Goal: Task Accomplishment & Management: Manage account settings

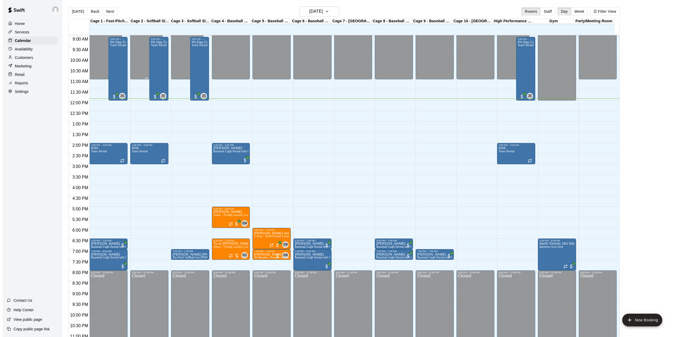
scroll to position [202, 0]
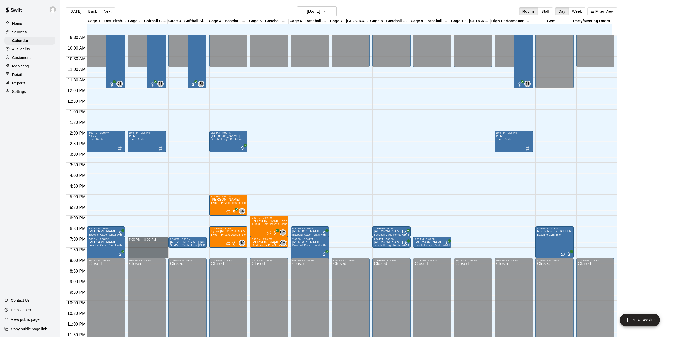
drag, startPoint x: 145, startPoint y: 240, endPoint x: 146, endPoint y: 255, distance: 15.2
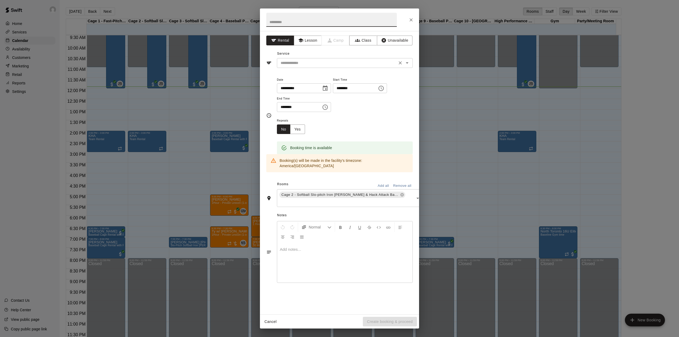
click at [311, 62] on input "text" at bounding box center [336, 63] width 117 height 7
click at [313, 64] on input "text" at bounding box center [336, 63] width 117 height 7
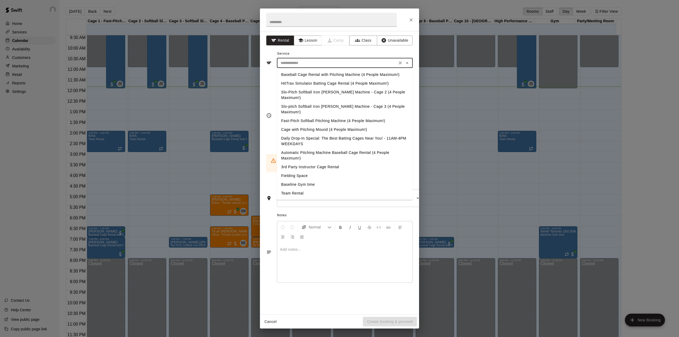
click at [313, 64] on input "text" at bounding box center [336, 63] width 117 height 7
click at [310, 75] on li "Baseball Cage Rental with Pitching Machine (4 People Maximum!)" at bounding box center [345, 74] width 136 height 9
type input "**********"
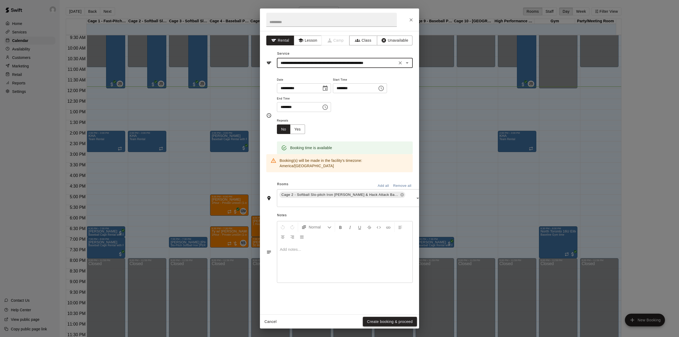
click at [399, 320] on button "Create booking & proceed" at bounding box center [390, 322] width 54 height 10
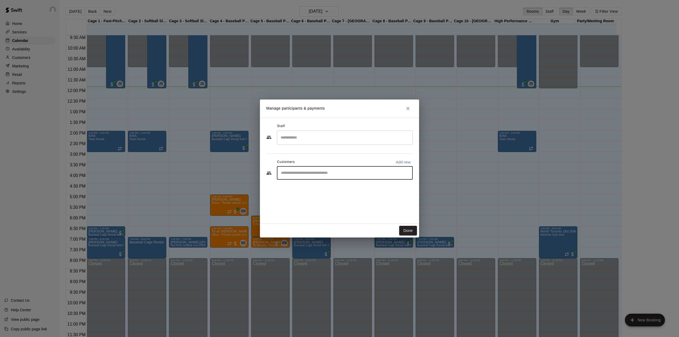
click at [309, 174] on input "Start typing to search customers..." at bounding box center [344, 172] width 131 height 5
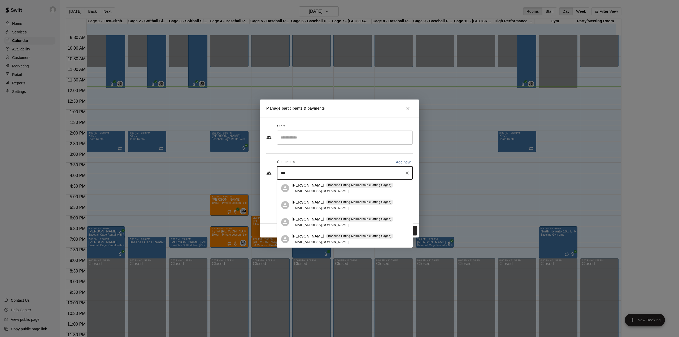
type input "****"
click at [309, 192] on span "[EMAIL_ADDRESS][DOMAIN_NAME]" at bounding box center [320, 191] width 57 height 4
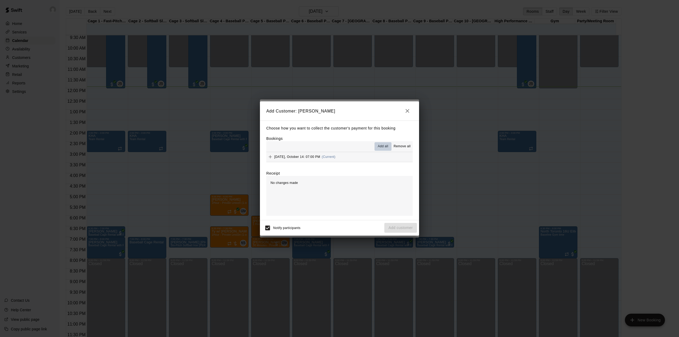
click at [384, 146] on span "Add all" at bounding box center [383, 146] width 11 height 5
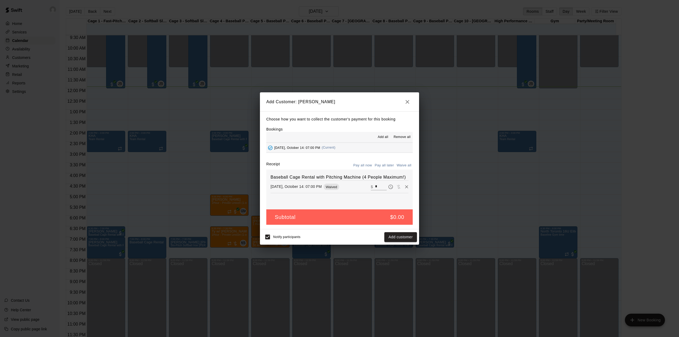
click at [407, 165] on button "Waive all" at bounding box center [404, 165] width 18 height 8
click at [401, 234] on button "Add customer" at bounding box center [400, 237] width 33 height 10
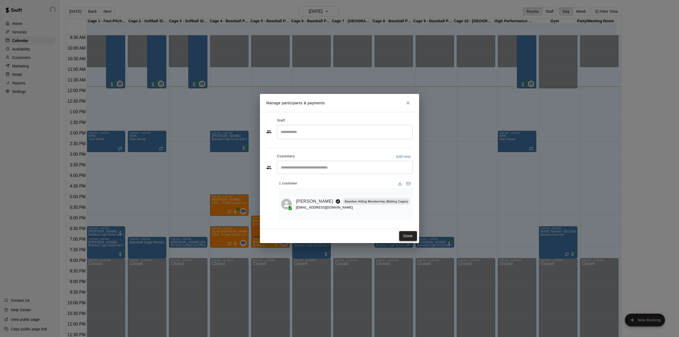
click at [406, 235] on button "Done" at bounding box center [408, 236] width 18 height 10
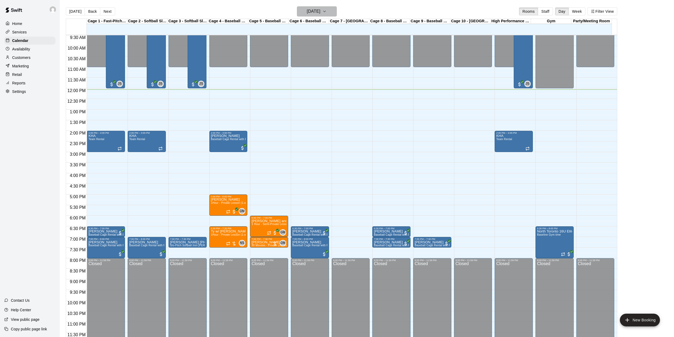
click at [320, 12] on h6 "[DATE]" at bounding box center [314, 11] width 14 height 7
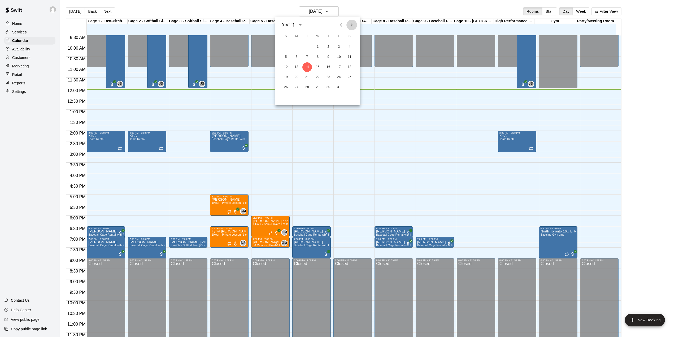
click at [350, 25] on icon "Next month" at bounding box center [351, 25] width 6 height 6
click at [350, 47] on button "6" at bounding box center [350, 47] width 10 height 10
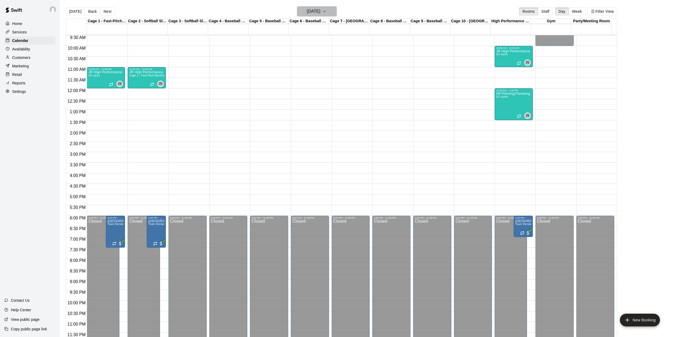
click at [326, 11] on icon "button" at bounding box center [324, 11] width 4 height 6
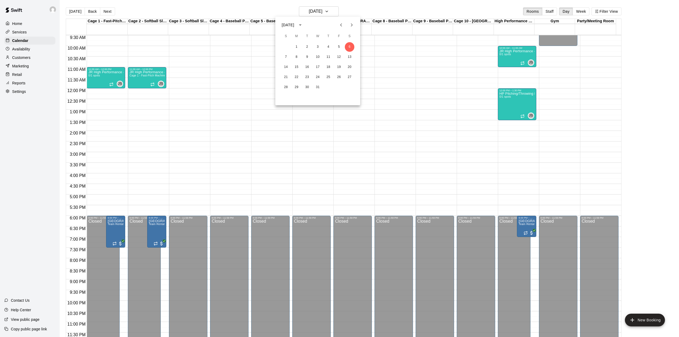
click at [342, 24] on icon "Previous month" at bounding box center [341, 25] width 6 height 6
click at [305, 77] on button "21" at bounding box center [307, 77] width 10 height 10
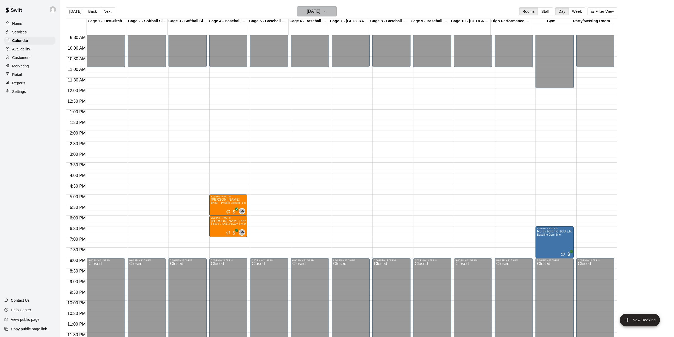
click at [330, 10] on button "[DATE]" at bounding box center [317, 11] width 40 height 10
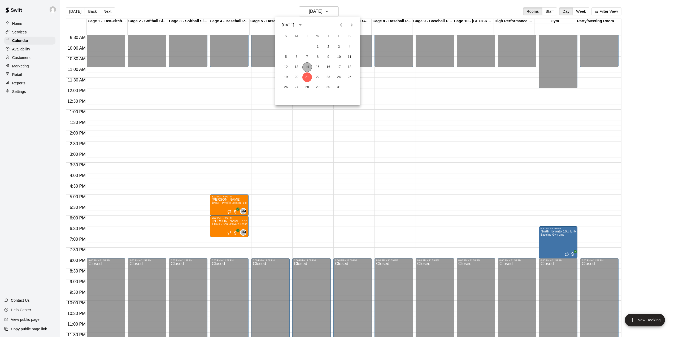
click at [307, 64] on button "14" at bounding box center [307, 67] width 10 height 10
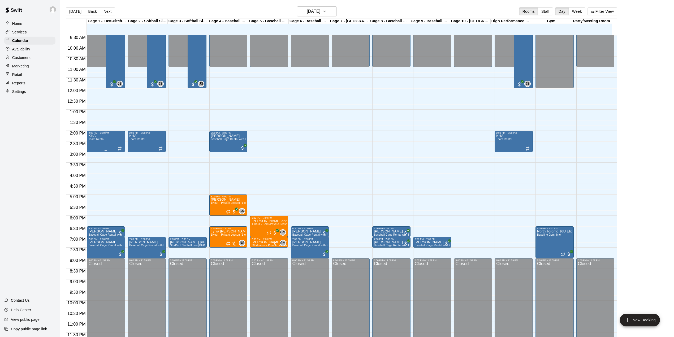
click at [104, 145] on div "KHA Team Rental" at bounding box center [105, 302] width 35 height 337
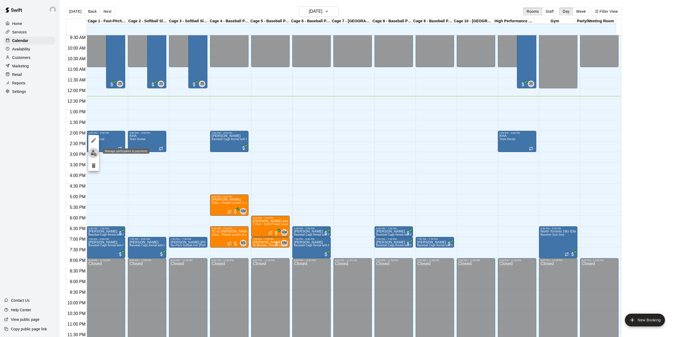
click at [93, 152] on img "edit" at bounding box center [94, 153] width 6 height 6
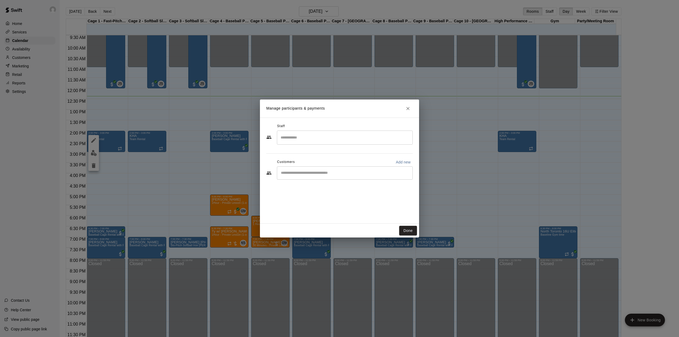
click at [103, 141] on div "Manage participants & payments Staff ​ Customers Add new ​ Done" at bounding box center [339, 168] width 679 height 337
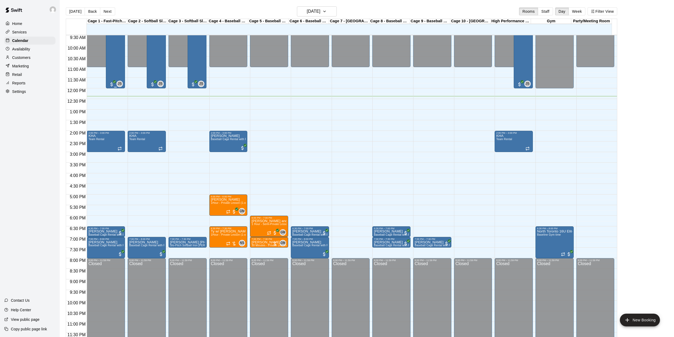
click at [117, 68] on div "PA Day Camp Team Rental" at bounding box center [115, 196] width 16 height 337
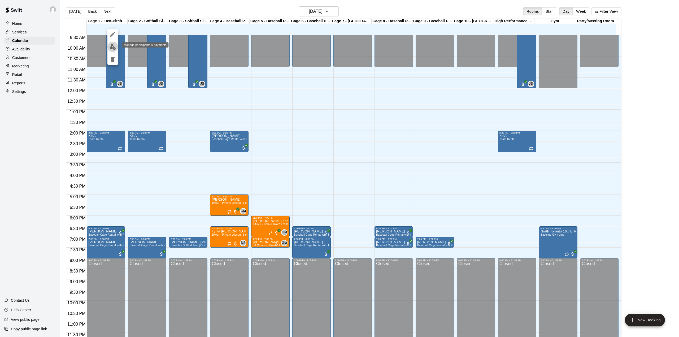
click at [114, 45] on img "edit" at bounding box center [113, 47] width 6 height 6
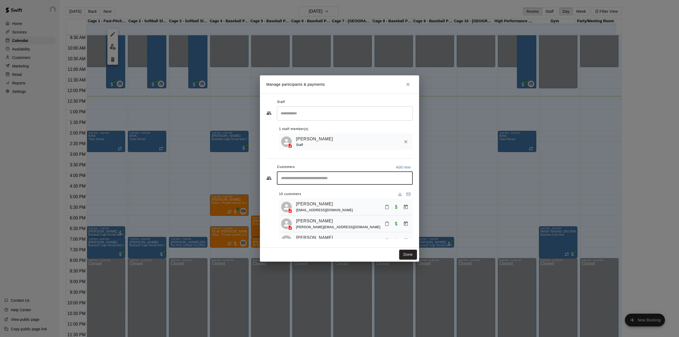
click at [305, 178] on input "Start typing to search customers..." at bounding box center [344, 177] width 131 height 5
paste input "**********"
type input "**********"
click at [308, 196] on span "[EMAIL_ADDRESS][DOMAIN_NAME]" at bounding box center [320, 197] width 57 height 4
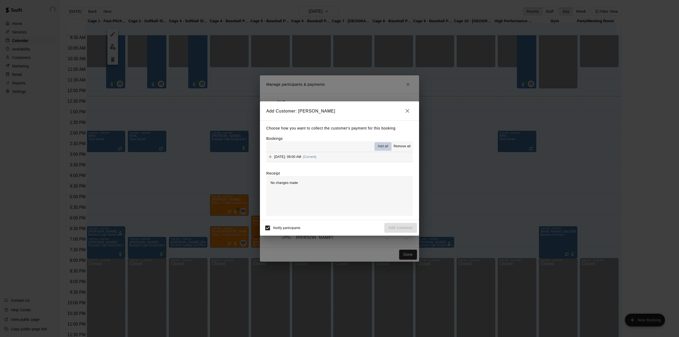
click at [381, 147] on span "Add all" at bounding box center [383, 146] width 11 height 5
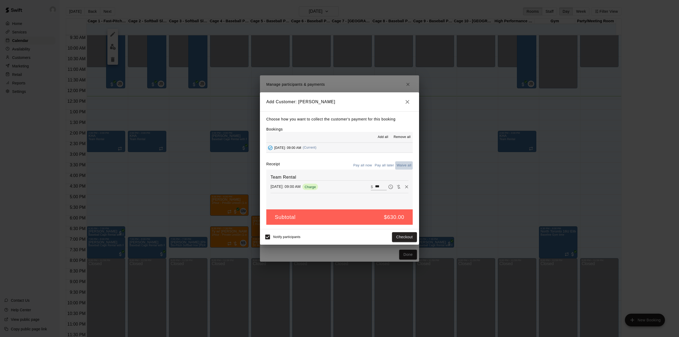
click at [400, 163] on button "Waive all" at bounding box center [404, 165] width 18 height 8
type input "*"
click at [398, 238] on button "Add customer" at bounding box center [400, 237] width 33 height 10
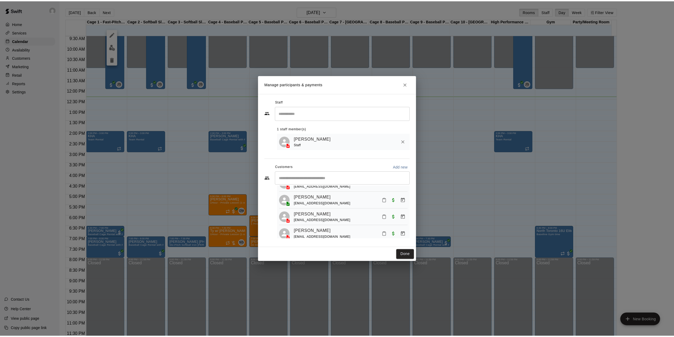
scroll to position [156, 0]
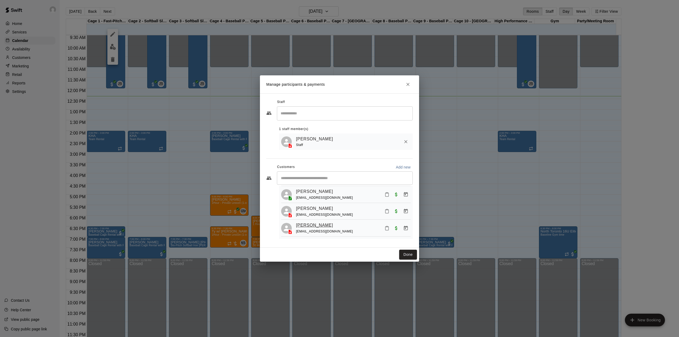
click at [317, 225] on link "[PERSON_NAME]" at bounding box center [314, 225] width 37 height 7
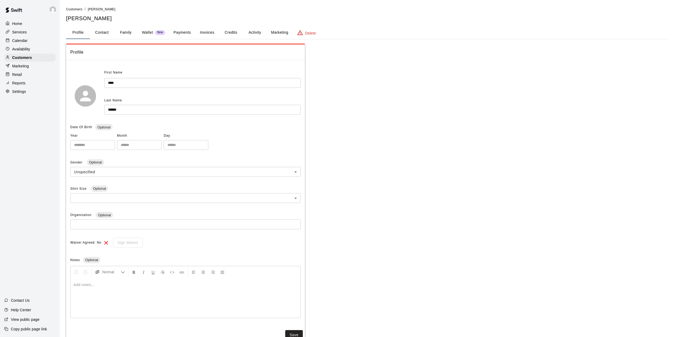
click at [23, 40] on p "Calendar" at bounding box center [19, 40] width 15 height 5
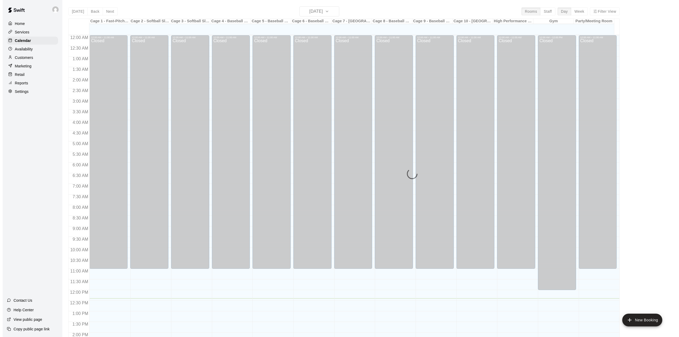
scroll to position [186, 0]
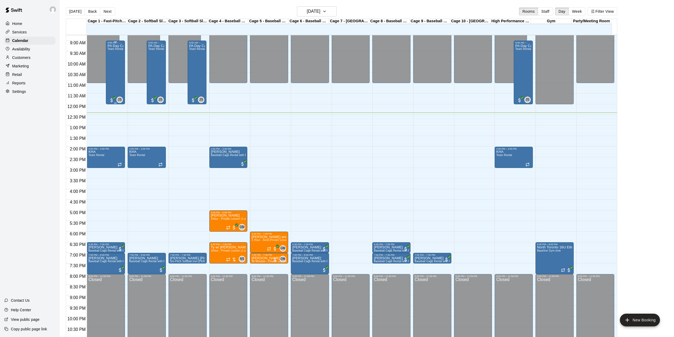
click at [116, 66] on div "PA Day Camp Team Rental" at bounding box center [115, 212] width 16 height 337
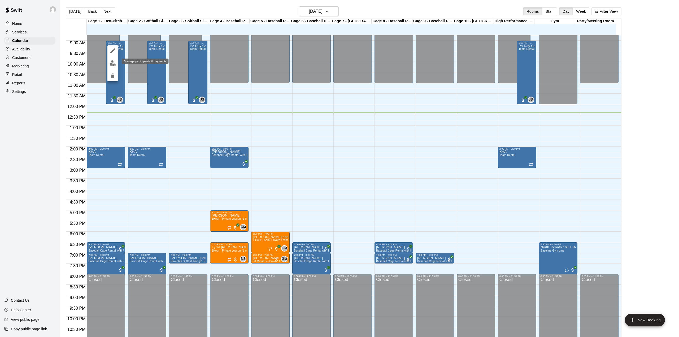
click at [112, 61] on img "edit" at bounding box center [113, 63] width 6 height 6
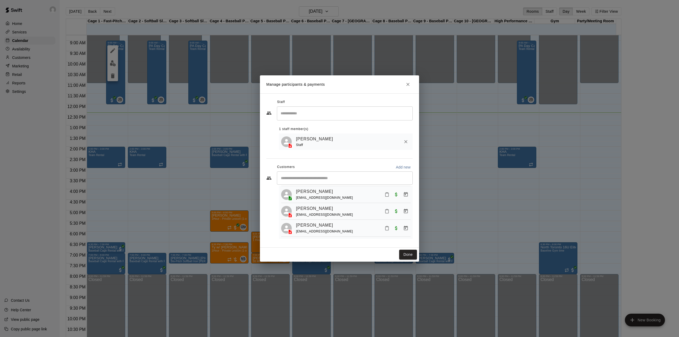
scroll to position [156, 0]
click at [404, 227] on icon "Manage bookings & payment" at bounding box center [406, 227] width 4 height 5
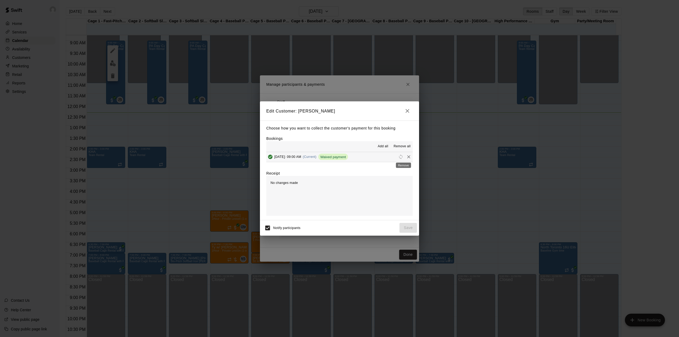
click at [405, 156] on button "Remove" at bounding box center [409, 157] width 8 height 8
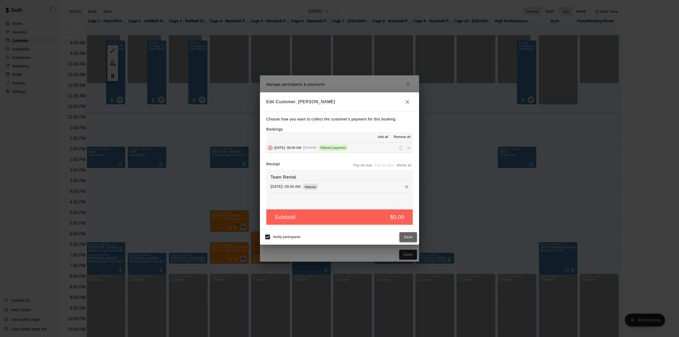
click at [408, 236] on button "Save" at bounding box center [408, 237] width 18 height 10
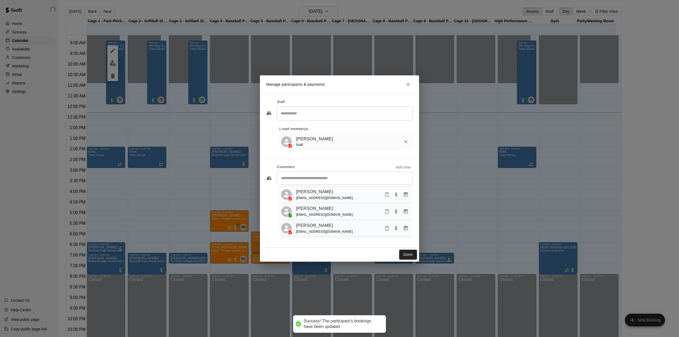
scroll to position [139, 0]
click at [407, 83] on icon "Close" at bounding box center [407, 84] width 5 height 5
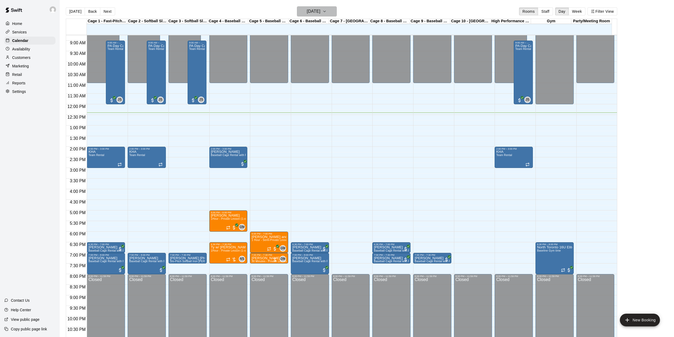
click at [330, 9] on button "[DATE]" at bounding box center [317, 11] width 40 height 10
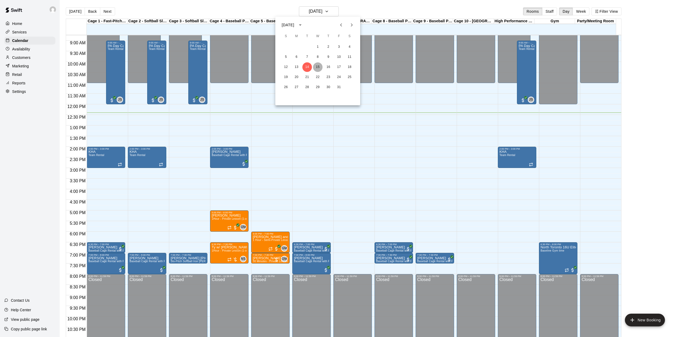
click at [316, 67] on button "15" at bounding box center [318, 67] width 10 height 10
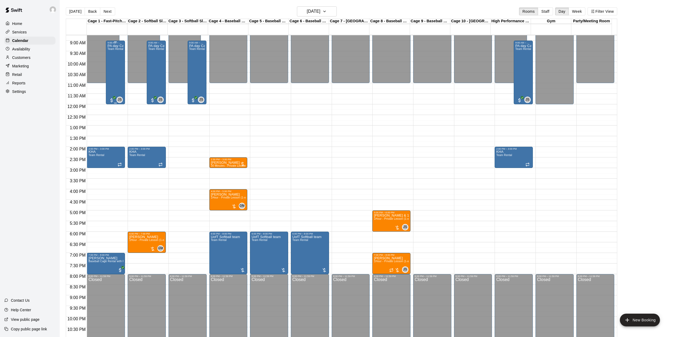
click at [115, 77] on div "PA day Camp Team Rental" at bounding box center [115, 212] width 16 height 337
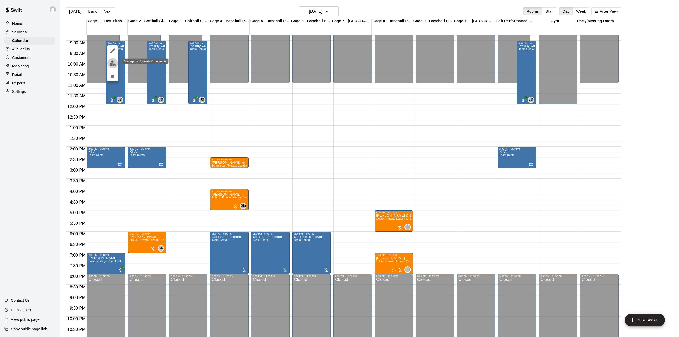
click at [112, 61] on img "edit" at bounding box center [113, 63] width 6 height 6
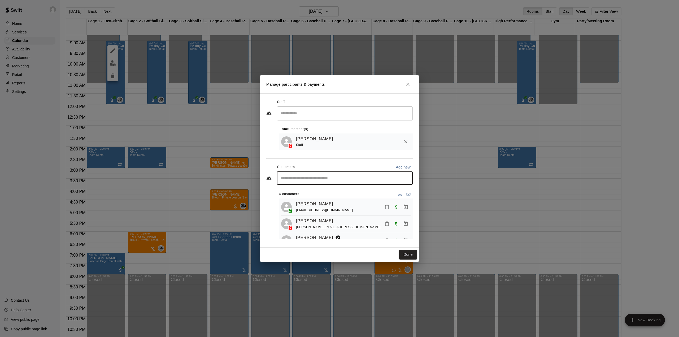
click at [287, 177] on input "Start typing to search customers..." at bounding box center [344, 177] width 131 height 5
paste input "**********"
type input "**********"
click at [300, 197] on span "[EMAIL_ADDRESS][DOMAIN_NAME]" at bounding box center [320, 197] width 57 height 4
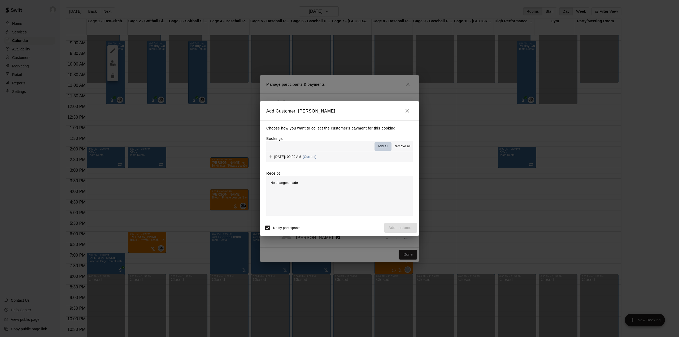
click at [379, 147] on span "Add all" at bounding box center [383, 146] width 11 height 5
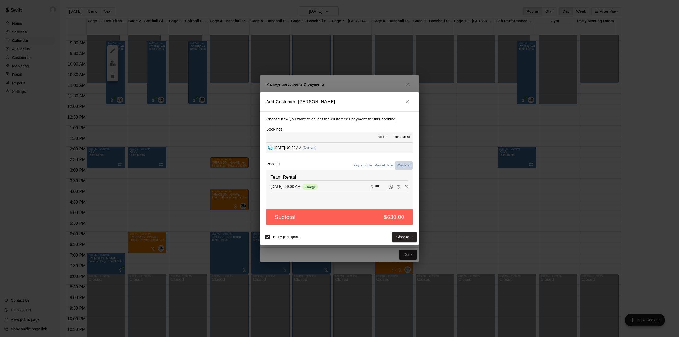
click at [404, 167] on button "Waive all" at bounding box center [404, 165] width 18 height 8
type input "*"
click at [398, 238] on button "Add customer" at bounding box center [400, 237] width 33 height 10
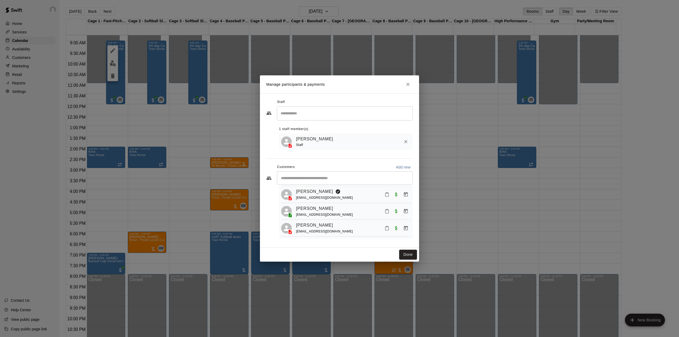
scroll to position [50, 0]
click at [408, 253] on button "Done" at bounding box center [408, 255] width 18 height 10
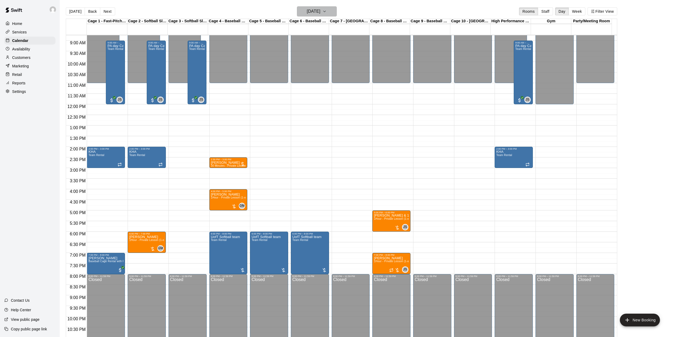
click at [326, 13] on icon "button" at bounding box center [324, 11] width 4 height 6
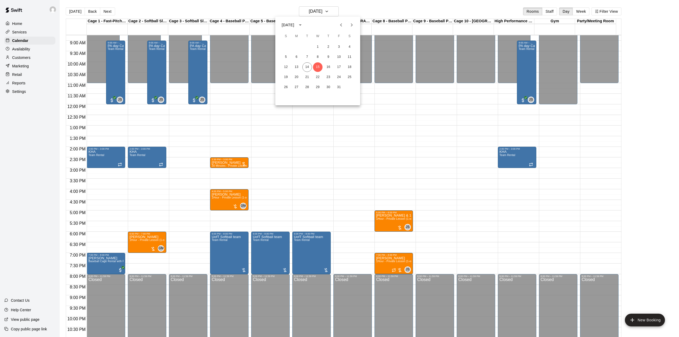
click at [353, 24] on icon "Next month" at bounding box center [351, 25] width 6 height 6
click at [308, 55] on button "4" at bounding box center [307, 57] width 10 height 10
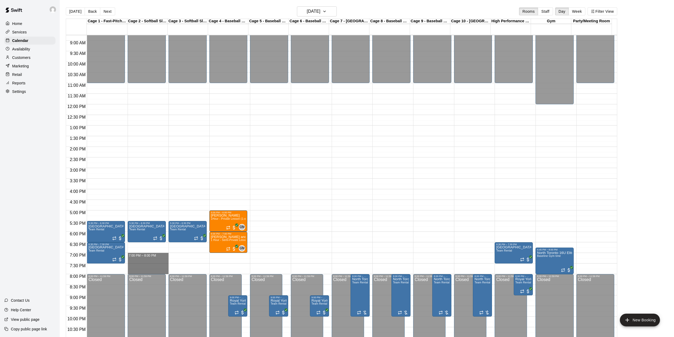
drag, startPoint x: 149, startPoint y: 256, endPoint x: 148, endPoint y: 273, distance: 17.0
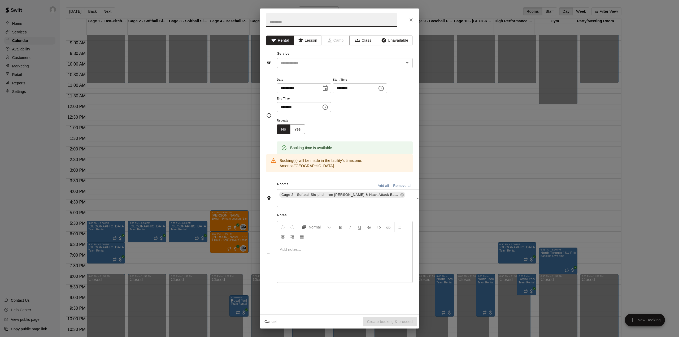
click at [302, 22] on input "text" at bounding box center [331, 20] width 130 height 14
type input "**********"
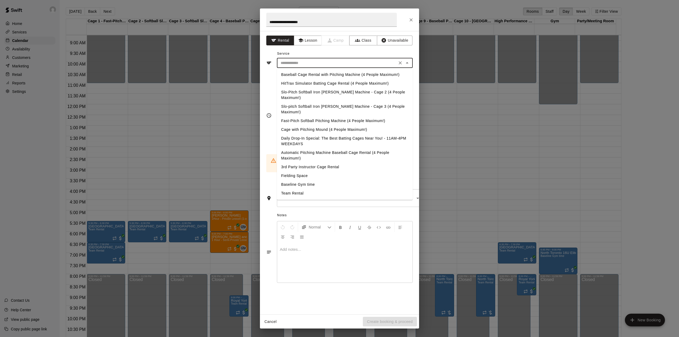
click at [308, 63] on input "text" at bounding box center [336, 63] width 117 height 7
click at [295, 189] on li "Team Rental" at bounding box center [345, 193] width 136 height 9
type input "**********"
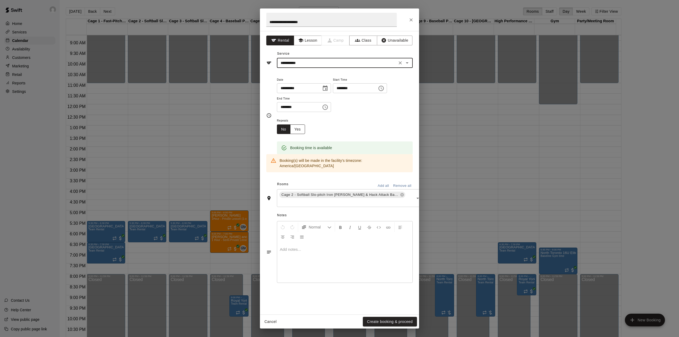
click at [299, 133] on button "Yes" at bounding box center [297, 129] width 15 height 10
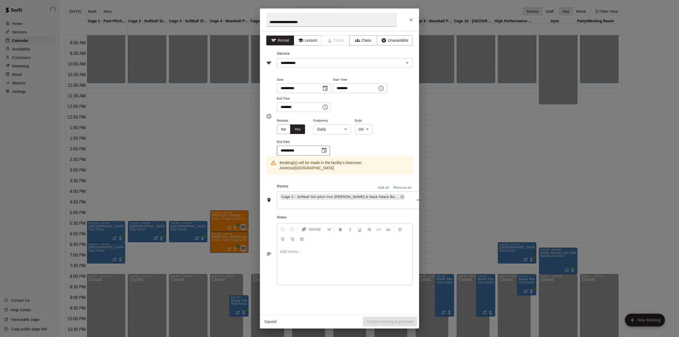
click at [334, 130] on body "Home Services Calendar Availability Customers Marketing Retail Reports Settings…" at bounding box center [339, 172] width 679 height 345
click at [327, 149] on li "Weekly [DATE]" at bounding box center [332, 149] width 66 height 9
type input "******"
click at [325, 149] on icon "Choose date" at bounding box center [324, 149] width 5 height 5
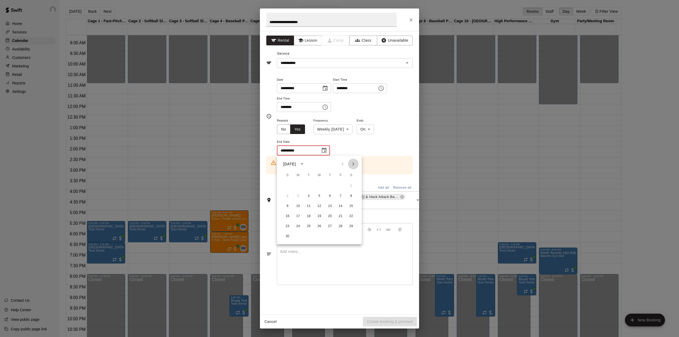
click at [354, 163] on icon "Next month" at bounding box center [353, 164] width 6 height 6
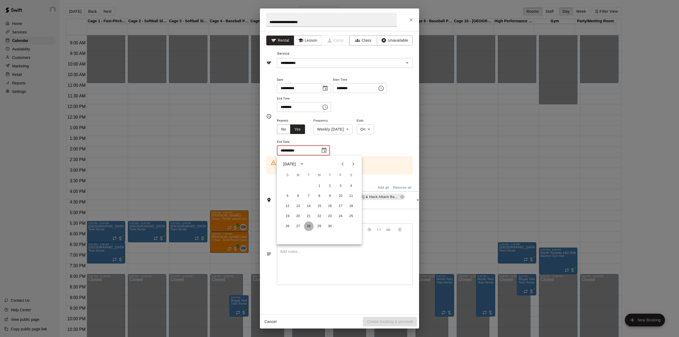
click at [308, 224] on button "28" at bounding box center [309, 226] width 10 height 10
type input "**********"
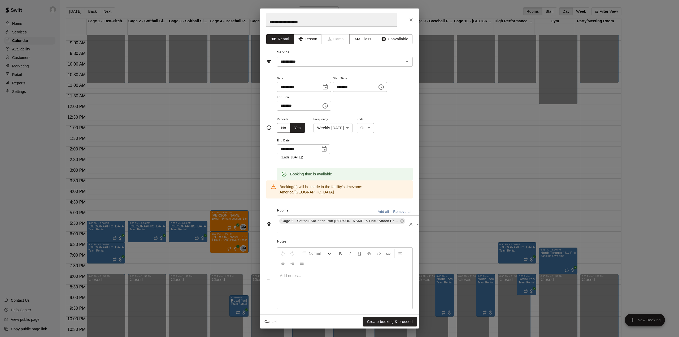
scroll to position [0, 0]
click at [307, 226] on input "text" at bounding box center [342, 229] width 128 height 7
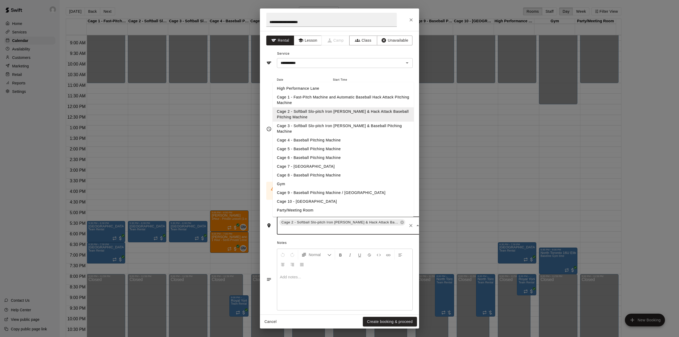
click at [303, 122] on li "Cage 3 - Softball Slo-pitch Iron [PERSON_NAME] & Baseball Pitching Machine" at bounding box center [343, 128] width 141 height 14
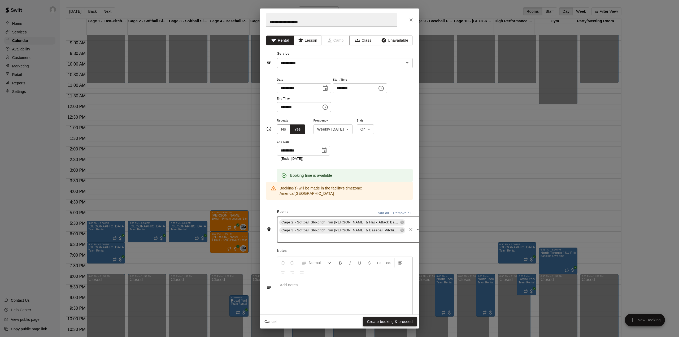
click at [390, 319] on button "Create booking & proceed" at bounding box center [390, 322] width 54 height 10
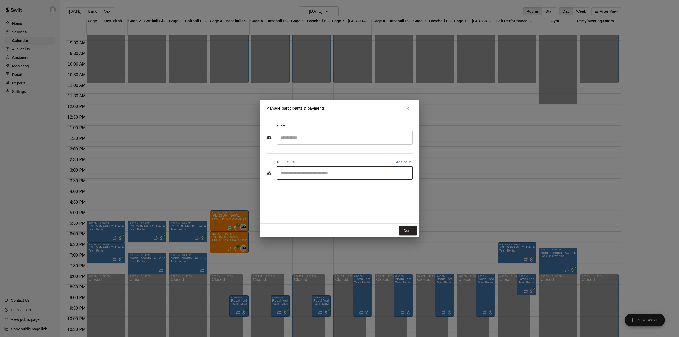
click at [314, 173] on input "Start typing to search customers..." at bounding box center [344, 172] width 131 height 5
paste input "**********"
type input "**********"
click at [402, 158] on button "Add new" at bounding box center [403, 162] width 19 height 8
select select "**"
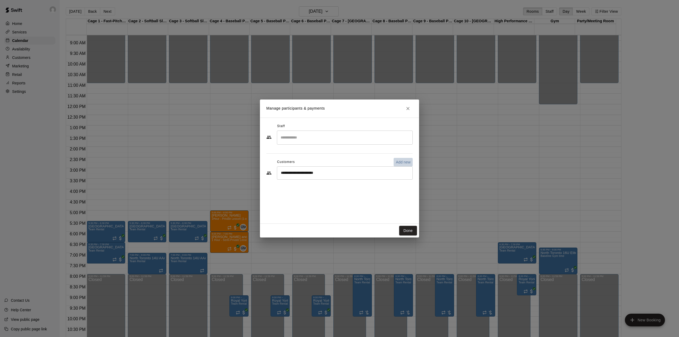
select select "**"
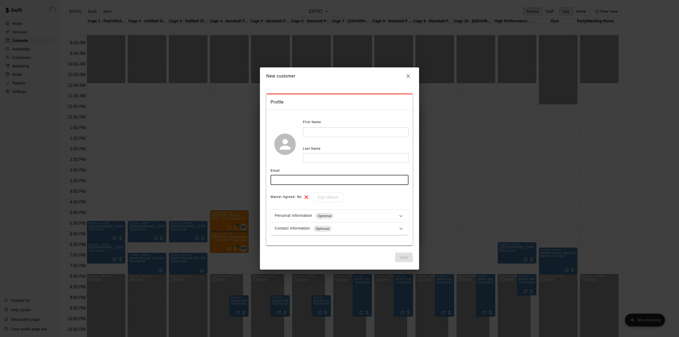
paste input "**********"
type input "**********"
click at [316, 129] on input "text" at bounding box center [356, 132] width 106 height 10
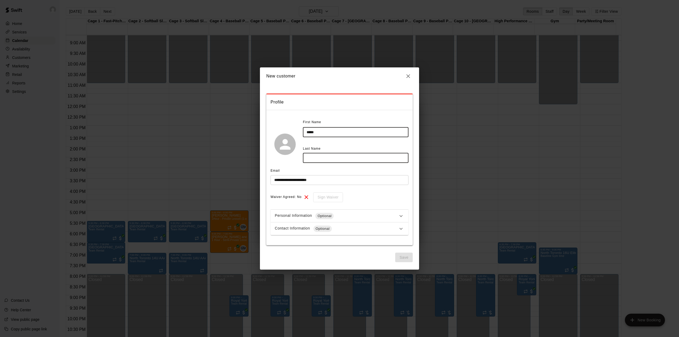
type input "*****"
click at [320, 156] on input "text" at bounding box center [356, 158] width 106 height 10
type input "**********"
click at [400, 254] on button "Save" at bounding box center [404, 257] width 18 height 10
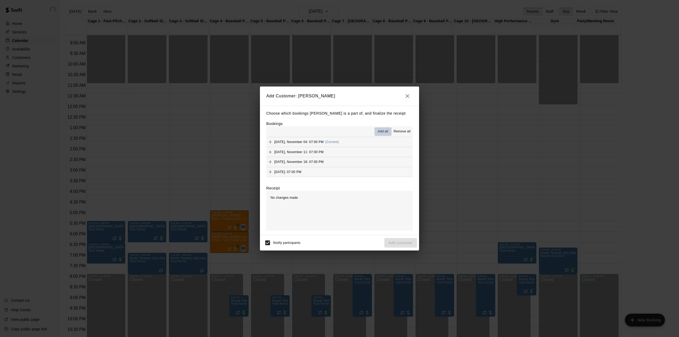
click at [380, 129] on span "Add all" at bounding box center [383, 131] width 11 height 5
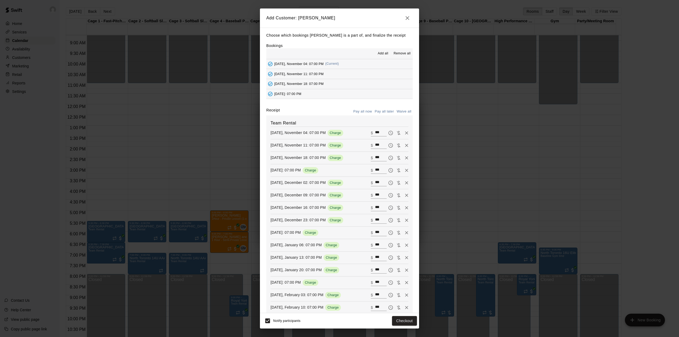
click at [399, 111] on button "Waive all" at bounding box center [404, 111] width 18 height 8
type input "*"
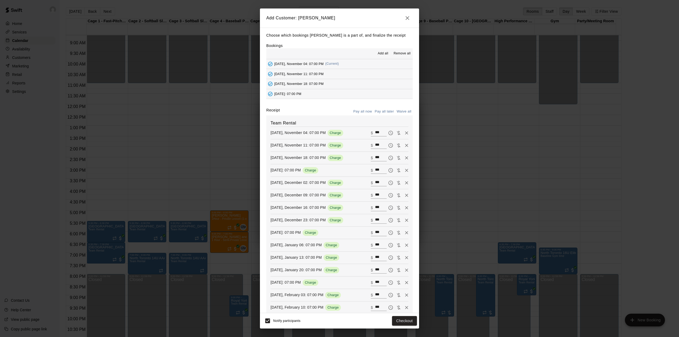
type input "*"
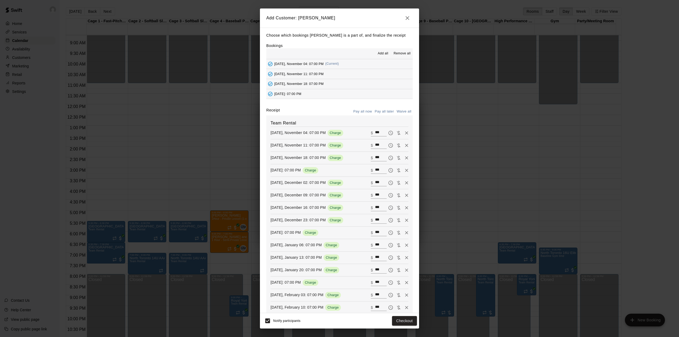
type input "*"
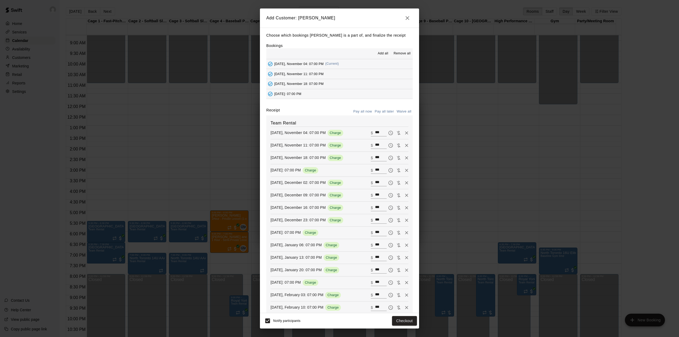
type input "*"
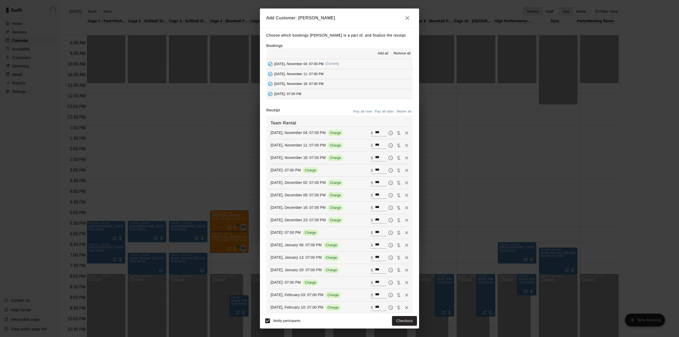
type input "*"
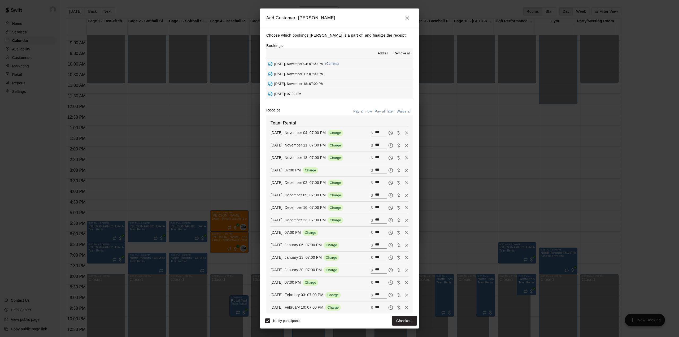
type input "*"
click at [402, 319] on button "Add customer" at bounding box center [400, 321] width 33 height 10
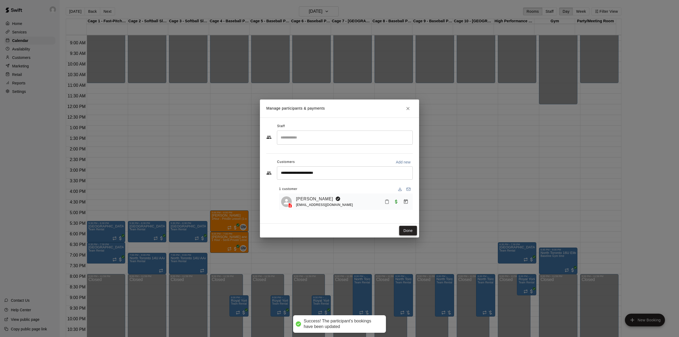
click at [407, 232] on button "Done" at bounding box center [408, 231] width 18 height 10
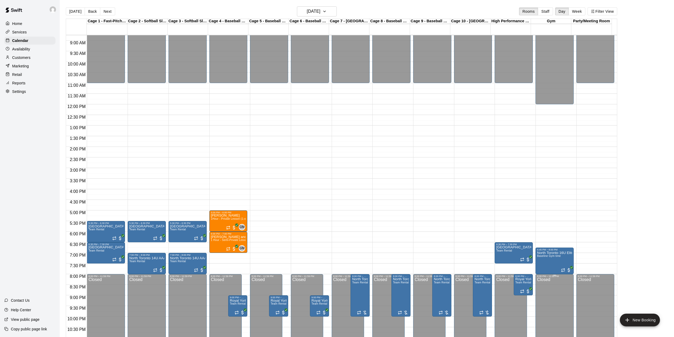
click at [555, 290] on div "Closed" at bounding box center [554, 318] width 35 height 83
click at [553, 222] on div "12:00 AM – 12:00 PM Closed 6:45 PM – 8:00 PM [GEOGRAPHIC_DATA] 16U Elite Baseli…" at bounding box center [554, 104] width 38 height 509
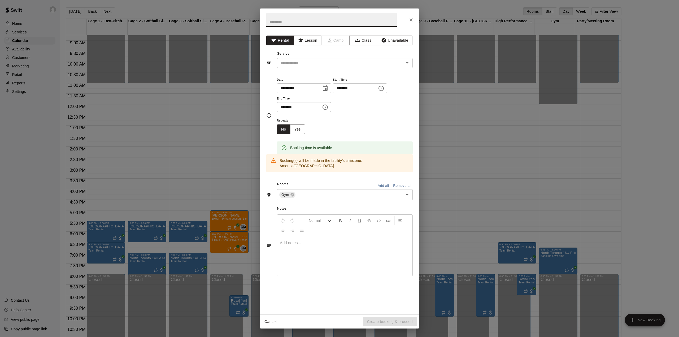
click at [296, 20] on input "text" at bounding box center [331, 20] width 130 height 14
type input "**********"
click at [348, 89] on input "********" at bounding box center [353, 88] width 41 height 10
type input "********"
click at [284, 105] on input "********" at bounding box center [297, 107] width 41 height 10
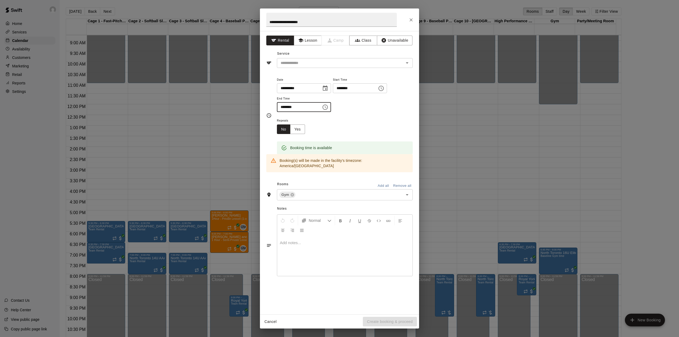
type input "********"
click at [321, 264] on div at bounding box center [344, 256] width 135 height 40
click at [300, 130] on button "Yes" at bounding box center [297, 129] width 15 height 10
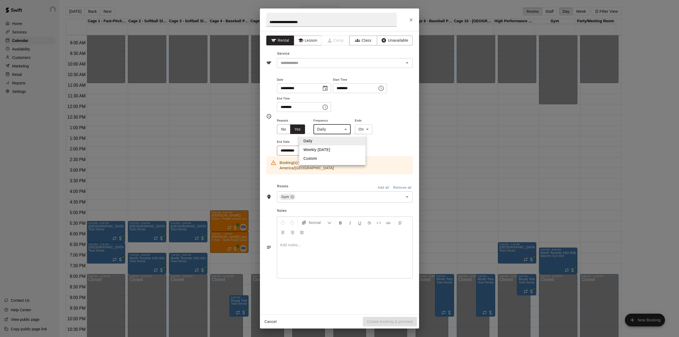
click at [336, 127] on body "Home Services Calendar Availability Customers Marketing Retail Reports Settings…" at bounding box center [339, 172] width 679 height 345
click at [332, 150] on li "Weekly [DATE]" at bounding box center [332, 149] width 66 height 9
type input "******"
click at [324, 150] on icon "Choose date" at bounding box center [324, 150] width 6 height 6
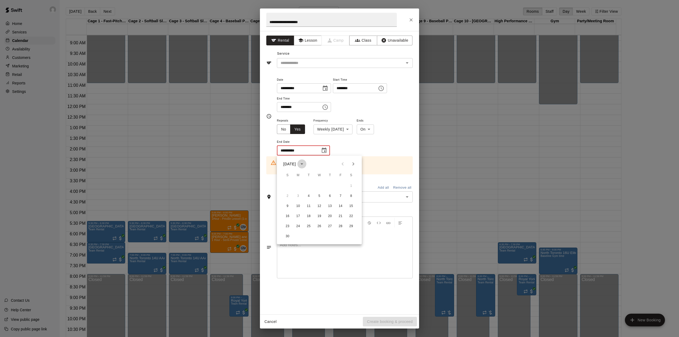
click at [303, 164] on icon "calendar view is open, switch to year view" at bounding box center [301, 163] width 3 height 1
click at [303, 164] on icon "year view is open, switch to calendar view" at bounding box center [301, 163] width 3 height 1
click at [303, 164] on icon "calendar view is open, switch to year view" at bounding box center [301, 163] width 3 height 1
click at [313, 176] on button "2026" at bounding box center [308, 177] width 19 height 10
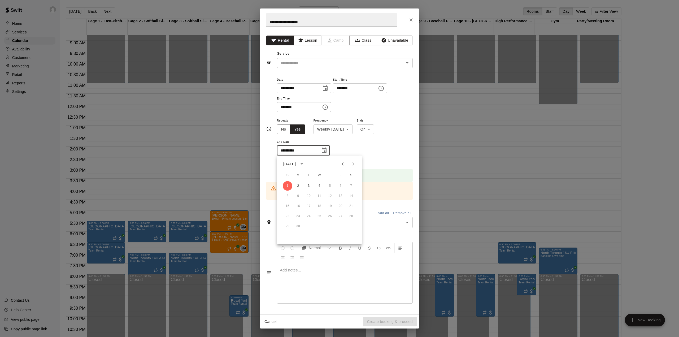
click at [315, 149] on input "**********" at bounding box center [297, 151] width 40 height 10
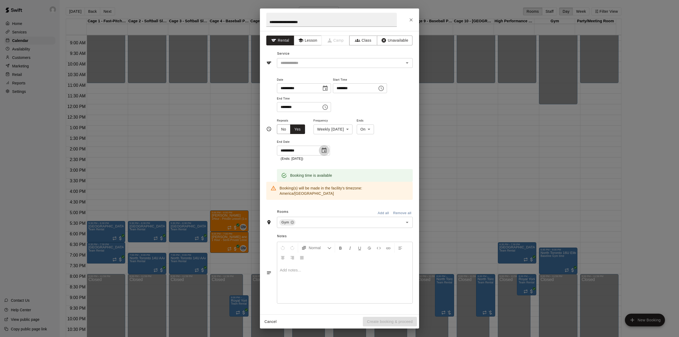
click at [325, 151] on icon "Choose date, selected date is Nov 1, 2026" at bounding box center [324, 150] width 6 height 6
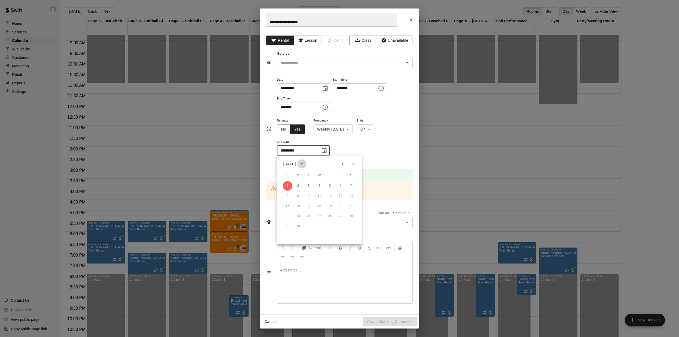
click at [305, 165] on icon "calendar view is open, switch to year view" at bounding box center [302, 164] width 6 height 6
click at [292, 176] on button "2025" at bounding box center [288, 177] width 19 height 10
click at [354, 163] on icon "Next month" at bounding box center [353, 163] width 2 height 3
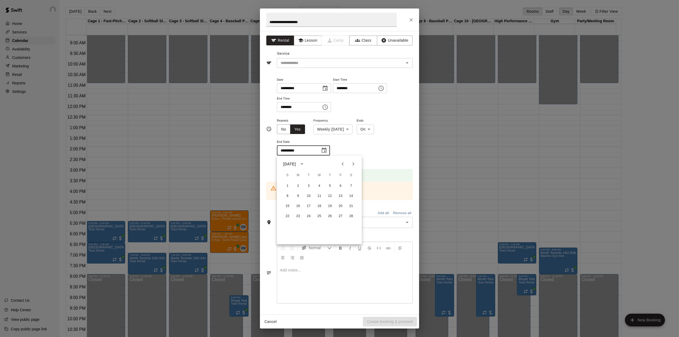
click at [354, 163] on icon "Next month" at bounding box center [353, 163] width 2 height 3
click at [344, 162] on icon "Previous month" at bounding box center [342, 164] width 6 height 6
click at [307, 225] on button "28" at bounding box center [309, 226] width 10 height 10
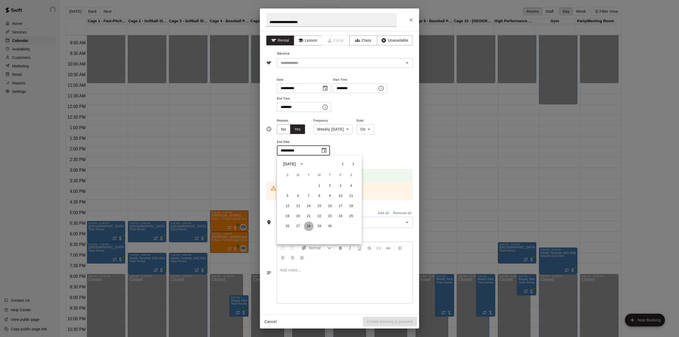
type input "**********"
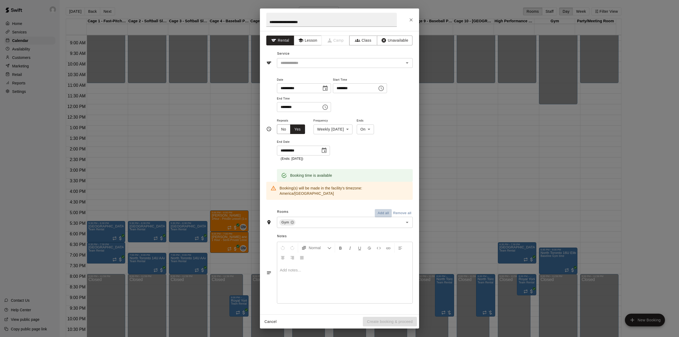
click at [377, 209] on button "Add all" at bounding box center [383, 213] width 17 height 8
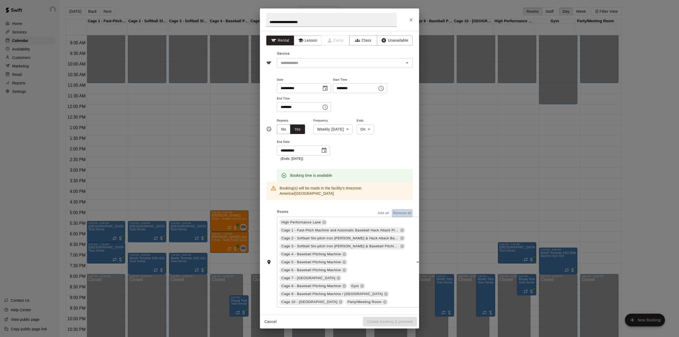
click at [394, 209] on button "Remove all" at bounding box center [402, 213] width 21 height 8
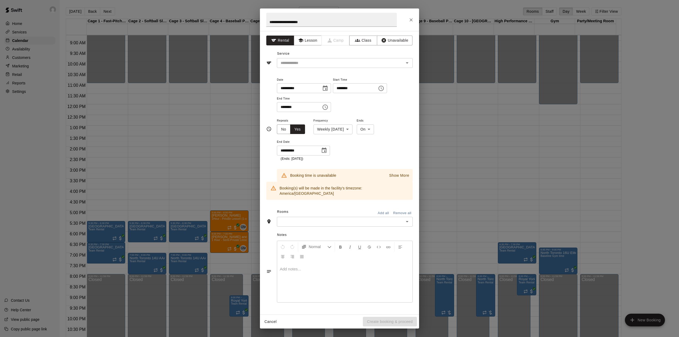
click at [322, 218] on input "text" at bounding box center [340, 221] width 124 height 7
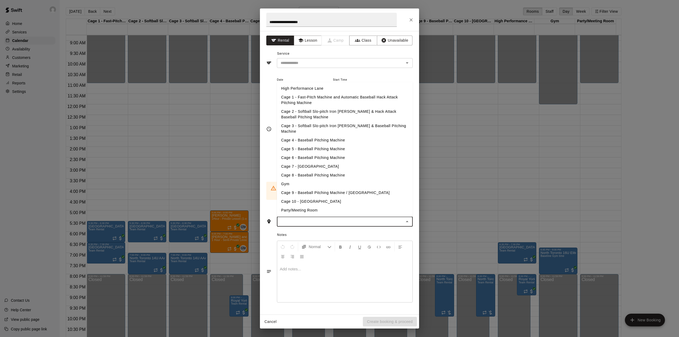
click at [289, 179] on li "Gym" at bounding box center [345, 183] width 136 height 9
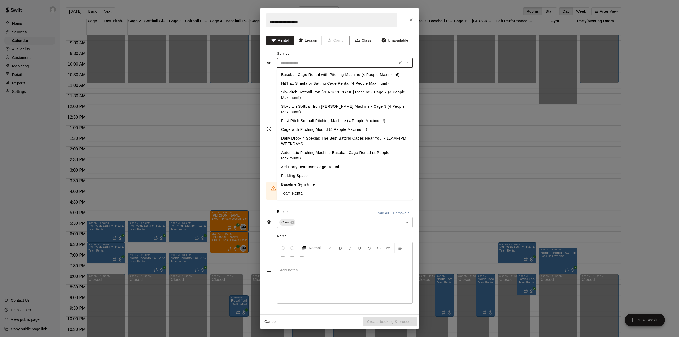
click at [306, 60] on input "text" at bounding box center [336, 63] width 117 height 7
click at [297, 189] on li "Team Rental" at bounding box center [345, 193] width 136 height 9
type input "**********"
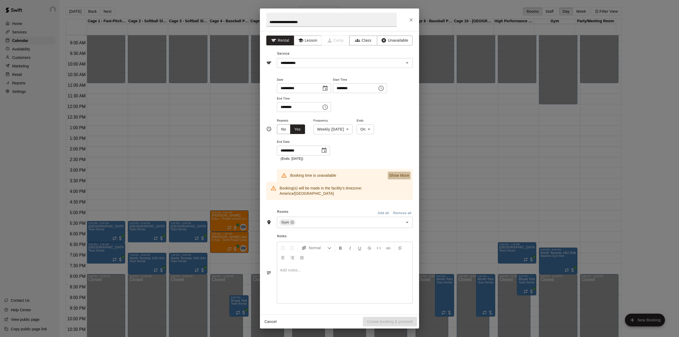
click at [395, 173] on p "Show More" at bounding box center [399, 176] width 20 height 6
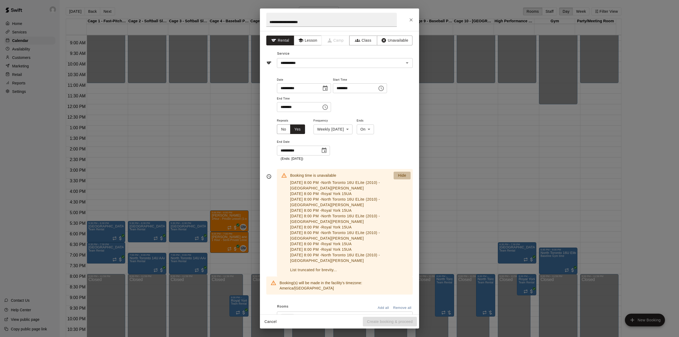
click at [398, 173] on p "Hide" at bounding box center [402, 176] width 8 height 6
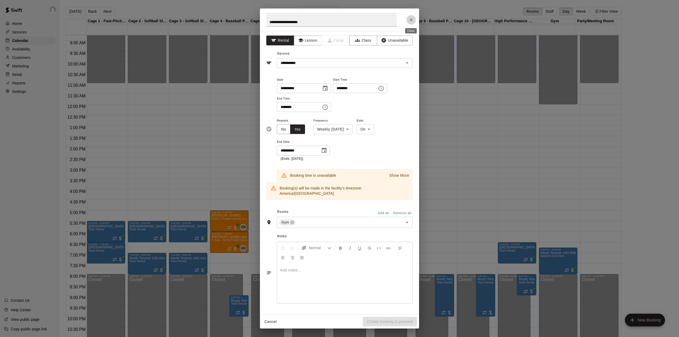
click at [412, 19] on icon "Close" at bounding box center [410, 19] width 5 height 5
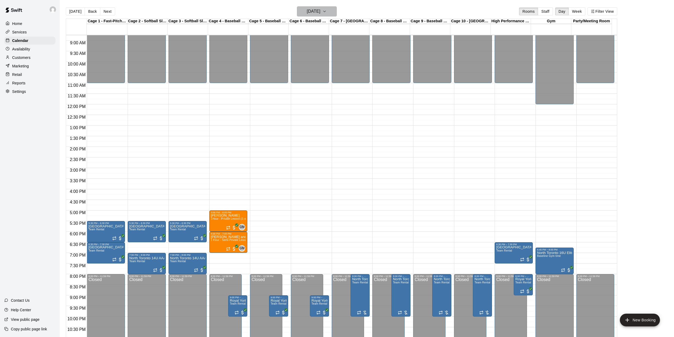
click at [326, 9] on icon "button" at bounding box center [324, 11] width 4 height 6
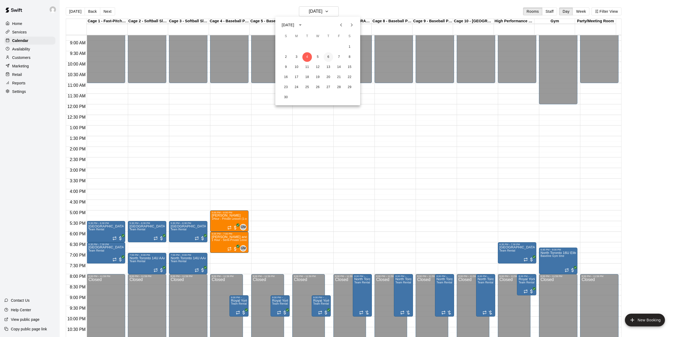
click at [328, 58] on button "6" at bounding box center [329, 57] width 10 height 10
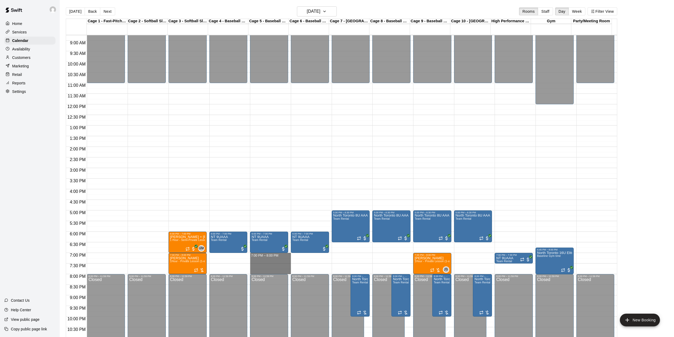
drag, startPoint x: 276, startPoint y: 257, endPoint x: 276, endPoint y: 270, distance: 12.5
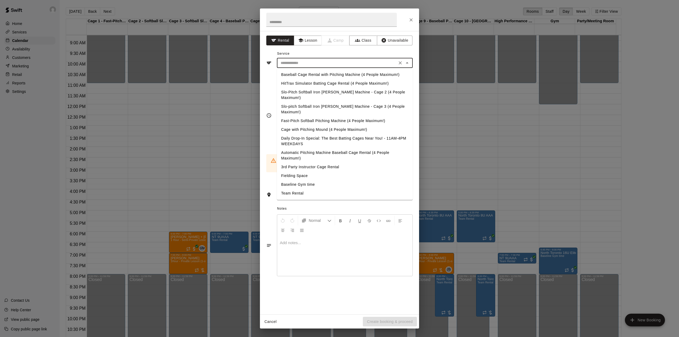
click at [302, 64] on input "text" at bounding box center [336, 63] width 117 height 7
click at [290, 189] on li "Team Rental" at bounding box center [345, 193] width 136 height 9
type input "**********"
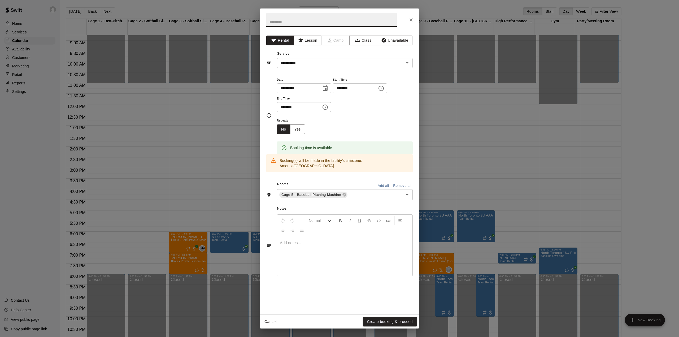
click at [286, 20] on input "text" at bounding box center [331, 20] width 130 height 14
click at [302, 192] on span "Cage 5 - Baseball Pitching Machine" at bounding box center [311, 194] width 64 height 5
type input "**********"
click at [365, 191] on input "text" at bounding box center [371, 194] width 47 height 7
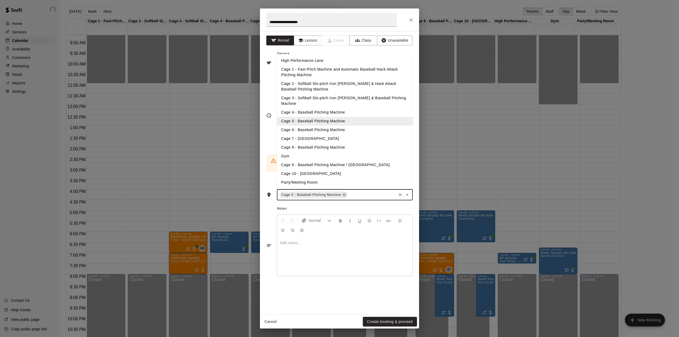
click at [325, 126] on li "Cage 6 - Baseball Pitching Machine" at bounding box center [345, 130] width 136 height 9
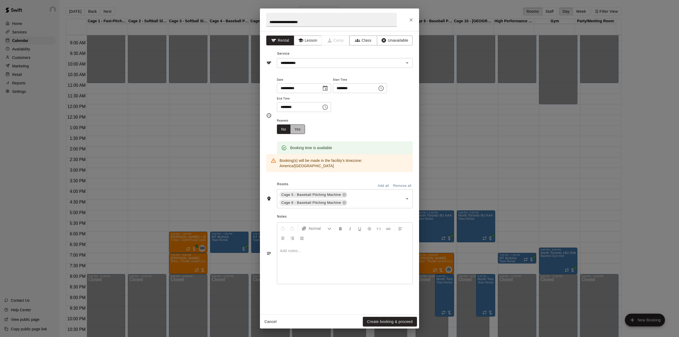
click at [301, 130] on button "Yes" at bounding box center [297, 129] width 15 height 10
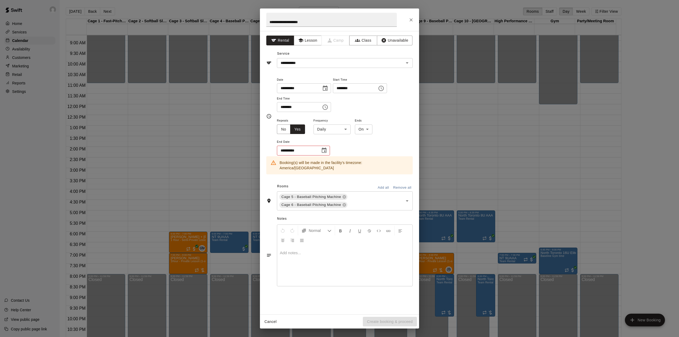
click at [335, 130] on body "Home Services Calendar Availability Customers Marketing Retail Reports Settings…" at bounding box center [339, 172] width 679 height 345
click at [319, 151] on li "Weekly [DATE]" at bounding box center [332, 149] width 66 height 9
type input "******"
click at [314, 151] on input "**********" at bounding box center [297, 151] width 40 height 10
click at [327, 150] on icon "Choose date" at bounding box center [324, 150] width 6 height 6
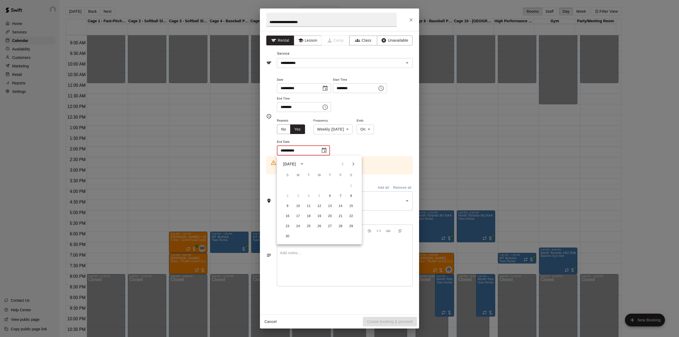
click at [356, 163] on icon "Next month" at bounding box center [353, 164] width 6 height 6
click at [355, 162] on icon "Next month" at bounding box center [353, 164] width 6 height 6
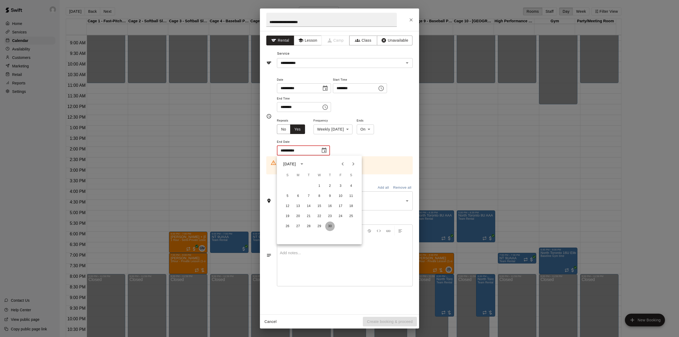
click at [330, 223] on button "30" at bounding box center [330, 226] width 10 height 10
type input "**********"
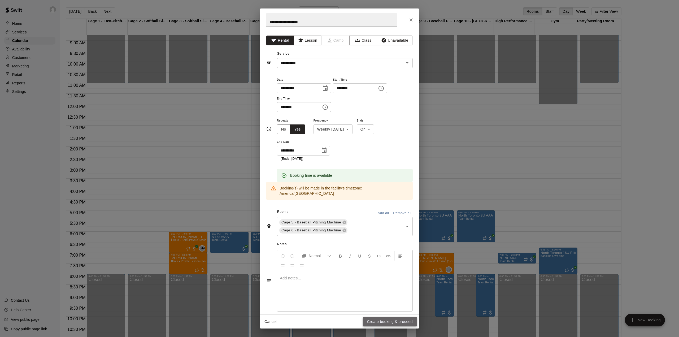
click at [390, 325] on button "Create booking & proceed" at bounding box center [390, 322] width 54 height 10
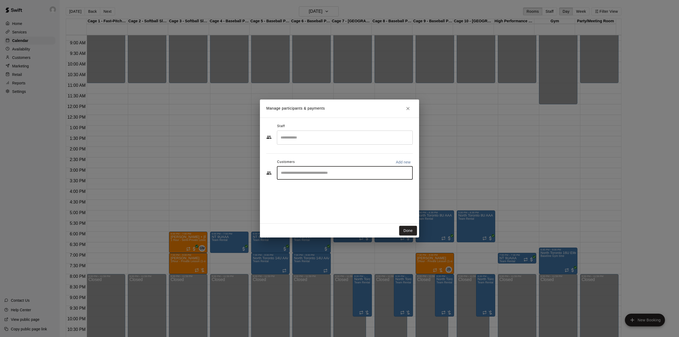
click at [323, 175] on input "Start typing to search customers..." at bounding box center [344, 172] width 131 height 5
click at [323, 173] on input "Start typing to search customers..." at bounding box center [344, 172] width 131 height 5
type input "*******"
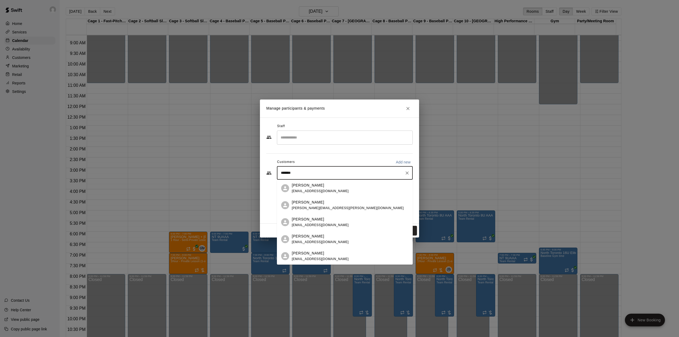
click at [307, 190] on span "[EMAIL_ADDRESS][DOMAIN_NAME]" at bounding box center [320, 191] width 57 height 4
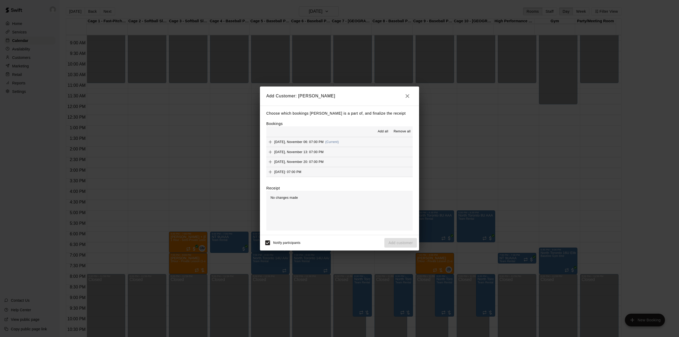
click at [383, 130] on span "Add all" at bounding box center [383, 131] width 11 height 5
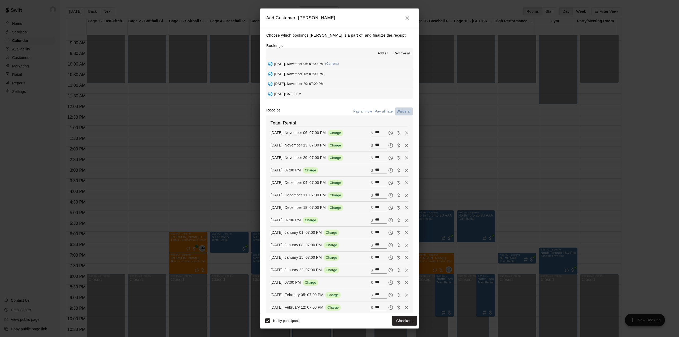
click at [397, 109] on button "Waive all" at bounding box center [404, 111] width 18 height 8
type input "*"
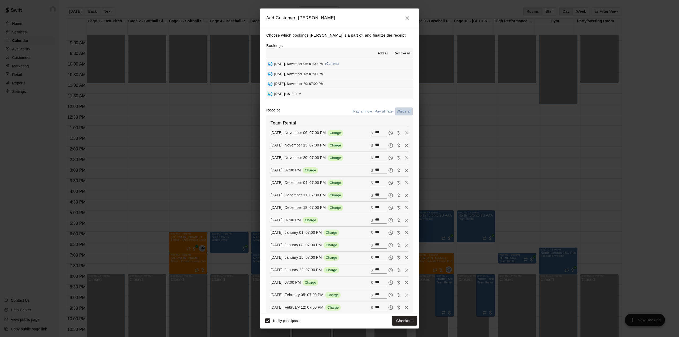
type input "*"
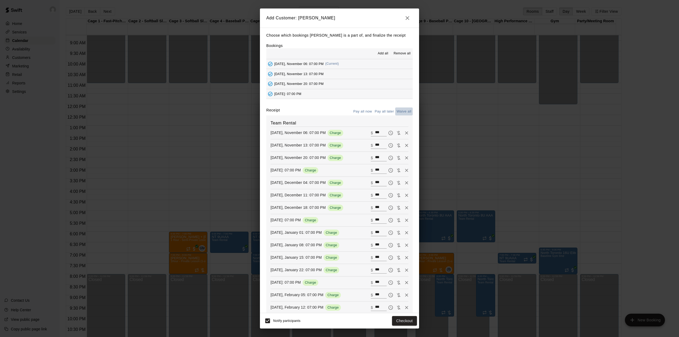
type input "*"
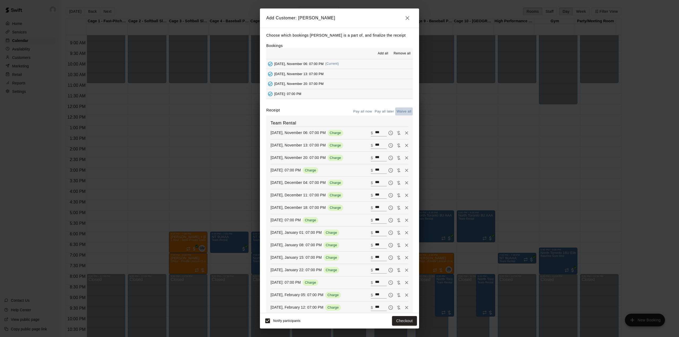
type input "*"
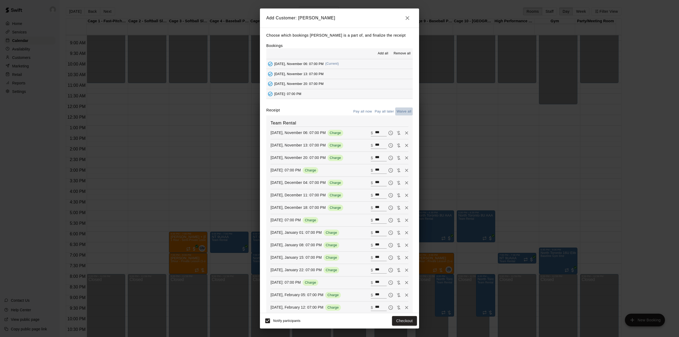
type input "*"
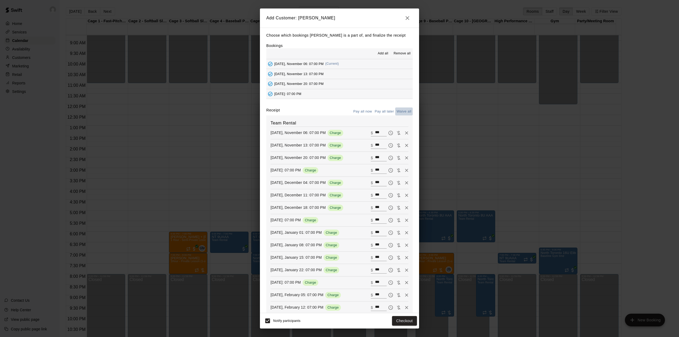
type input "*"
click at [403, 322] on button "Add customer" at bounding box center [400, 321] width 33 height 10
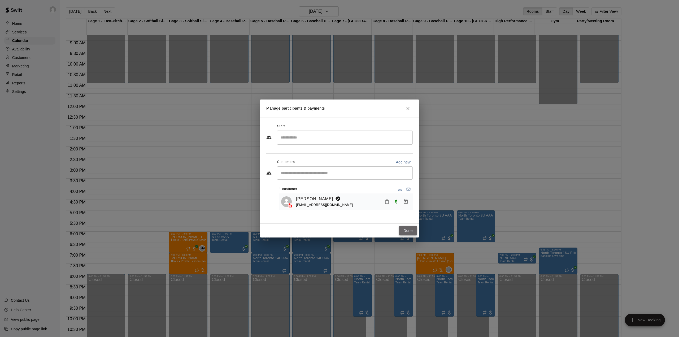
click at [407, 229] on button "Done" at bounding box center [408, 231] width 18 height 10
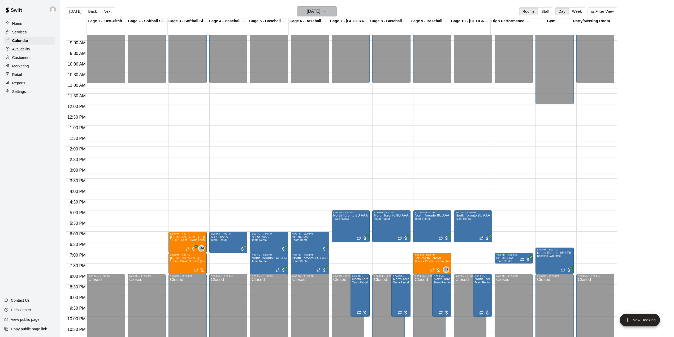
click at [320, 9] on h6 "[DATE]" at bounding box center [314, 11] width 14 height 7
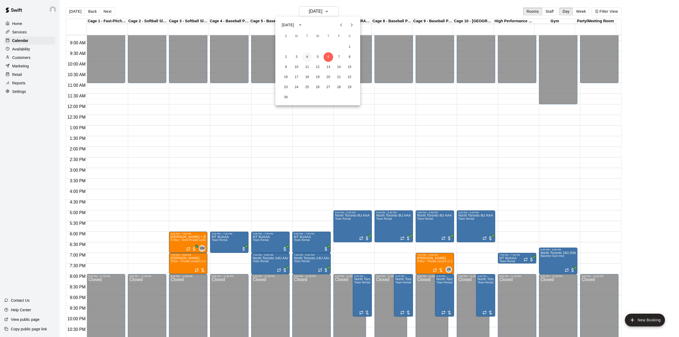
click at [306, 57] on button "4" at bounding box center [307, 57] width 10 height 10
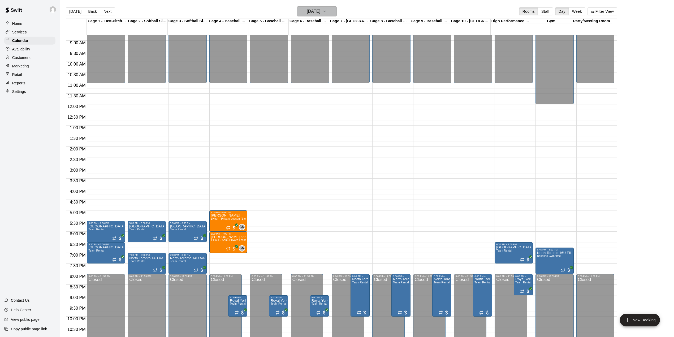
click at [326, 11] on icon "button" at bounding box center [324, 11] width 4 height 6
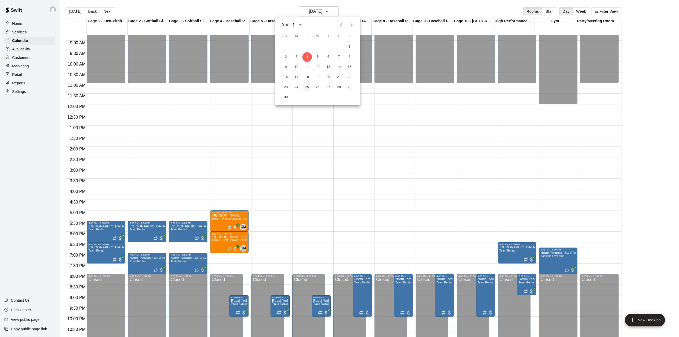
click at [308, 89] on button "25" at bounding box center [307, 87] width 10 height 10
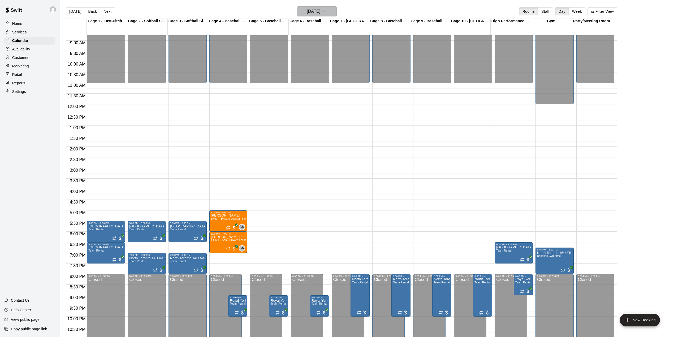
click at [314, 12] on h6 "[DATE]" at bounding box center [314, 11] width 14 height 7
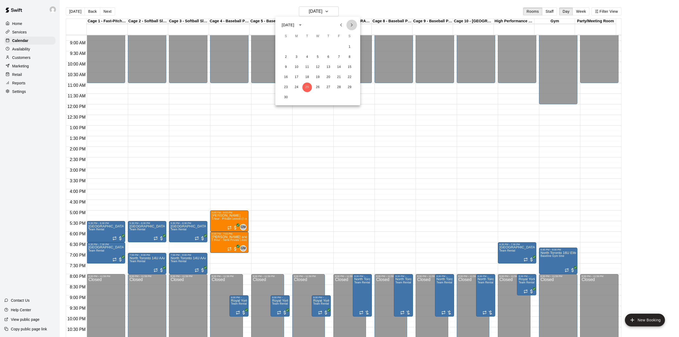
click at [352, 22] on icon "Next month" at bounding box center [351, 25] width 6 height 6
click at [307, 66] on button "13" at bounding box center [307, 67] width 10 height 10
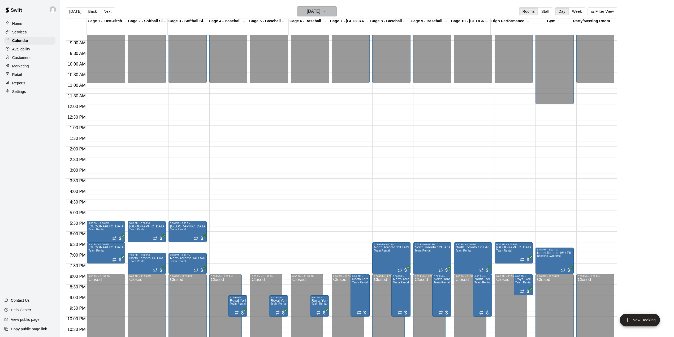
click at [330, 9] on button "[DATE]" at bounding box center [317, 11] width 40 height 10
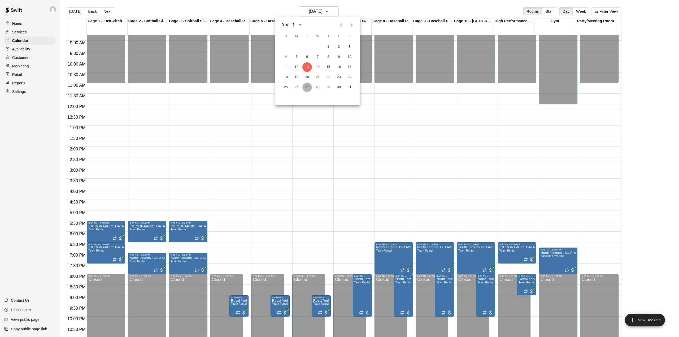
click at [307, 87] on button "27" at bounding box center [307, 87] width 10 height 10
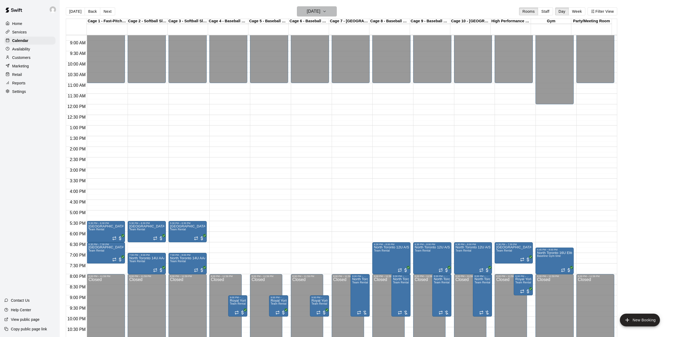
click at [317, 13] on h6 "[DATE]" at bounding box center [314, 11] width 14 height 7
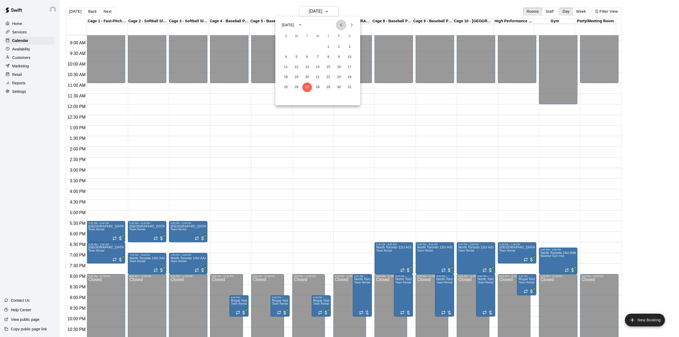
click at [343, 24] on icon "Previous month" at bounding box center [341, 25] width 6 height 6
click at [348, 24] on icon "Next month" at bounding box center [351, 25] width 6 height 6
click at [306, 56] on button "4" at bounding box center [307, 57] width 10 height 10
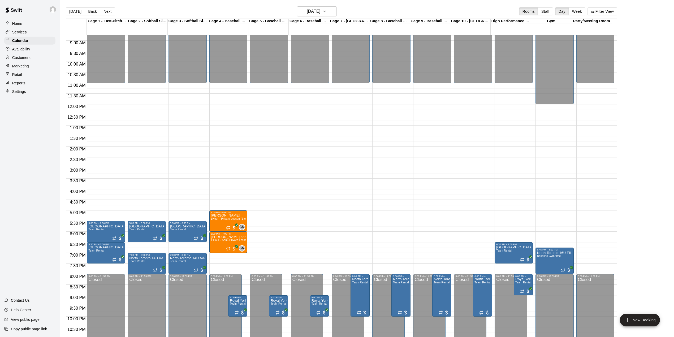
click at [555, 227] on div "12:00 AM – 12:00 PM Closed 6:45 PM – 8:00 PM [GEOGRAPHIC_DATA] 16U Elite Baseli…" at bounding box center [554, 104] width 38 height 509
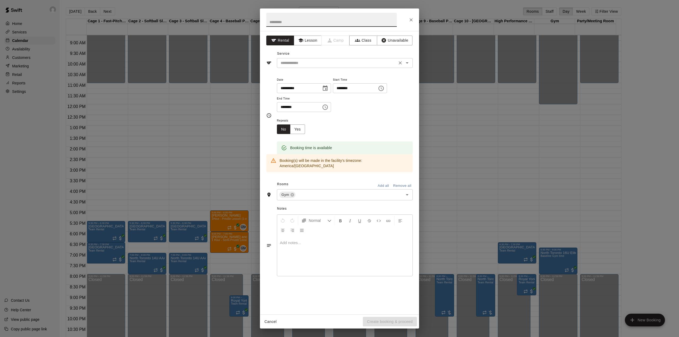
click at [316, 65] on input "text" at bounding box center [336, 63] width 117 height 7
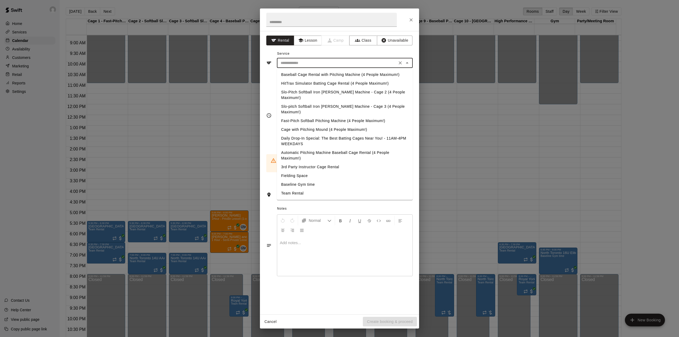
click at [293, 189] on li "Team Rental" at bounding box center [345, 193] width 136 height 9
type input "**********"
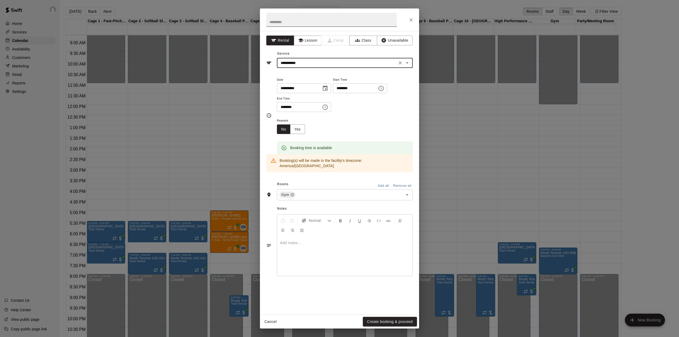
click at [297, 19] on input "text" at bounding box center [331, 20] width 130 height 14
type input "**********"
click at [348, 87] on input "********" at bounding box center [353, 88] width 41 height 10
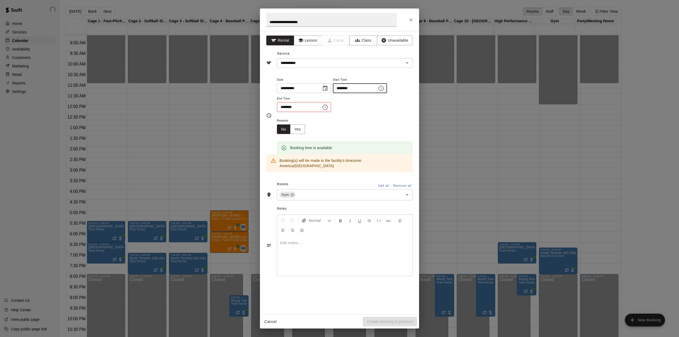
type input "********"
click at [284, 106] on input "********" at bounding box center [297, 107] width 41 height 10
type input "********"
click at [300, 132] on button "Yes" at bounding box center [297, 129] width 15 height 10
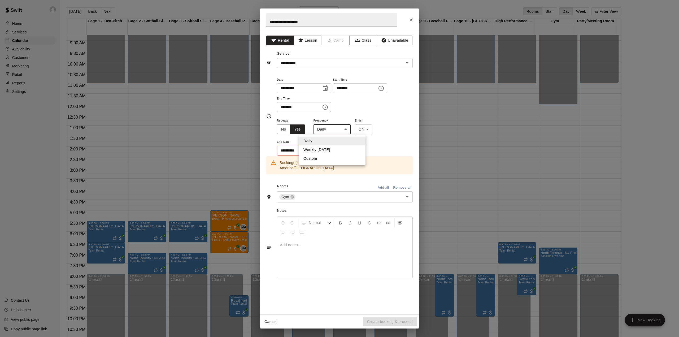
click at [328, 129] on body "Home Services Calendar Availability Customers Marketing Retail Reports Settings…" at bounding box center [339, 172] width 679 height 345
click at [328, 148] on li "Weekly [DATE]" at bounding box center [332, 149] width 66 height 9
type input "******"
click at [327, 148] on icon "Choose date" at bounding box center [324, 150] width 6 height 6
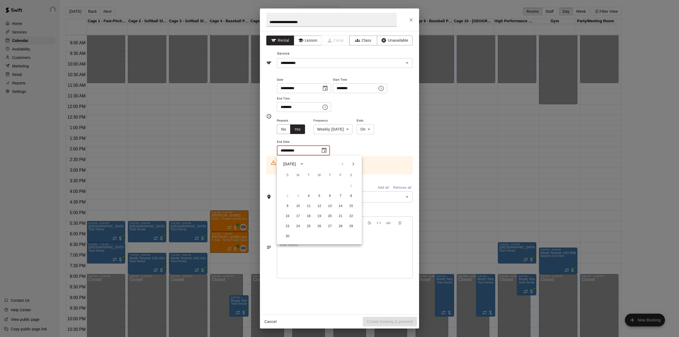
click at [354, 165] on icon "Next month" at bounding box center [353, 164] width 6 height 6
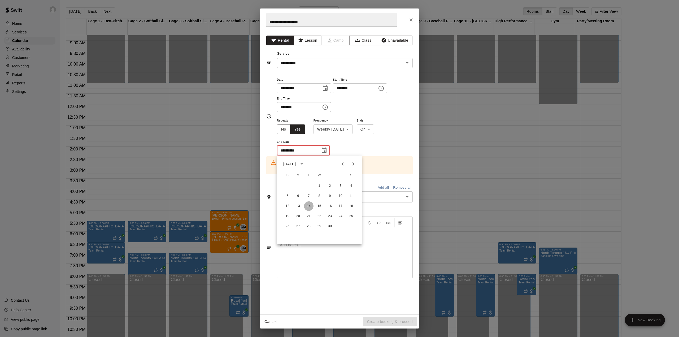
click at [309, 205] on button "14" at bounding box center [309, 206] width 10 height 10
type input "**********"
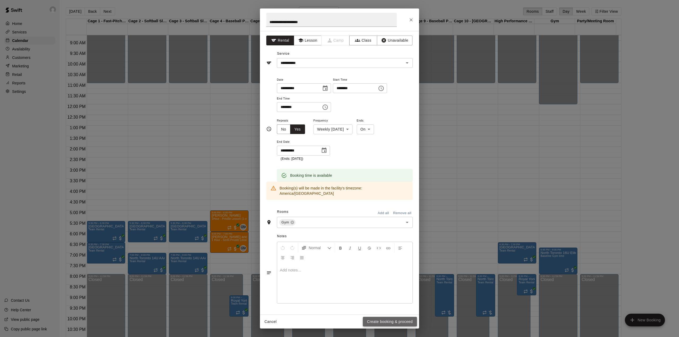
click at [373, 318] on button "Create booking & proceed" at bounding box center [390, 322] width 54 height 10
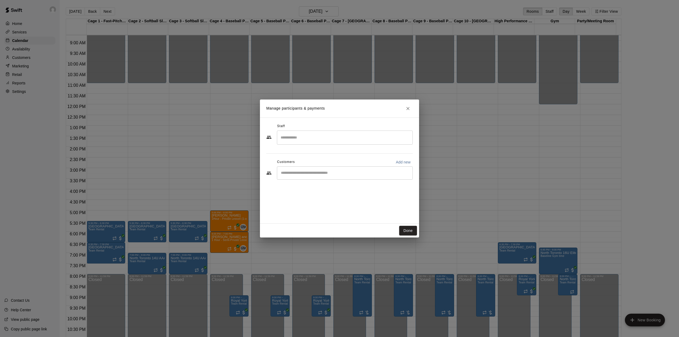
click at [318, 173] on input "Start typing to search customers..." at bounding box center [344, 172] width 131 height 5
type input "*****"
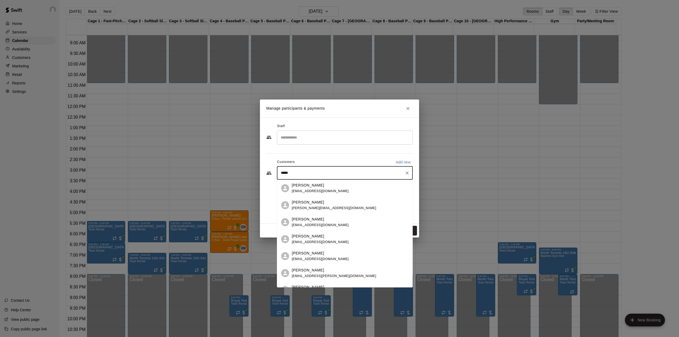
click at [320, 192] on span "[EMAIL_ADDRESS][DOMAIN_NAME]" at bounding box center [320, 191] width 57 height 4
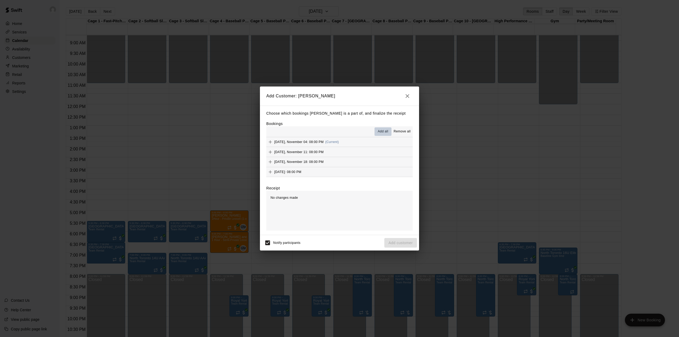
click at [380, 129] on span "Add all" at bounding box center [383, 131] width 11 height 5
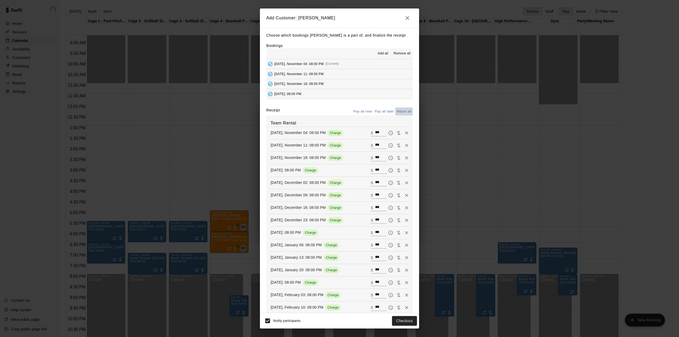
click at [398, 114] on button "Waive all" at bounding box center [404, 111] width 18 height 8
type input "*"
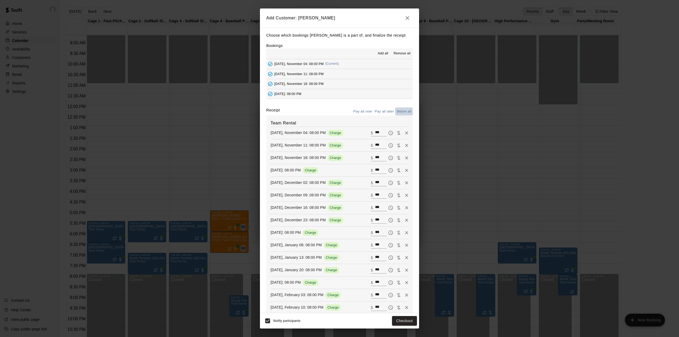
type input "*"
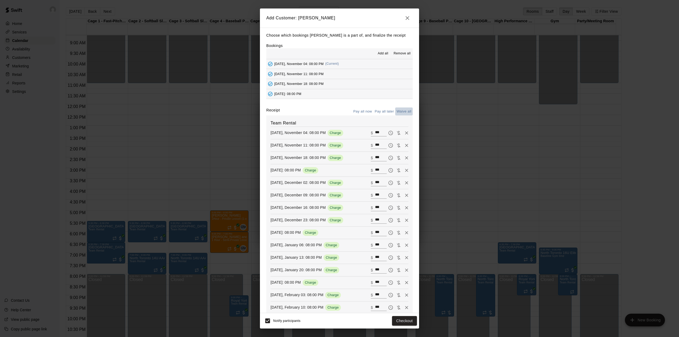
type input "*"
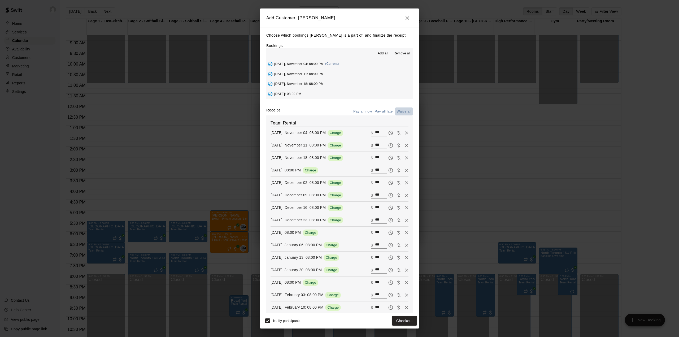
type input "*"
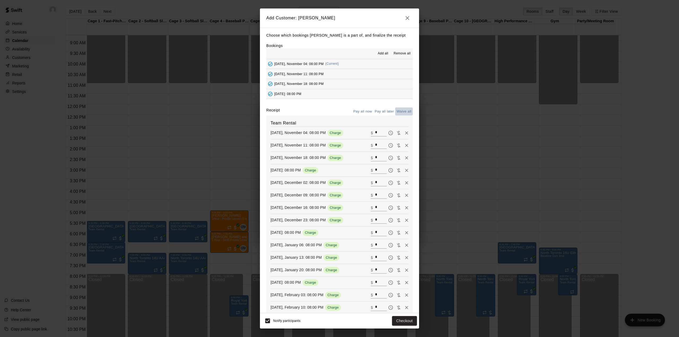
type input "*"
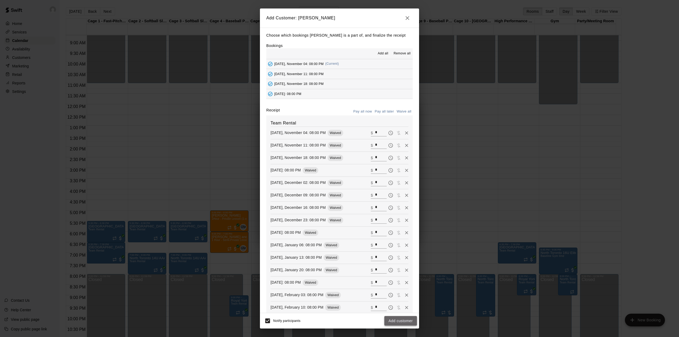
click at [409, 323] on button "Add customer" at bounding box center [400, 321] width 33 height 10
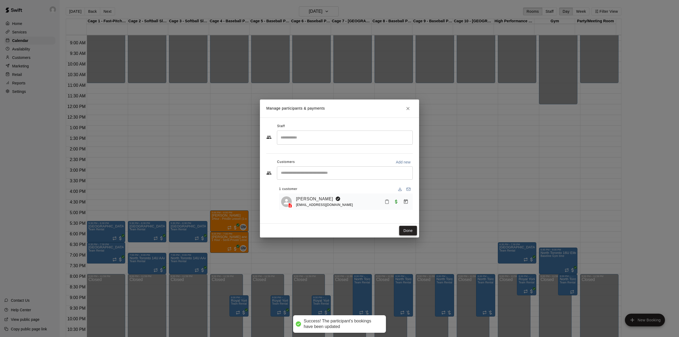
click at [407, 228] on button "Done" at bounding box center [408, 231] width 18 height 10
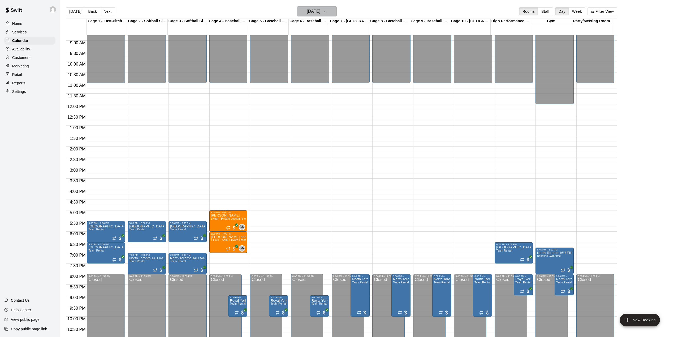
click at [330, 11] on button "[DATE]" at bounding box center [317, 11] width 40 height 10
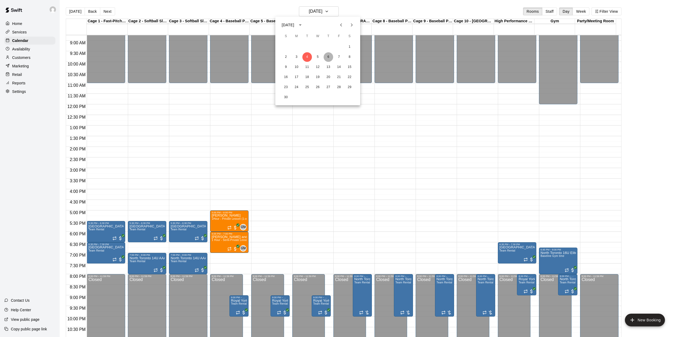
click at [327, 57] on button "6" at bounding box center [329, 57] width 10 height 10
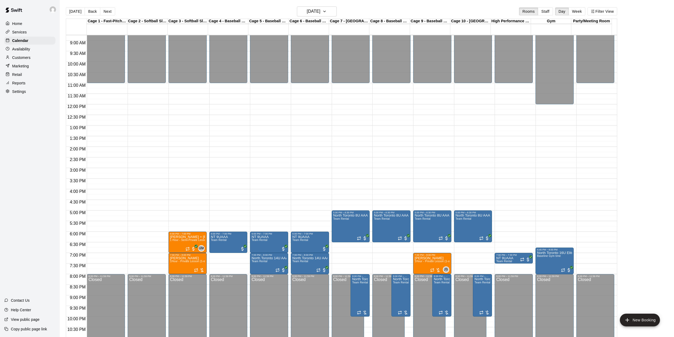
click at [544, 213] on div "12:00 AM – 12:00 PM Closed 6:45 PM – 8:00 PM [GEOGRAPHIC_DATA] 16U Elite Baseli…" at bounding box center [554, 104] width 38 height 509
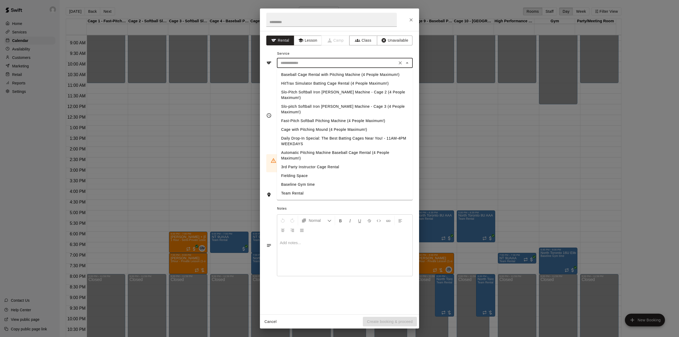
click at [309, 60] on input "text" at bounding box center [336, 63] width 117 height 7
click at [289, 189] on li "Team Rental" at bounding box center [345, 193] width 136 height 9
type input "**********"
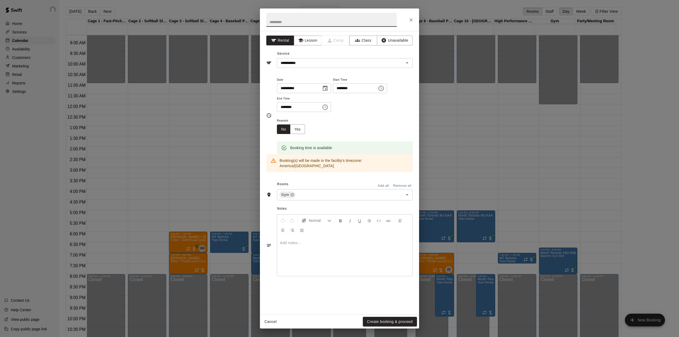
click at [291, 21] on input "text" at bounding box center [331, 20] width 130 height 14
type input "**********"
click at [350, 88] on input "********" at bounding box center [353, 88] width 41 height 10
type input "********"
click at [285, 104] on input "********" at bounding box center [297, 107] width 41 height 10
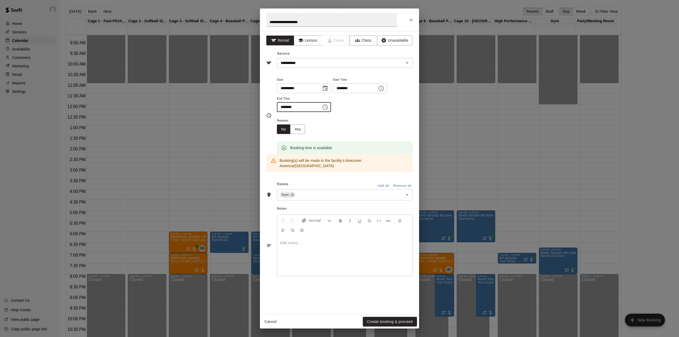
type input "********"
click at [308, 120] on span "Repeats" at bounding box center [293, 120] width 32 height 7
click at [300, 129] on button "Yes" at bounding box center [297, 129] width 15 height 10
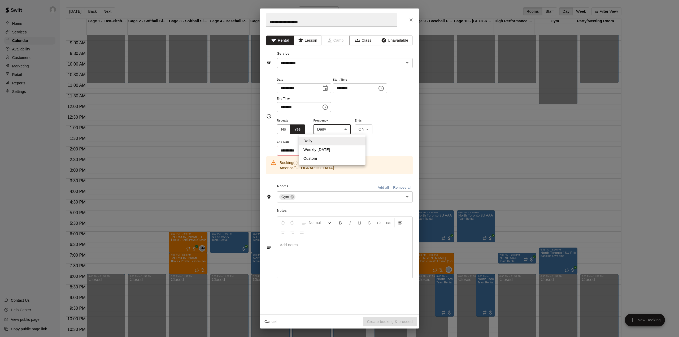
click at [339, 131] on body "Home Services Calendar Availability Customers Marketing Retail Reports Settings…" at bounding box center [339, 172] width 679 height 345
click at [326, 148] on li "Weekly [DATE]" at bounding box center [332, 149] width 66 height 9
type input "******"
click at [320, 151] on button "Choose date" at bounding box center [324, 150] width 11 height 11
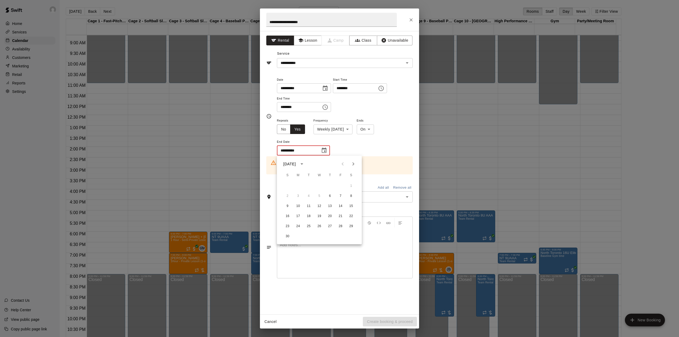
click at [351, 163] on icon "Next month" at bounding box center [353, 164] width 6 height 6
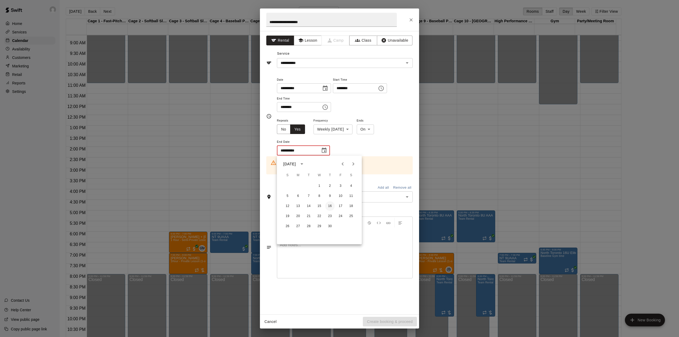
click at [330, 206] on button "16" at bounding box center [330, 206] width 10 height 10
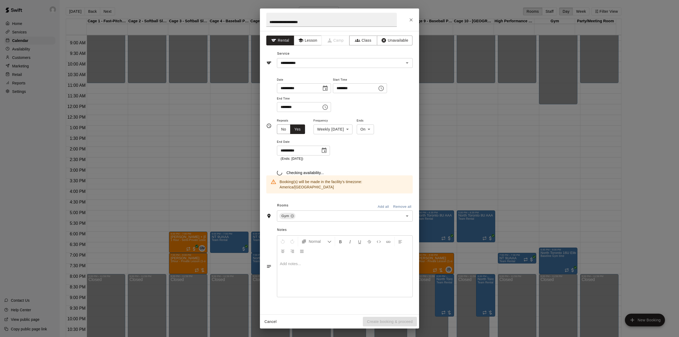
type input "**********"
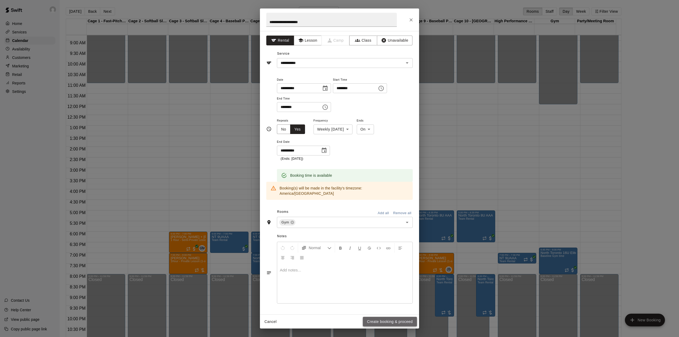
click at [377, 320] on button "Create booking & proceed" at bounding box center [390, 322] width 54 height 10
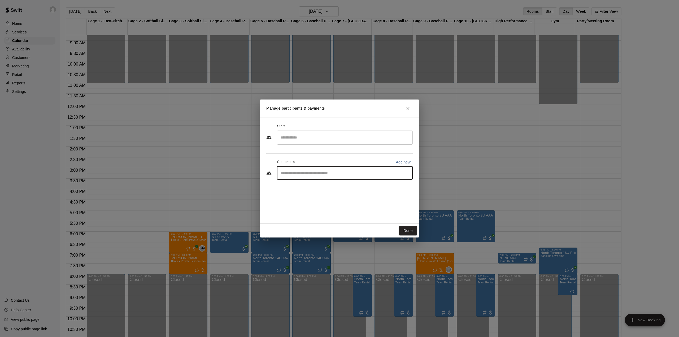
click at [315, 173] on input "Start typing to search customers..." at bounding box center [344, 172] width 131 height 5
type input "*****"
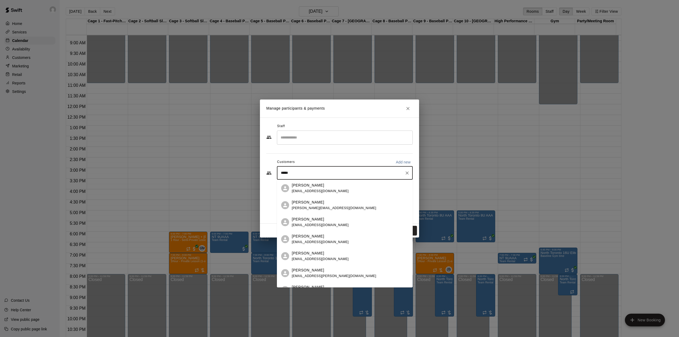
click at [314, 193] on div "[PERSON_NAME] [PERSON_NAME][EMAIL_ADDRESS][DOMAIN_NAME]" at bounding box center [320, 187] width 57 height 11
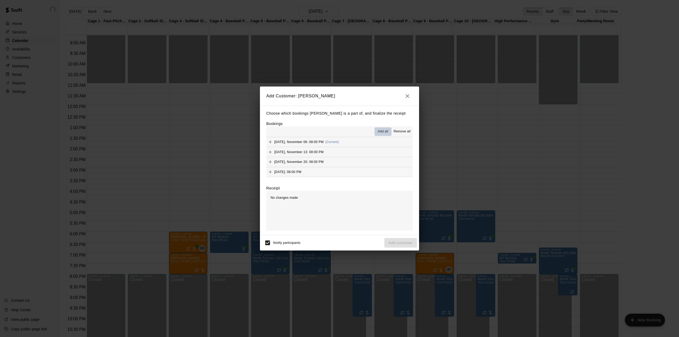
click at [381, 130] on span "Add all" at bounding box center [383, 131] width 11 height 5
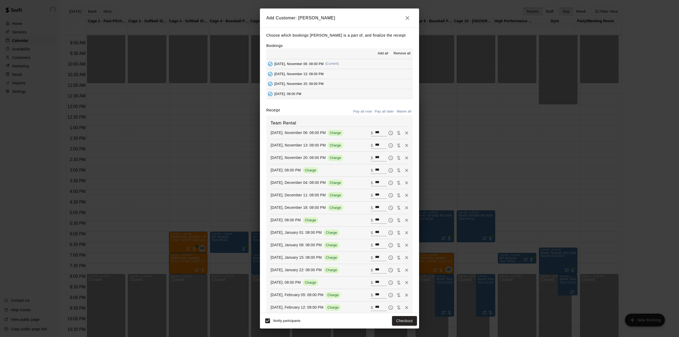
click at [397, 112] on button "Waive all" at bounding box center [404, 111] width 18 height 8
type input "*"
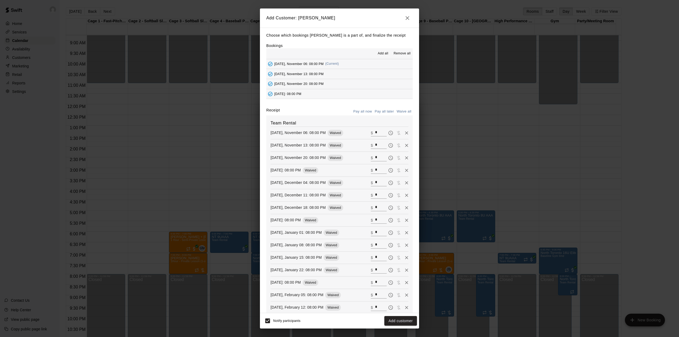
type input "*"
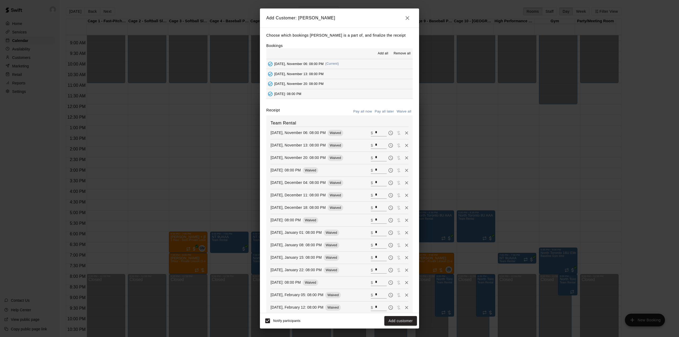
type input "*"
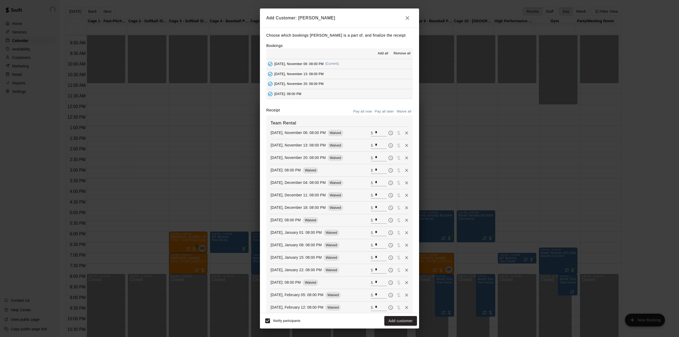
type input "*"
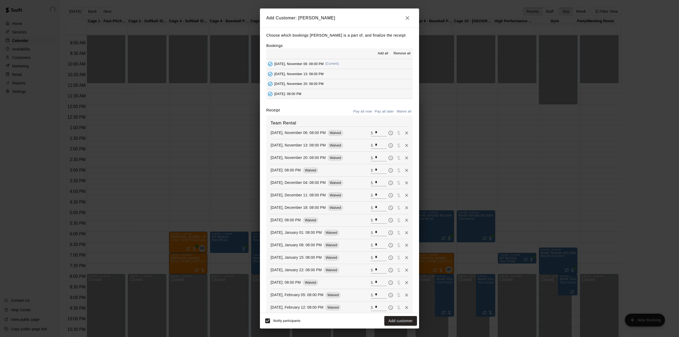
type input "*"
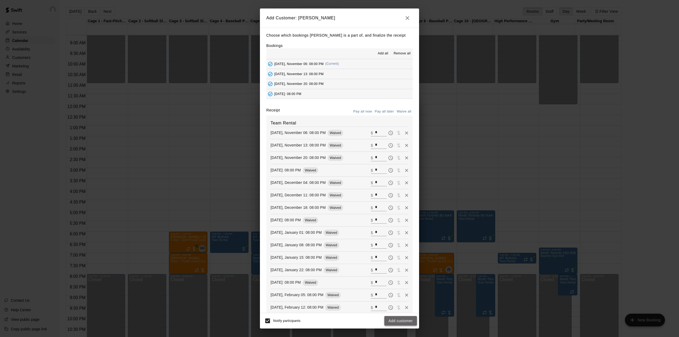
click at [408, 319] on button "Add customer" at bounding box center [400, 321] width 33 height 10
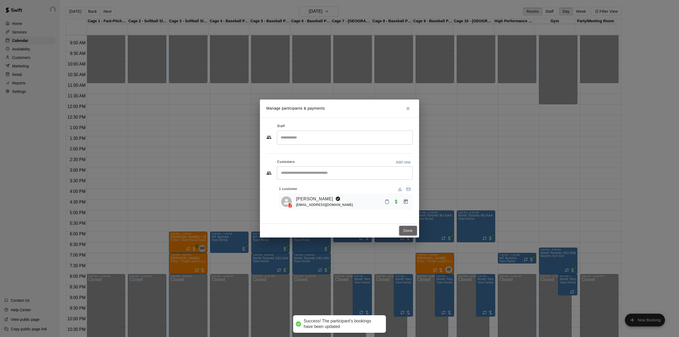
click at [411, 229] on button "Done" at bounding box center [408, 231] width 18 height 10
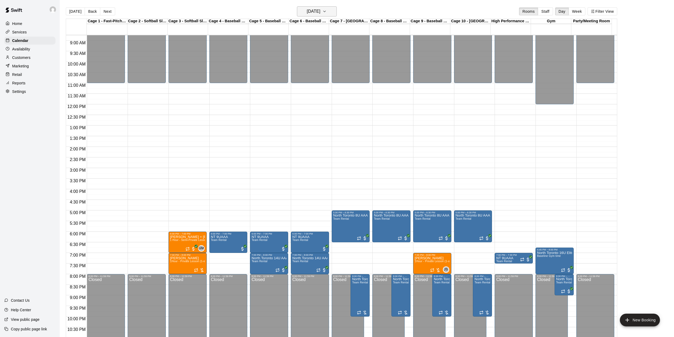
click at [319, 12] on h6 "[DATE]" at bounding box center [314, 11] width 14 height 7
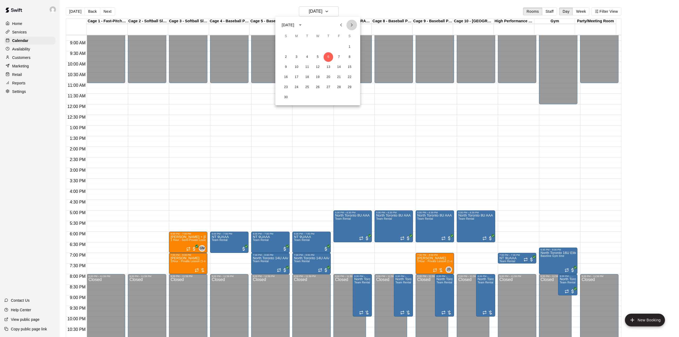
click at [350, 23] on icon "Next month" at bounding box center [351, 25] width 6 height 6
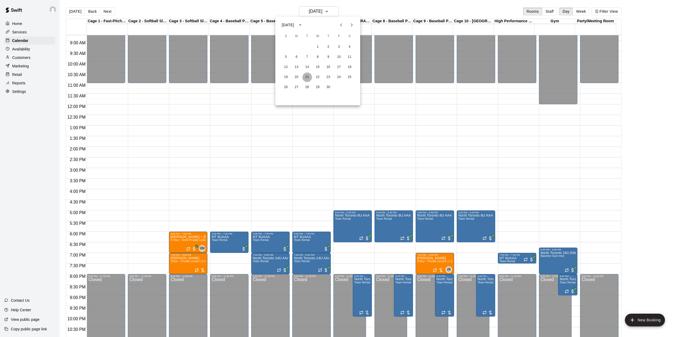
click at [306, 76] on button "21" at bounding box center [307, 77] width 10 height 10
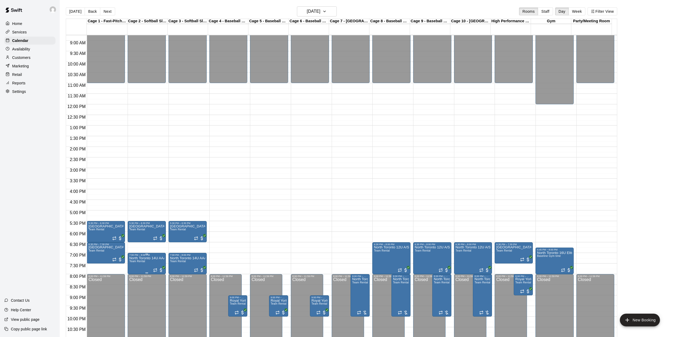
click at [134, 284] on button "delete" at bounding box center [134, 288] width 11 height 11
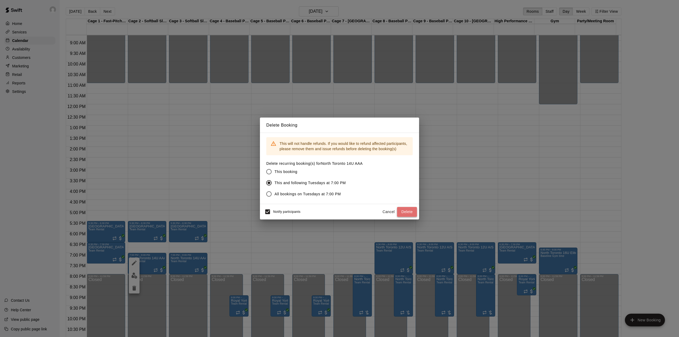
click at [405, 210] on button "Delete" at bounding box center [407, 212] width 20 height 10
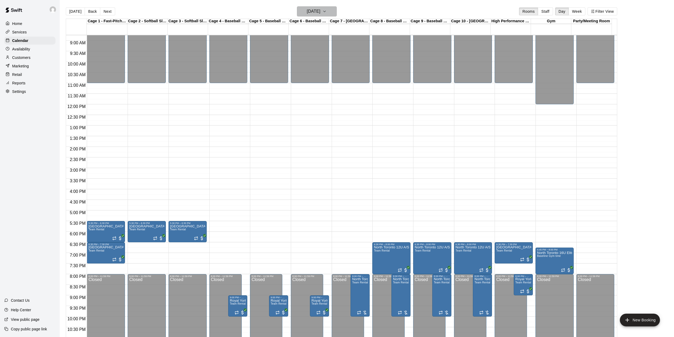
click at [330, 10] on button "[DATE]" at bounding box center [317, 11] width 40 height 10
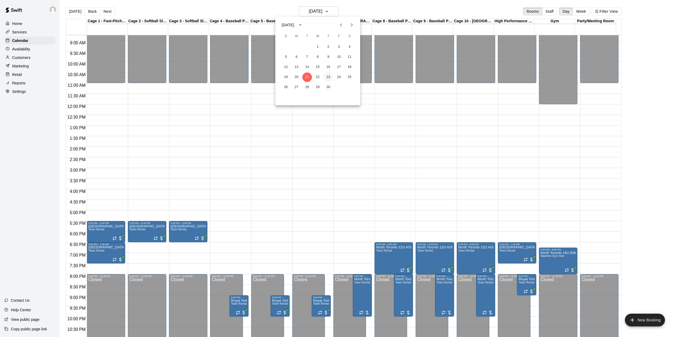
click at [328, 77] on button "23" at bounding box center [329, 77] width 10 height 10
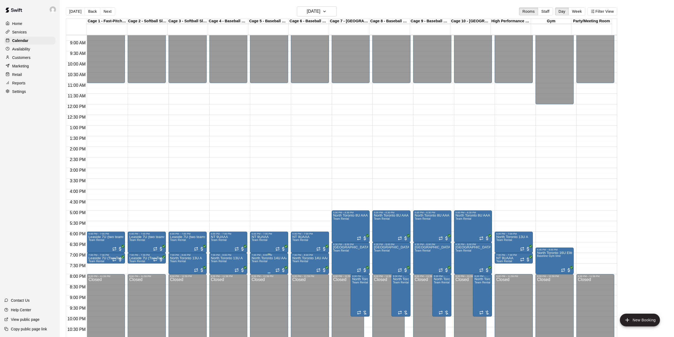
click at [265, 258] on p "North Toronto 14U AAA" at bounding box center [268, 258] width 35 height 0
click at [257, 288] on icon "delete" at bounding box center [257, 289] width 4 height 5
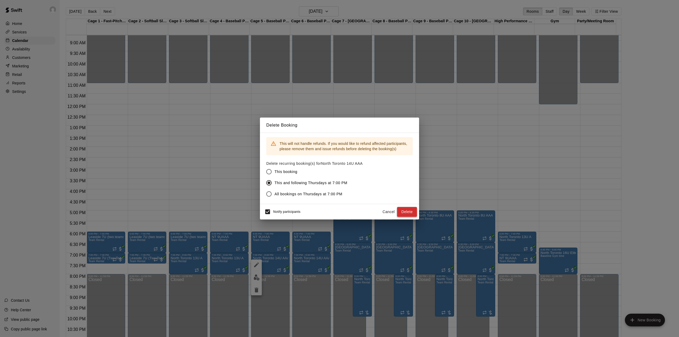
click at [408, 211] on button "Delete" at bounding box center [407, 212] width 20 height 10
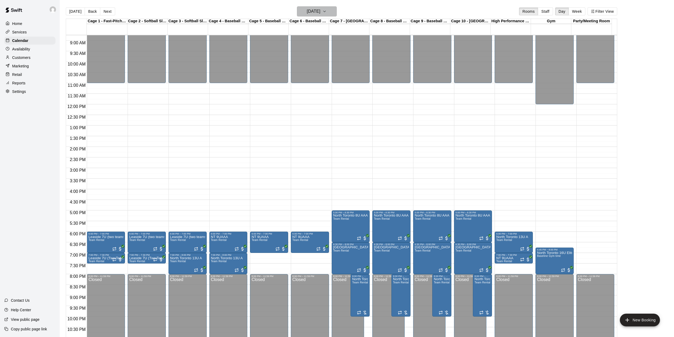
click at [319, 13] on h6 "[DATE]" at bounding box center [314, 11] width 14 height 7
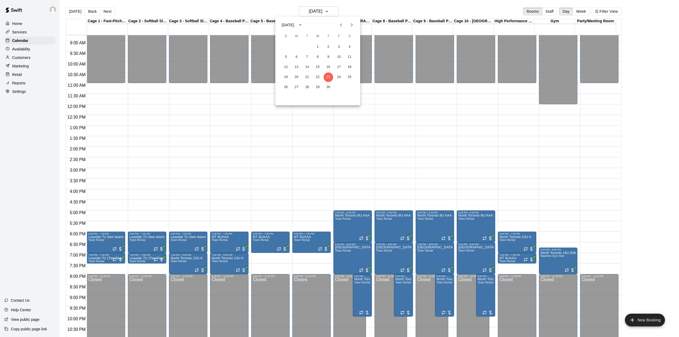
click at [342, 24] on icon "Previous month" at bounding box center [341, 24] width 2 height 3
click at [317, 59] on button "7" at bounding box center [318, 57] width 10 height 10
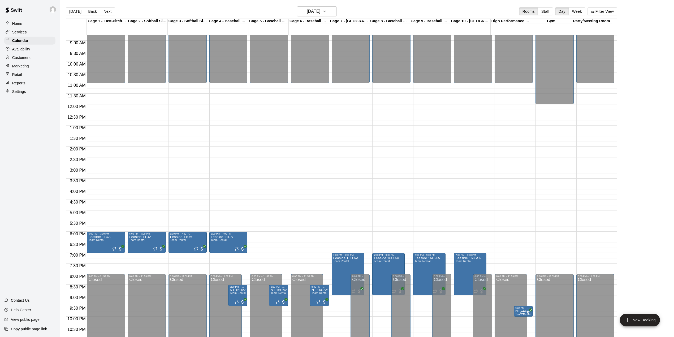
click at [345, 238] on div "12:00 AM – 11:00 AM Closed 7:00 PM – 9:00 PM Leaside 16U AA Team Rental 8:00 PM…" at bounding box center [351, 104] width 38 height 509
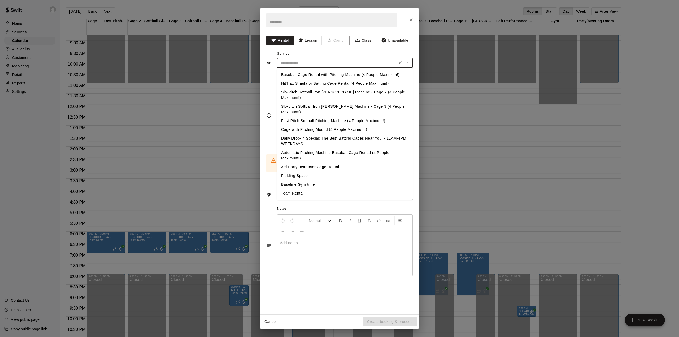
click at [309, 65] on input "text" at bounding box center [336, 63] width 117 height 7
click at [298, 189] on li "Team Rental" at bounding box center [345, 193] width 136 height 9
type input "**********"
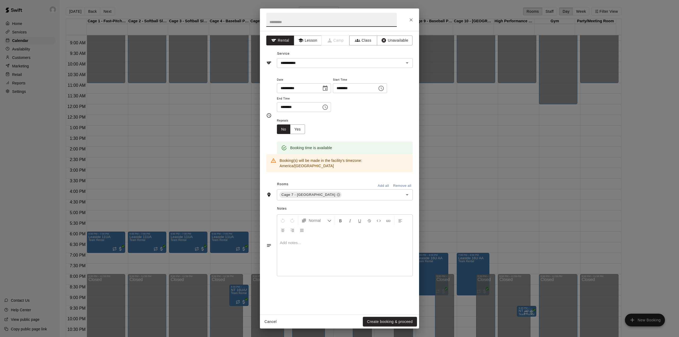
click at [287, 22] on input "text" at bounding box center [331, 20] width 130 height 14
type input "**********"
click at [353, 88] on input "********" at bounding box center [353, 88] width 41 height 10
type input "********"
click at [284, 106] on input "********" at bounding box center [297, 107] width 41 height 10
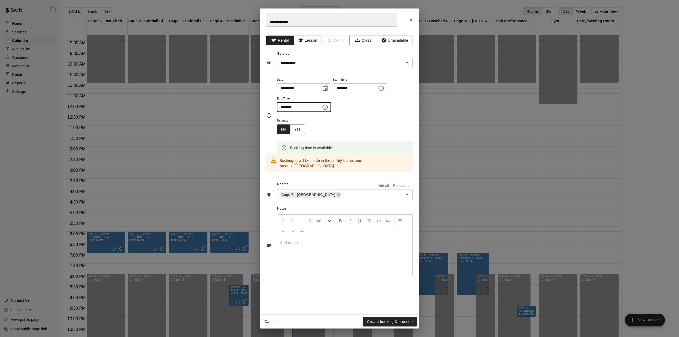
type input "********"
click at [317, 121] on div "Repeats No Yes" at bounding box center [345, 125] width 136 height 17
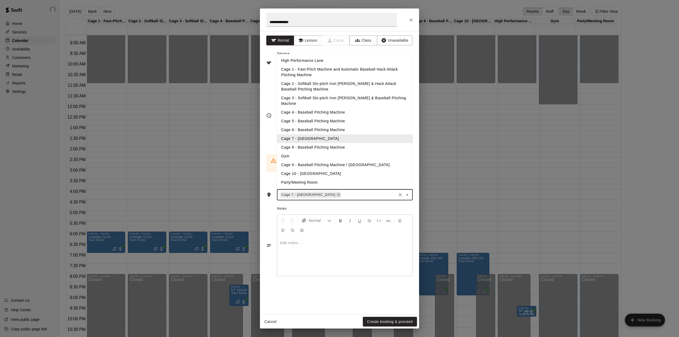
click at [342, 191] on input "text" at bounding box center [368, 194] width 53 height 7
click at [306, 143] on li "Cage 8 - Baseball Pitching Machine" at bounding box center [345, 147] width 136 height 9
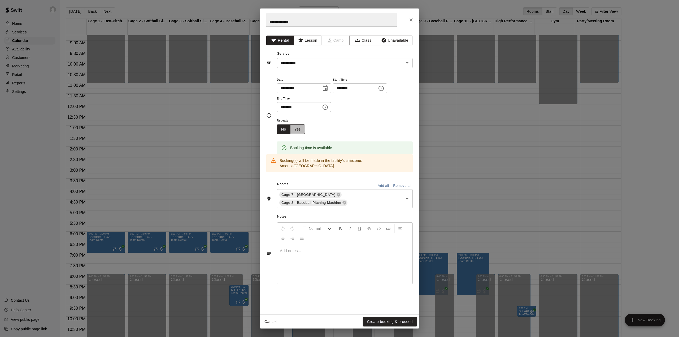
click at [300, 128] on button "Yes" at bounding box center [297, 129] width 15 height 10
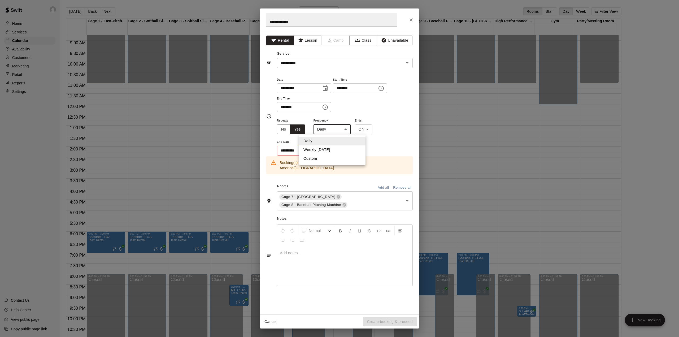
click at [332, 131] on body "Home Services Calendar Availability Customers Marketing Retail Reports Settings…" at bounding box center [339, 172] width 679 height 345
click at [326, 151] on li "Weekly [DATE]" at bounding box center [332, 149] width 66 height 9
type input "******"
click at [325, 152] on icon "Choose date" at bounding box center [324, 149] width 5 height 5
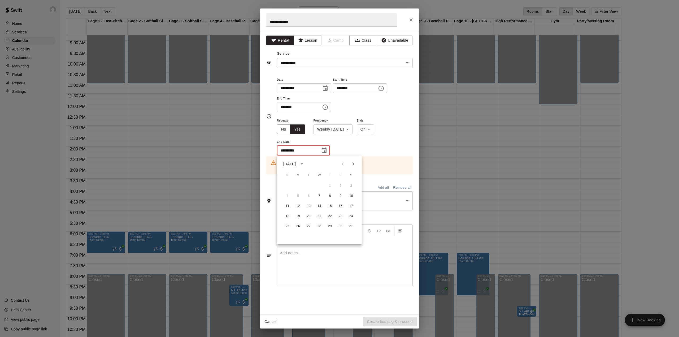
click at [354, 163] on icon "Next month" at bounding box center [353, 164] width 6 height 6
click at [317, 225] on button "29" at bounding box center [320, 226] width 10 height 10
type input "**********"
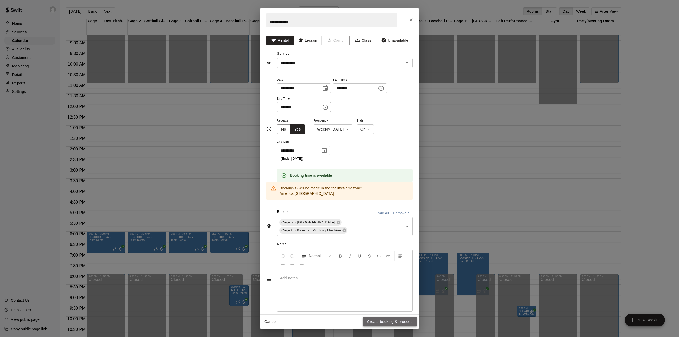
click at [378, 321] on button "Create booking & proceed" at bounding box center [390, 322] width 54 height 10
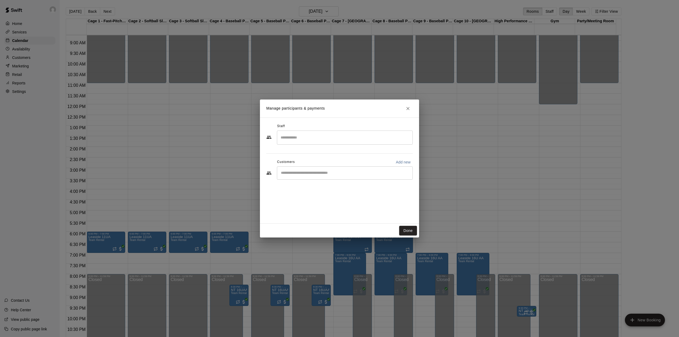
click at [310, 173] on input "Start typing to search customers..." at bounding box center [344, 172] width 131 height 5
paste input "**********"
type input "**********"
click at [312, 191] on span "[EMAIL_ADDRESS][DOMAIN_NAME]" at bounding box center [320, 191] width 57 height 4
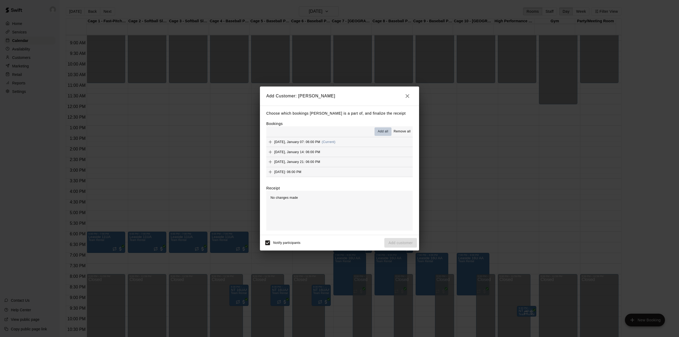
click at [384, 131] on span "Add all" at bounding box center [383, 131] width 11 height 5
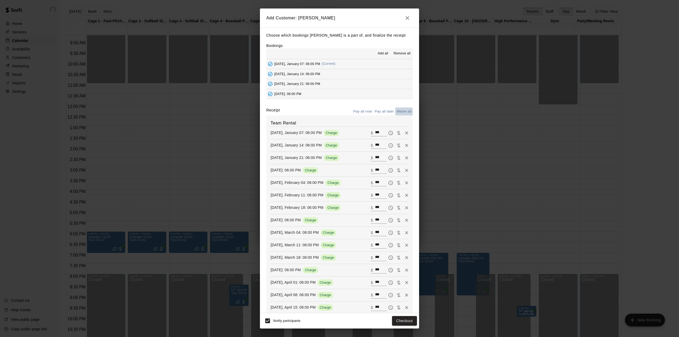
click at [396, 116] on button "Waive all" at bounding box center [404, 111] width 18 height 8
type input "*"
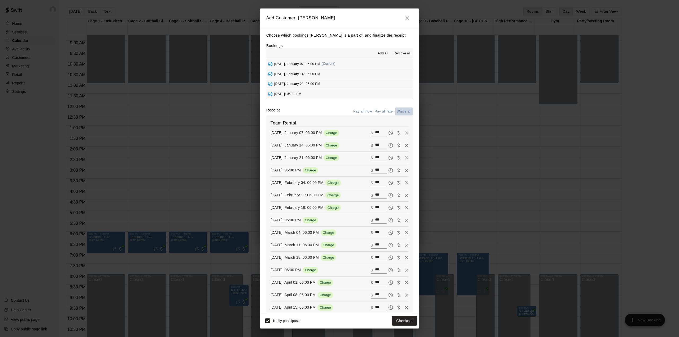
type input "*"
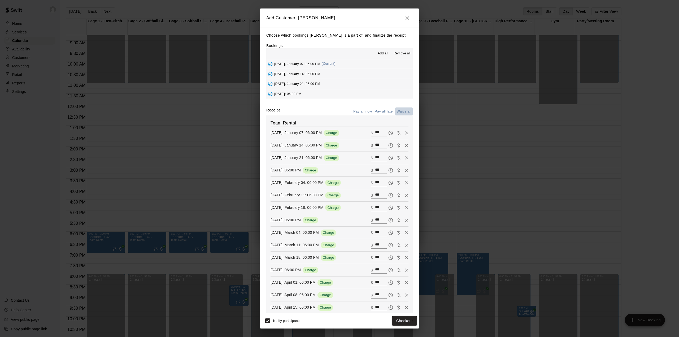
type input "*"
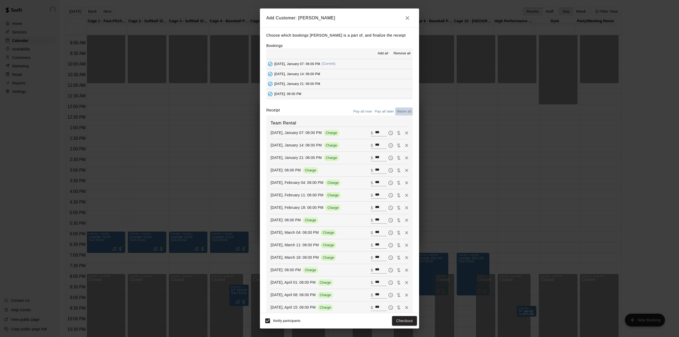
type input "*"
click at [397, 320] on button "Add customer" at bounding box center [400, 321] width 33 height 10
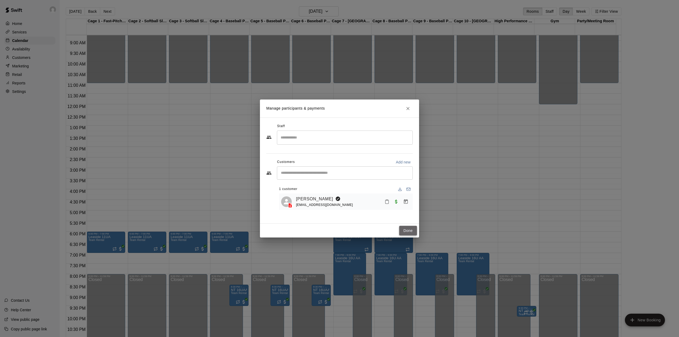
click at [404, 228] on button "Done" at bounding box center [408, 231] width 18 height 10
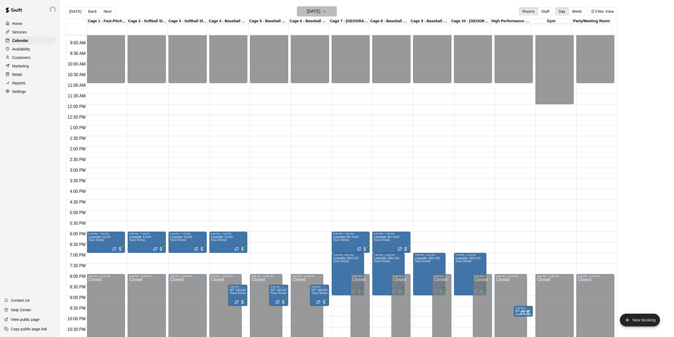
click at [314, 11] on h6 "[DATE]" at bounding box center [314, 11] width 14 height 7
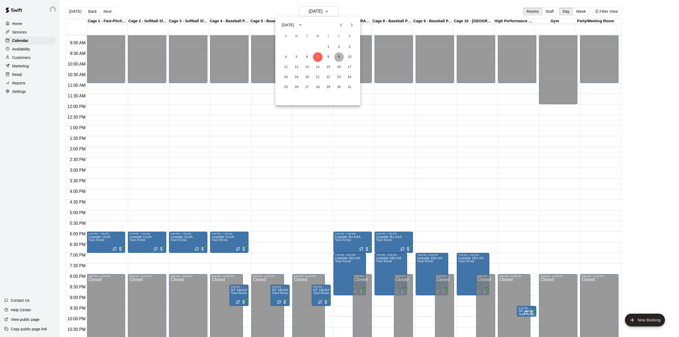
click at [336, 56] on button "9" at bounding box center [339, 57] width 10 height 10
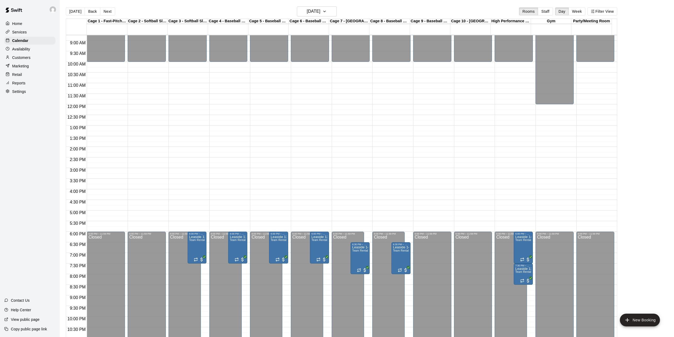
click at [112, 225] on div "12:00 AM – 10:00 AM Closed 6:00 PM – 11:59 PM Closed" at bounding box center [106, 104] width 38 height 509
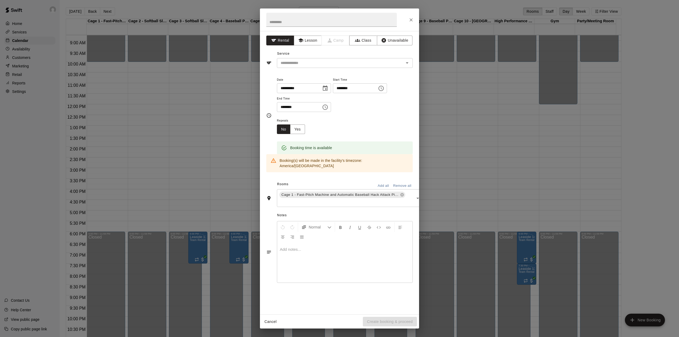
click at [194, 248] on div "**********" at bounding box center [339, 168] width 679 height 337
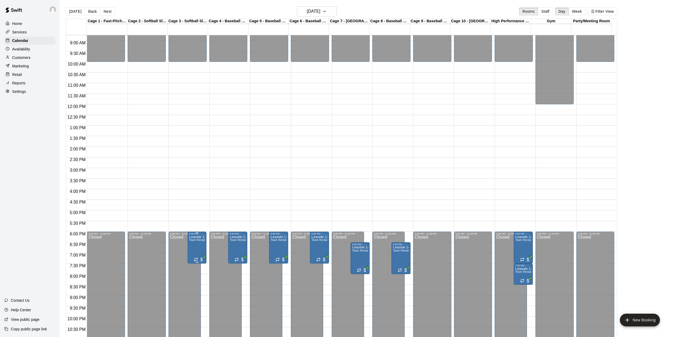
click at [194, 241] on icon "edit" at bounding box center [194, 241] width 5 height 5
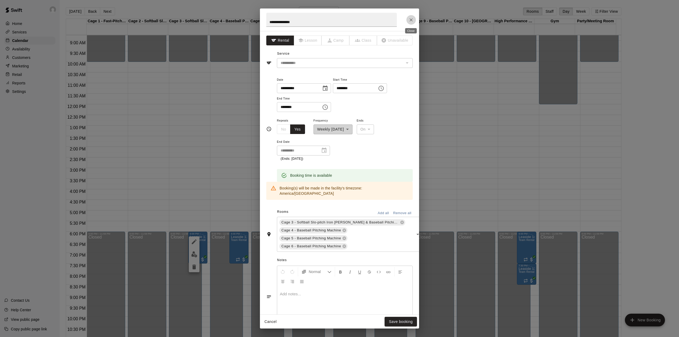
click at [411, 17] on icon "Close" at bounding box center [410, 19] width 5 height 5
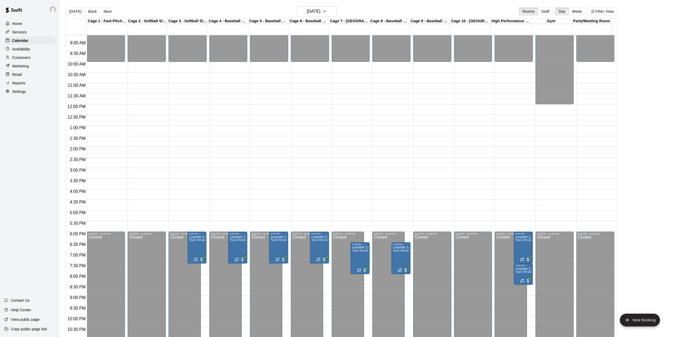
click at [119, 226] on div "12:00 AM – 10:00 AM Closed 6:00 PM – 11:59 PM Closed" at bounding box center [106, 104] width 38 height 509
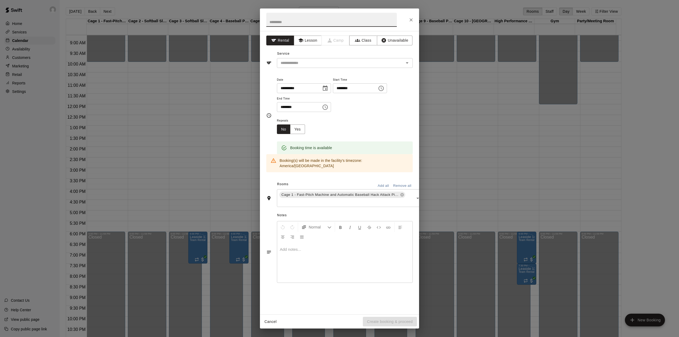
click at [349, 89] on input "********" at bounding box center [353, 88] width 41 height 10
type input "********"
click at [284, 108] on input "********" at bounding box center [297, 107] width 41 height 10
type input "********"
click at [302, 131] on button "Yes" at bounding box center [297, 129] width 15 height 10
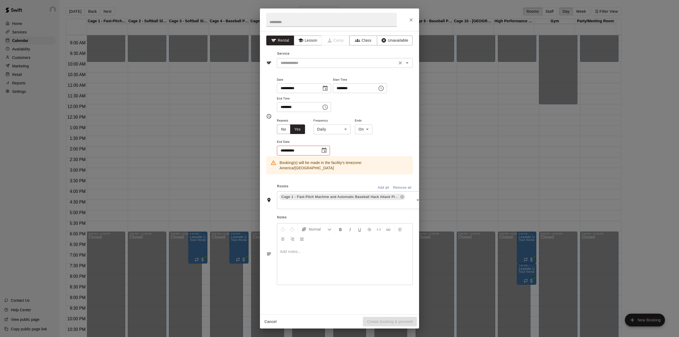
click at [287, 63] on input "text" at bounding box center [336, 63] width 117 height 7
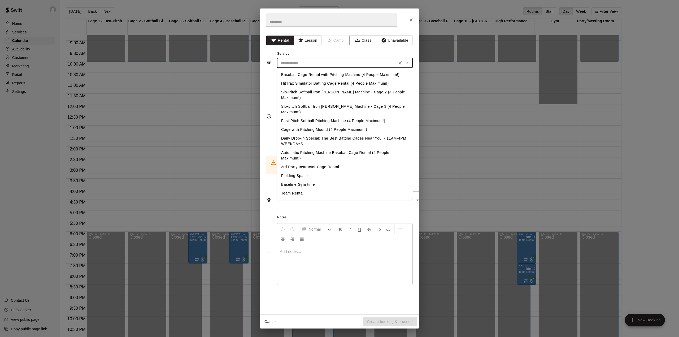
click at [296, 189] on li "Team Rental" at bounding box center [345, 193] width 136 height 9
type input "**********"
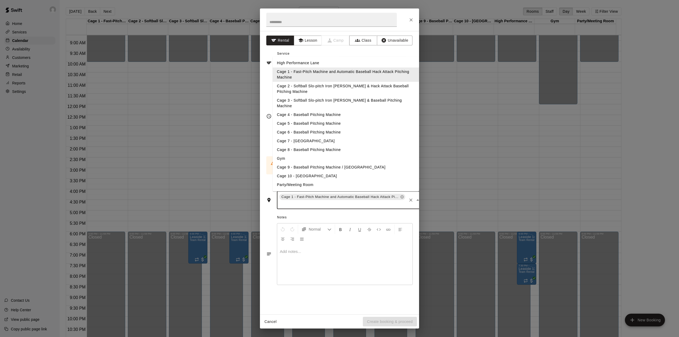
click at [297, 201] on input "text" at bounding box center [342, 204] width 128 height 7
click at [302, 86] on li "Cage 2 - Softball Slo-pitch Iron [PERSON_NAME] & Hack Attack Baseball Pitching …" at bounding box center [346, 89] width 146 height 14
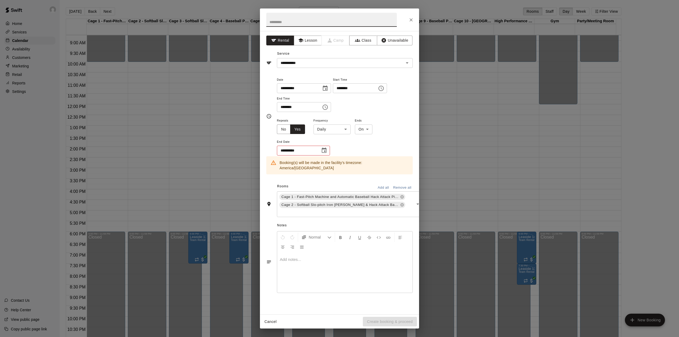
click at [307, 20] on input "text" at bounding box center [331, 20] width 130 height 14
type input "*"
type input "**********"
click at [338, 130] on body "Home Services Calendar Availability Customers Marketing Retail Reports Settings…" at bounding box center [339, 172] width 679 height 345
click at [334, 151] on li "Weekly [DATE]" at bounding box center [332, 149] width 66 height 9
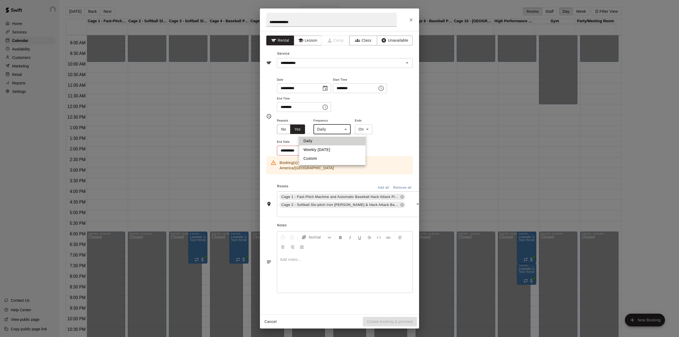
type input "******"
click at [322, 150] on icon "Choose date" at bounding box center [324, 149] width 5 height 5
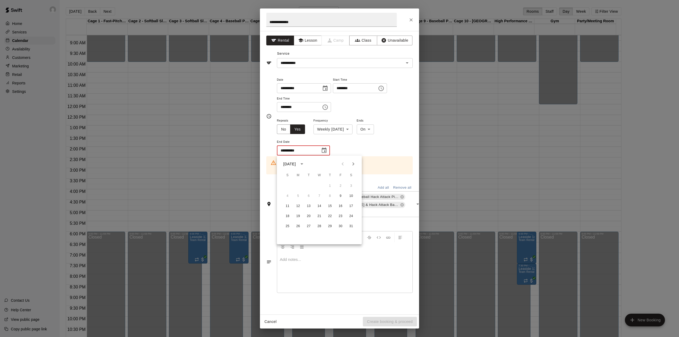
click at [354, 160] on button "Next month" at bounding box center [353, 164] width 11 height 11
click at [343, 216] on button "24" at bounding box center [341, 216] width 10 height 10
type input "**********"
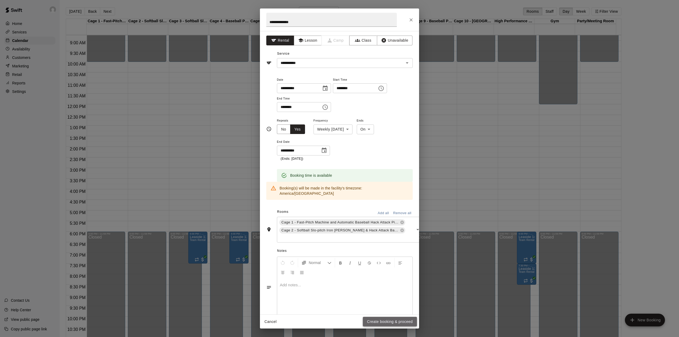
click at [384, 323] on button "Create booking & proceed" at bounding box center [390, 322] width 54 height 10
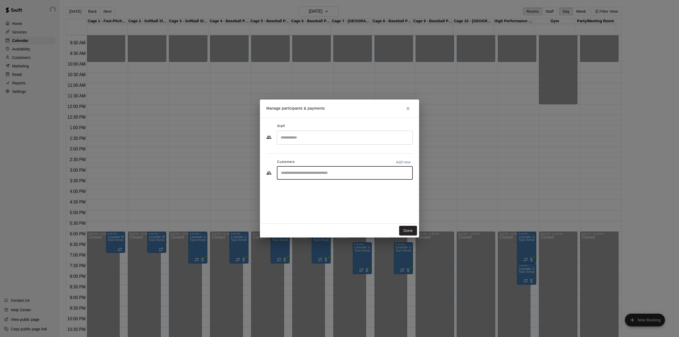
click at [360, 172] on input "Start typing to search customers..." at bounding box center [344, 172] width 131 height 5
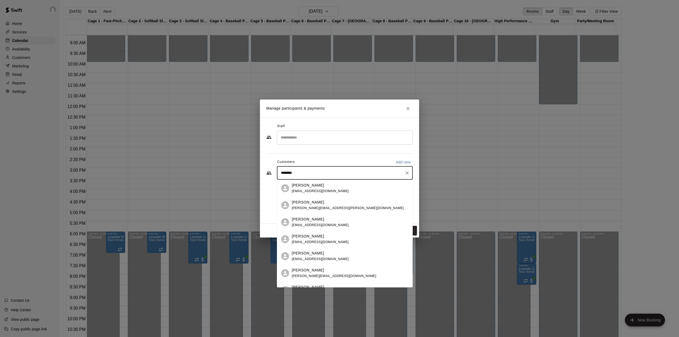
type input "*********"
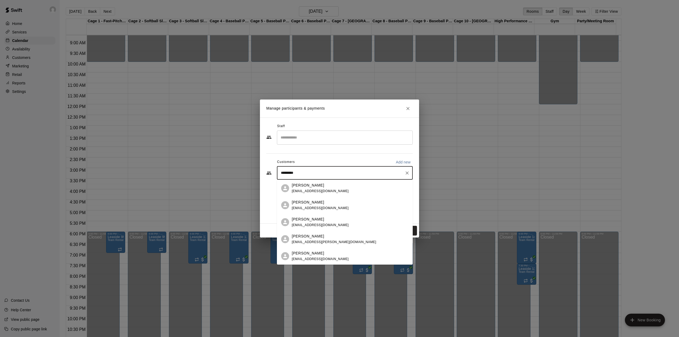
click at [315, 199] on p "[PERSON_NAME]" at bounding box center [308, 202] width 32 height 6
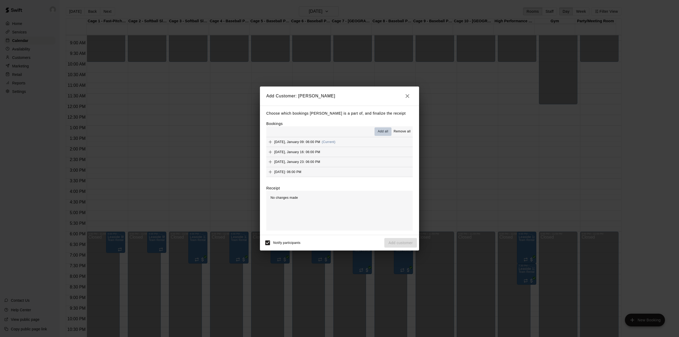
click at [383, 130] on span "Add all" at bounding box center [383, 131] width 11 height 5
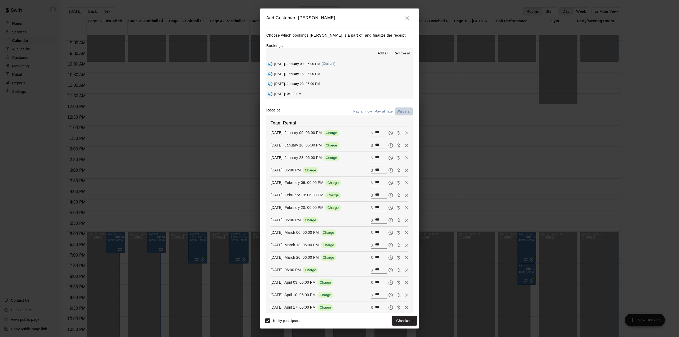
click at [395, 116] on button "Waive all" at bounding box center [404, 111] width 18 height 8
type input "*"
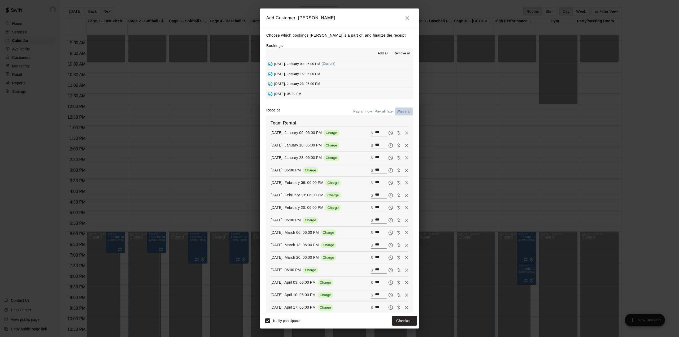
type input "*"
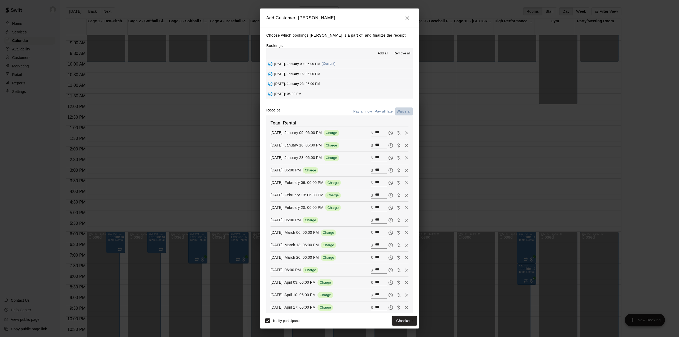
type input "*"
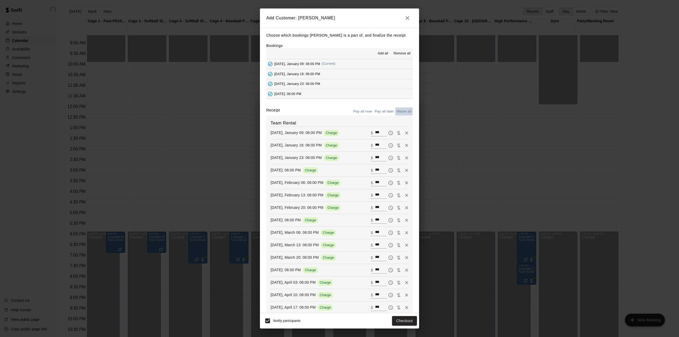
type input "*"
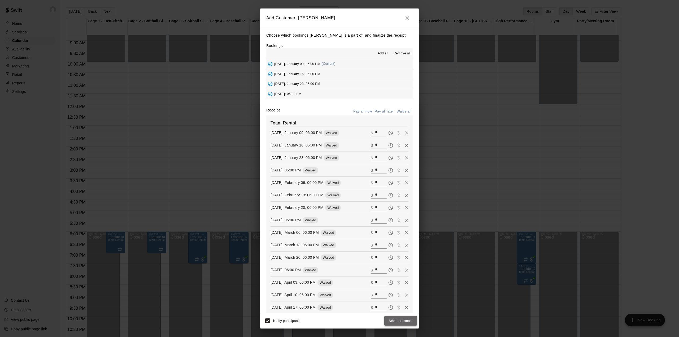
click at [406, 319] on button "Add customer" at bounding box center [400, 321] width 33 height 10
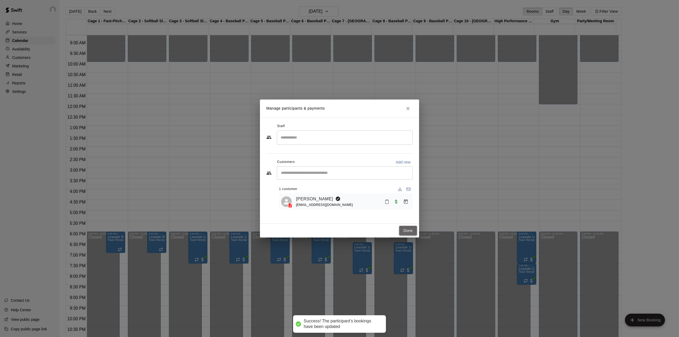
click at [411, 228] on button "Done" at bounding box center [408, 231] width 18 height 10
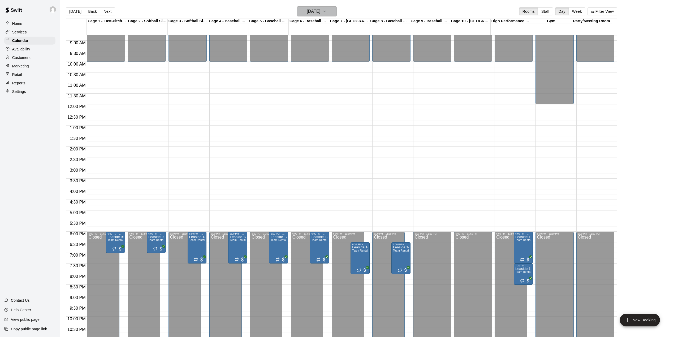
click at [320, 12] on h6 "[DATE]" at bounding box center [314, 11] width 14 height 7
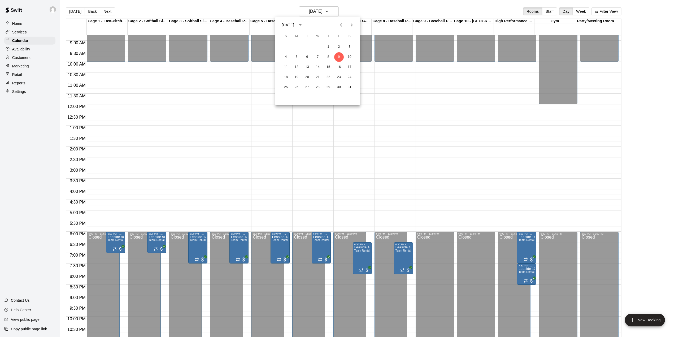
click at [352, 25] on icon "Next month" at bounding box center [352, 24] width 2 height 3
click at [341, 24] on icon "Previous month" at bounding box center [341, 24] width 2 height 3
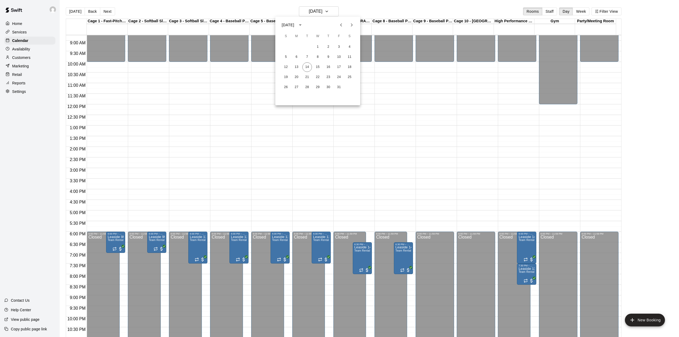
click at [341, 24] on icon "Previous month" at bounding box center [341, 24] width 2 height 3
click at [351, 24] on icon "Next month" at bounding box center [352, 24] width 2 height 3
click at [340, 76] on button "21" at bounding box center [339, 77] width 10 height 10
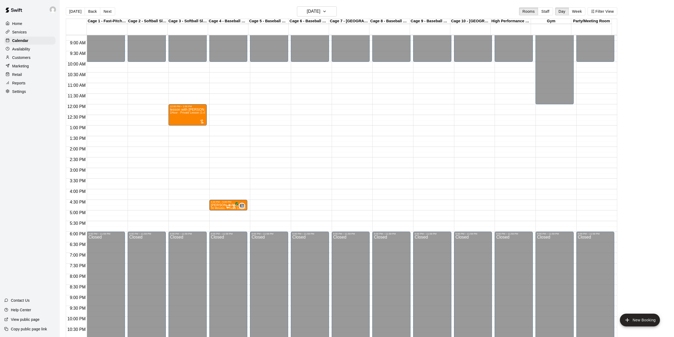
click at [111, 226] on div "12:00 AM – 10:00 AM Closed 6:00 PM – 11:59 PM Closed" at bounding box center [106, 104] width 38 height 509
click at [112, 226] on body "Home Services Calendar Availability Customers Marketing Retail Reports Settings…" at bounding box center [337, 172] width 674 height 345
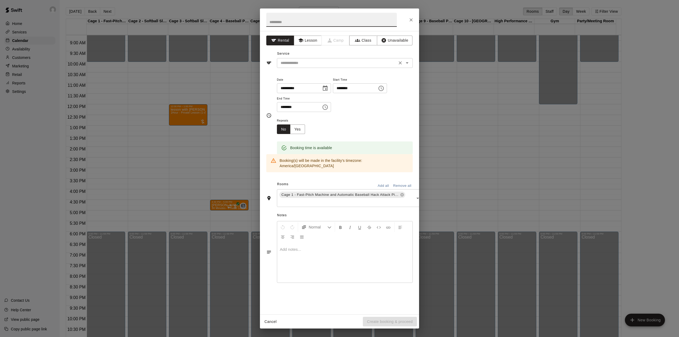
click at [314, 60] on input "text" at bounding box center [336, 63] width 117 height 7
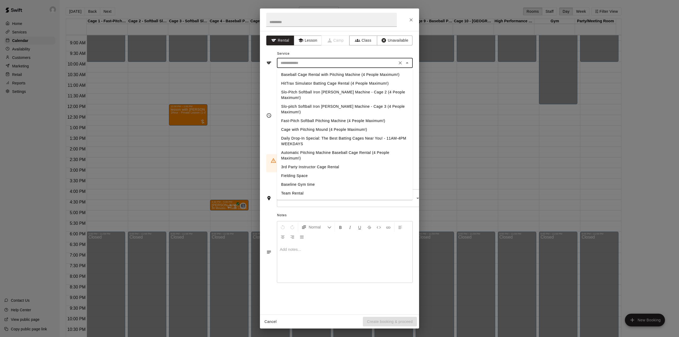
click at [299, 189] on li "Team Rental" at bounding box center [345, 193] width 136 height 9
type input "**********"
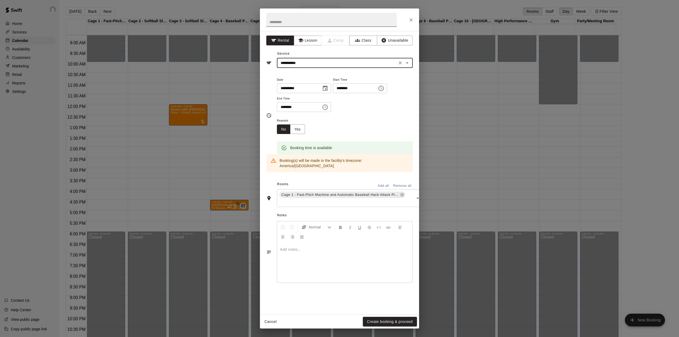
click at [292, 20] on input "text" at bounding box center [331, 20] width 130 height 14
type input "**********"
click at [318, 88] on input "**********" at bounding box center [297, 88] width 41 height 10
click at [349, 99] on div "**********" at bounding box center [345, 94] width 136 height 36
click at [347, 89] on input "********" at bounding box center [353, 88] width 41 height 10
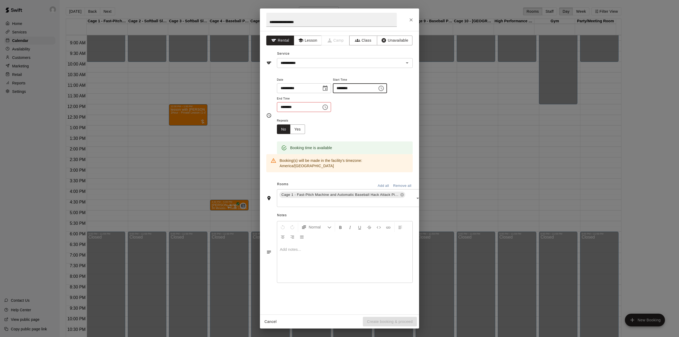
type input "********"
click at [284, 108] on input "********" at bounding box center [297, 107] width 41 height 10
type input "********"
click at [300, 130] on button "Yes" at bounding box center [297, 129] width 15 height 10
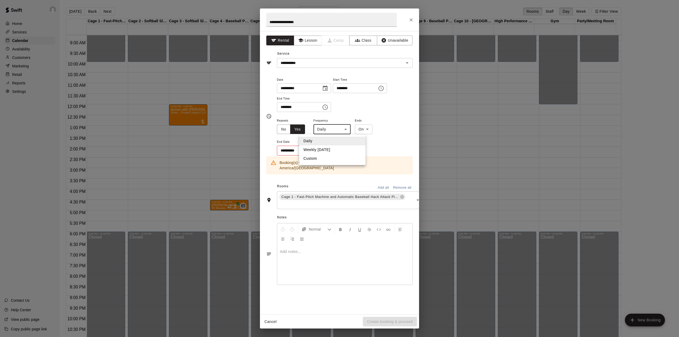
click at [325, 128] on body "Home Services Calendar Availability Customers Marketing Retail Reports Settings…" at bounding box center [339, 172] width 679 height 345
click at [319, 150] on li "Weekly [DATE]" at bounding box center [332, 149] width 66 height 9
type input "******"
click at [325, 147] on button "Choose date" at bounding box center [324, 150] width 11 height 11
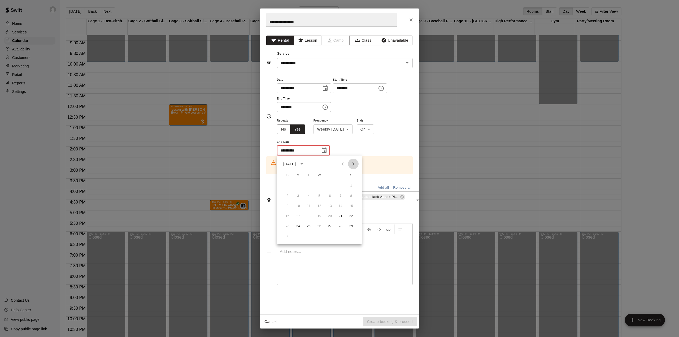
click at [353, 164] on icon "Next month" at bounding box center [353, 164] width 6 height 6
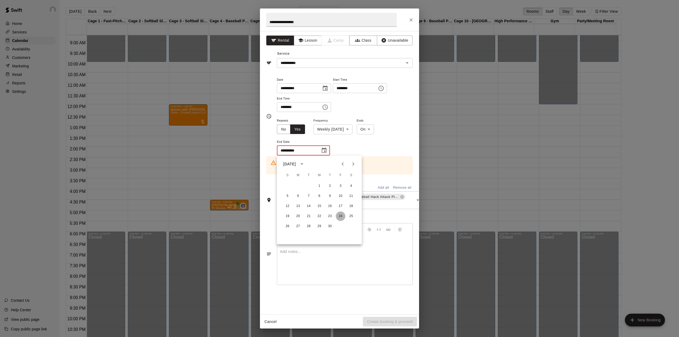
click at [338, 217] on button "24" at bounding box center [341, 216] width 10 height 10
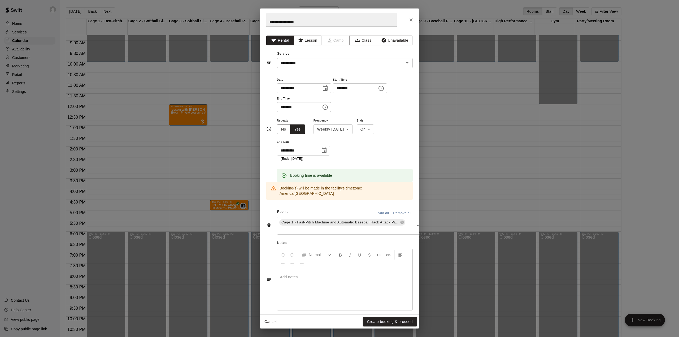
click at [376, 209] on button "Add all" at bounding box center [383, 213] width 17 height 8
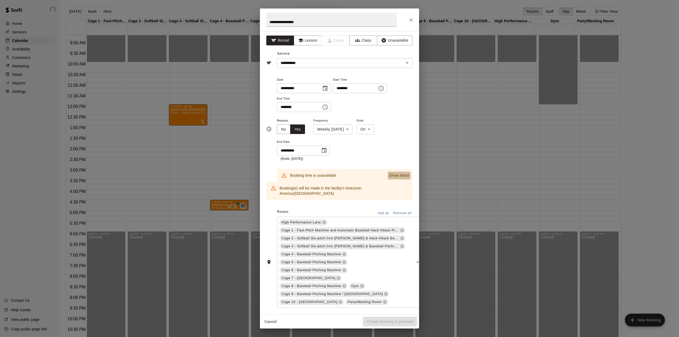
click at [395, 172] on button "Show More" at bounding box center [399, 176] width 23 height 8
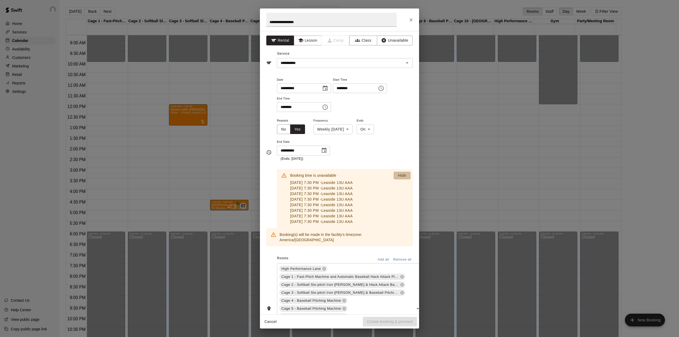
click at [399, 175] on p "Hide" at bounding box center [402, 176] width 8 height 6
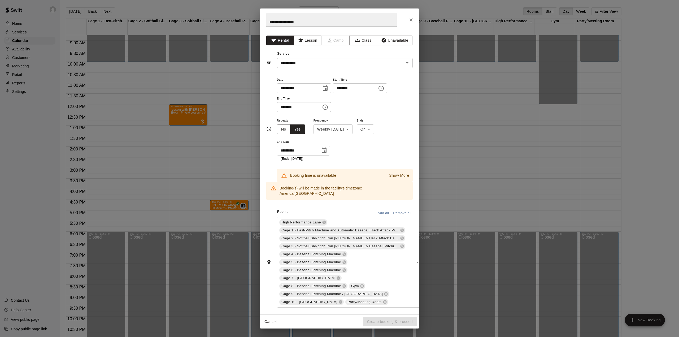
click at [322, 151] on icon "Choose date, selected date is Apr 24, 2026" at bounding box center [324, 150] width 6 height 6
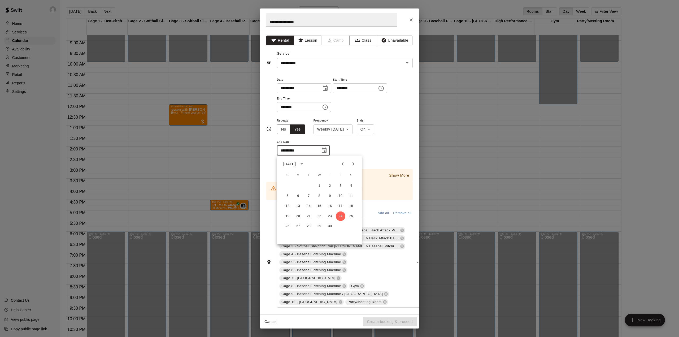
click at [340, 162] on icon "Previous month" at bounding box center [342, 164] width 6 height 6
click at [342, 205] on button "19" at bounding box center [341, 206] width 10 height 10
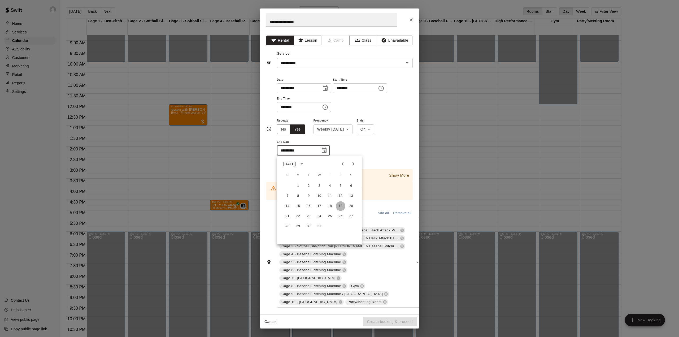
type input "**********"
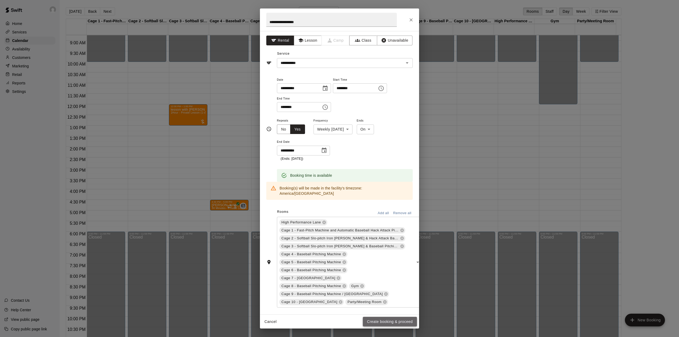
click at [379, 321] on button "Create booking & proceed" at bounding box center [390, 322] width 54 height 10
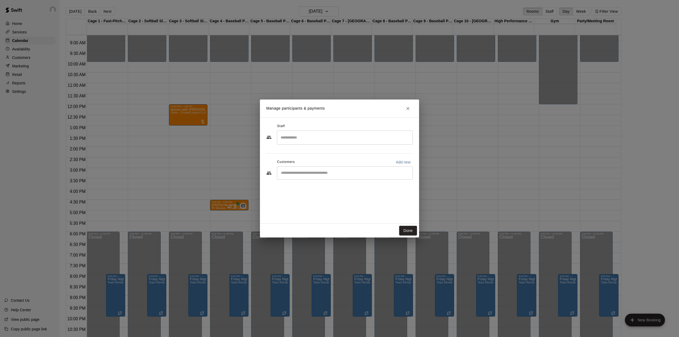
click at [320, 175] on input "Start typing to search customers..." at bounding box center [344, 172] width 131 height 5
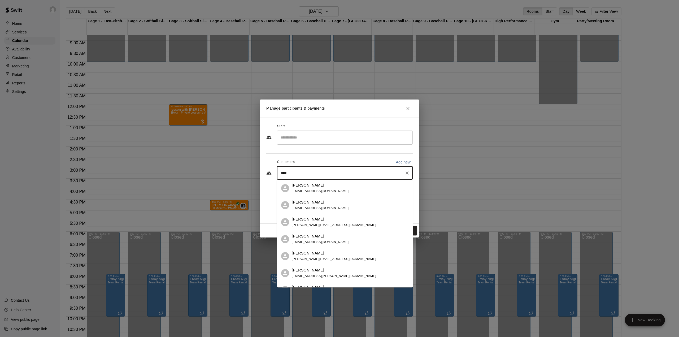
type input "*****"
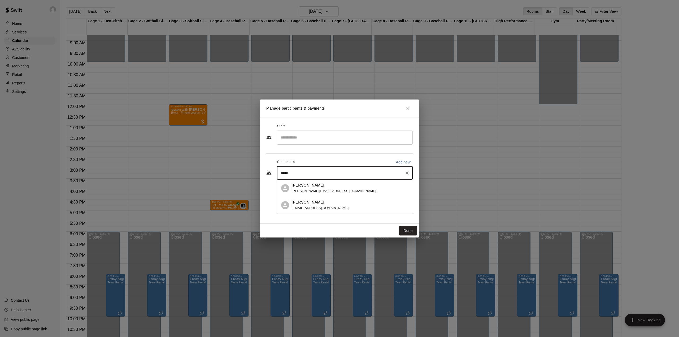
click at [320, 192] on span "[PERSON_NAME][EMAIL_ADDRESS][DOMAIN_NAME]" at bounding box center [334, 191] width 84 height 4
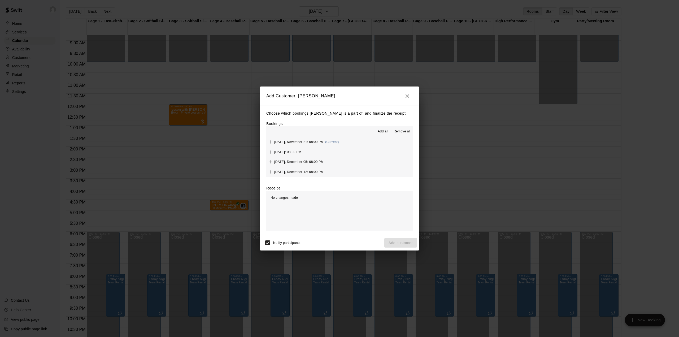
click at [383, 132] on span "Add all" at bounding box center [383, 131] width 11 height 5
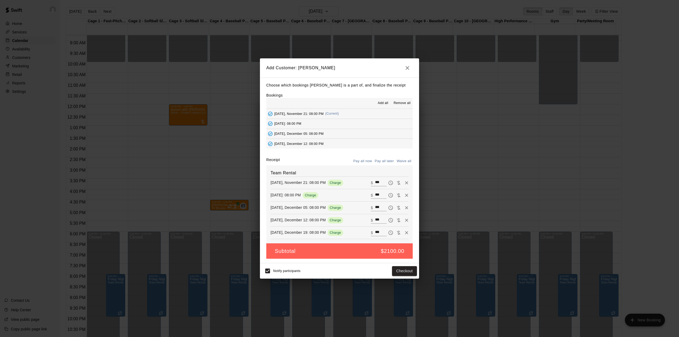
click at [405, 159] on button "Waive all" at bounding box center [404, 161] width 18 height 8
type input "*"
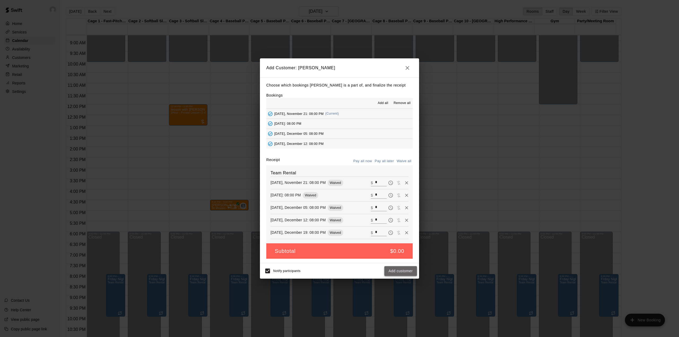
click at [407, 271] on button "Add customer" at bounding box center [400, 271] width 33 height 10
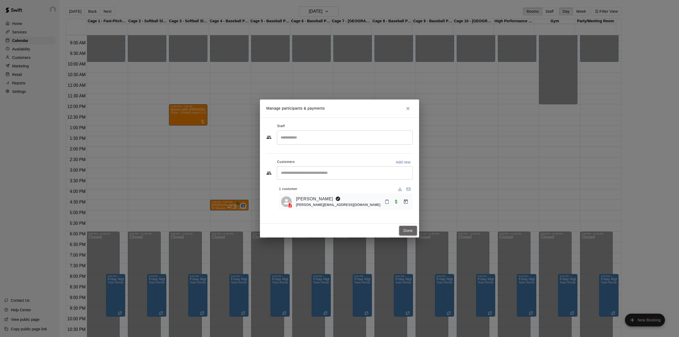
click at [411, 230] on button "Done" at bounding box center [408, 231] width 18 height 10
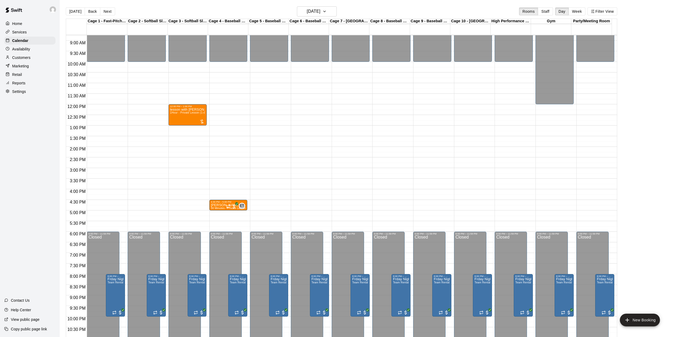
click at [110, 219] on div "12:00 AM – 10:00 AM Closed 6:00 PM – 11:59 PM Closed 8:00 PM – 10:00 PM Frday N…" at bounding box center [106, 104] width 38 height 509
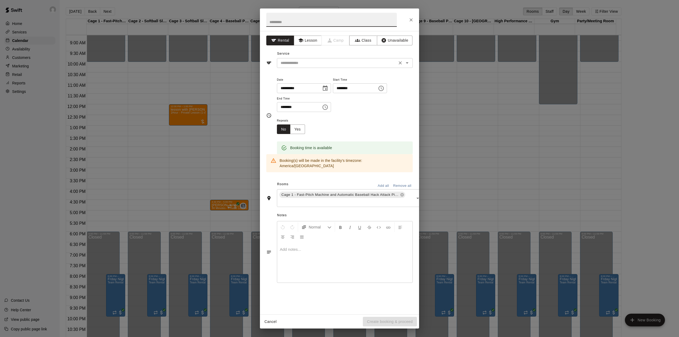
click at [313, 61] on input "text" at bounding box center [336, 63] width 117 height 7
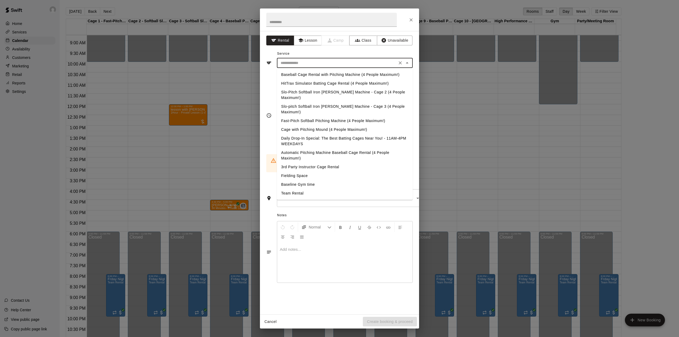
click at [299, 189] on li "Team Rental" at bounding box center [345, 193] width 136 height 9
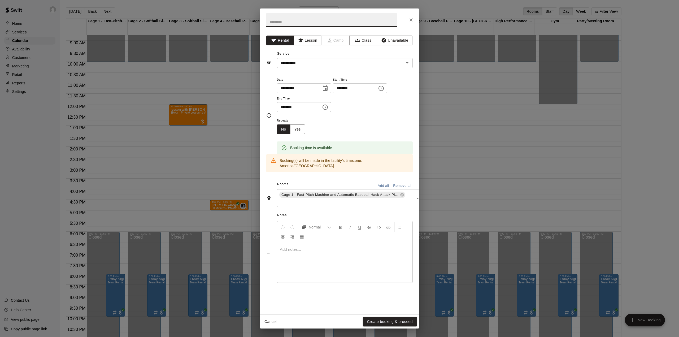
click at [294, 21] on input "text" at bounding box center [331, 20] width 130 height 14
click at [348, 89] on input "********" at bounding box center [353, 88] width 41 height 10
click at [285, 108] on input "********" at bounding box center [297, 107] width 41 height 10
click at [299, 133] on button "Yes" at bounding box center [297, 129] width 15 height 10
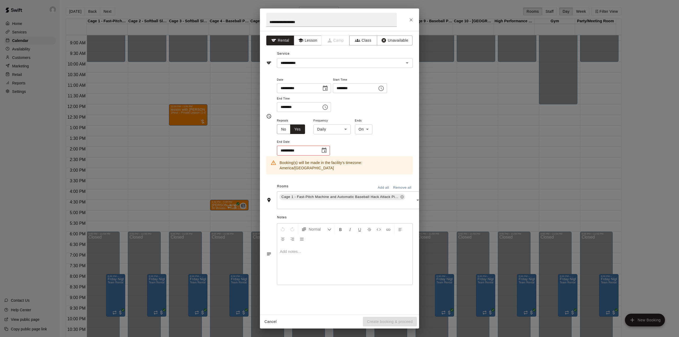
click at [336, 132] on body "Home Services Calendar Availability Customers Marketing Retail Reports Settings…" at bounding box center [339, 172] width 679 height 345
click at [332, 147] on li "Weekly [DATE]" at bounding box center [332, 149] width 66 height 9
click at [324, 150] on icon "Choose date" at bounding box center [324, 150] width 6 height 6
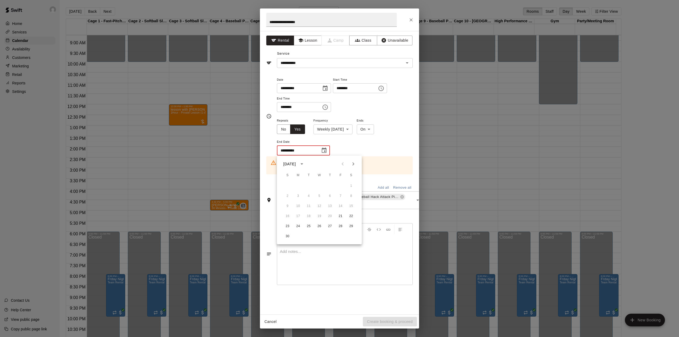
click at [354, 163] on icon "Next month" at bounding box center [353, 163] width 2 height 3
click at [341, 205] on button "19" at bounding box center [341, 206] width 10 height 10
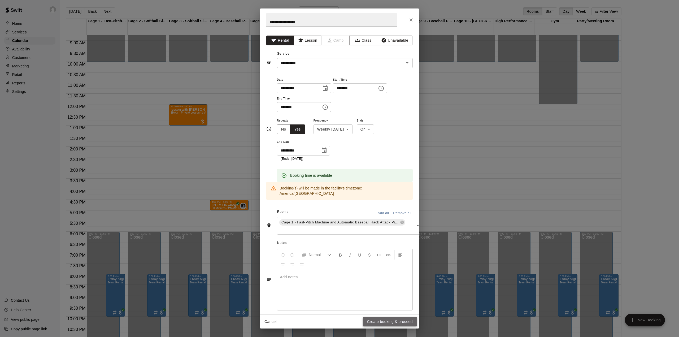
click at [389, 322] on button "Create booking & proceed" at bounding box center [390, 322] width 54 height 10
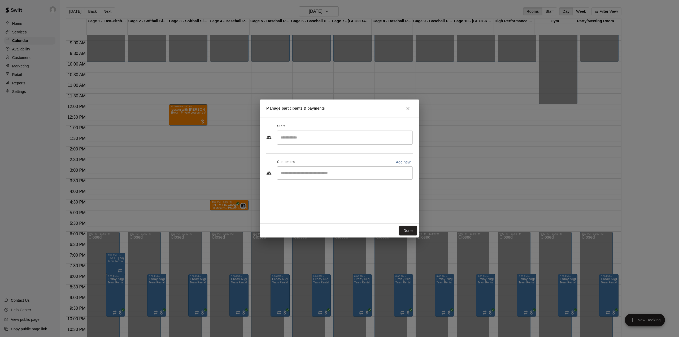
click at [298, 174] on input "Start typing to search customers..." at bounding box center [344, 172] width 131 height 5
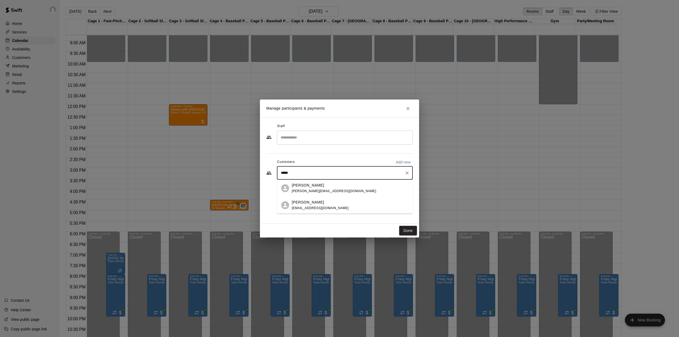
click at [304, 188] on div "[PERSON_NAME] Sun [PERSON_NAME][EMAIL_ADDRESS][DOMAIN_NAME]" at bounding box center [334, 187] width 84 height 11
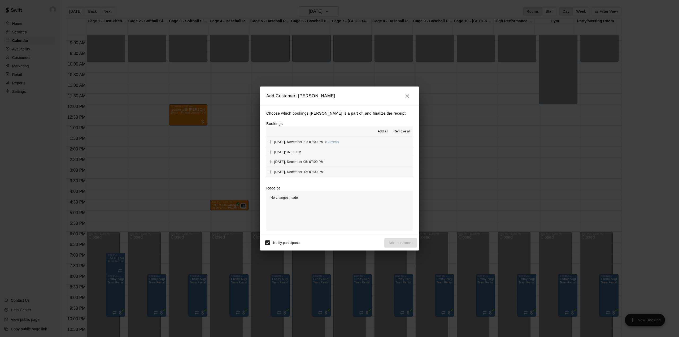
click at [384, 129] on span "Add all" at bounding box center [383, 131] width 11 height 5
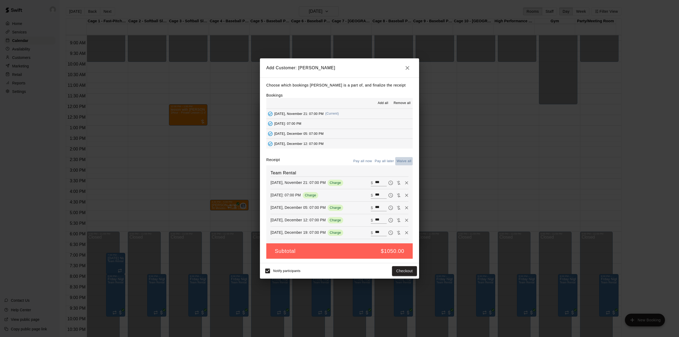
click at [404, 162] on button "Waive all" at bounding box center [404, 161] width 18 height 8
click at [397, 272] on button "Add customer" at bounding box center [400, 271] width 33 height 10
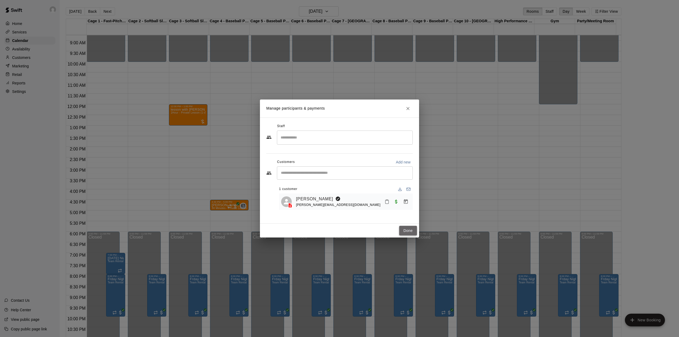
click at [409, 231] on button "Done" at bounding box center [408, 231] width 18 height 10
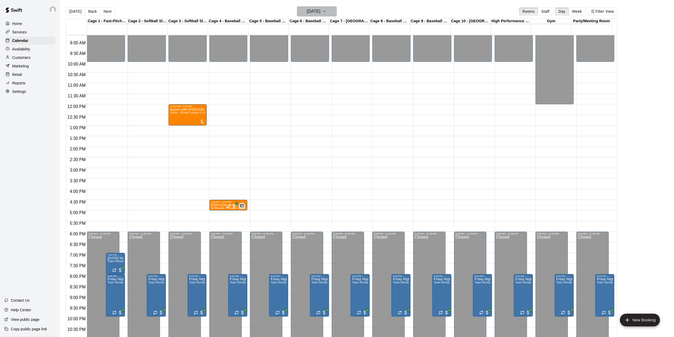
click at [320, 10] on h6 "[DATE]" at bounding box center [314, 11] width 14 height 7
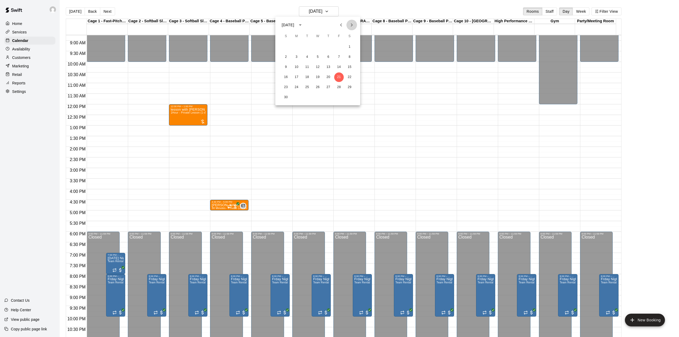
click at [351, 24] on icon "Next month" at bounding box center [352, 24] width 2 height 3
click at [349, 47] on button "6" at bounding box center [350, 47] width 10 height 10
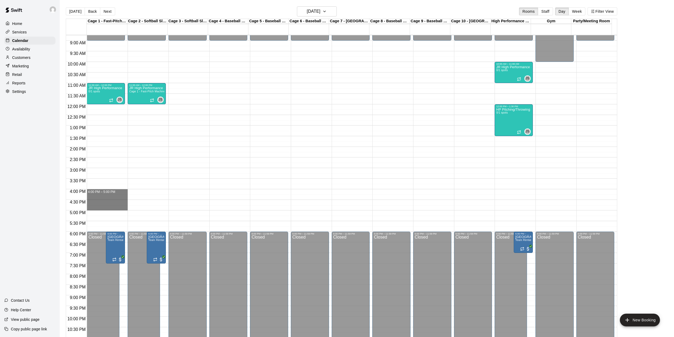
drag, startPoint x: 115, startPoint y: 193, endPoint x: 116, endPoint y: 210, distance: 17.0
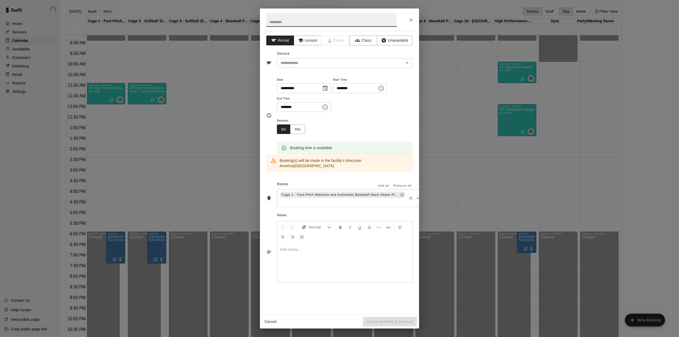
click at [324, 193] on div "Cage 1 - Fast-Pitch Machine and Automatic Baseball Hack Attack Pitching Machine…" at bounding box center [350, 198] width 146 height 18
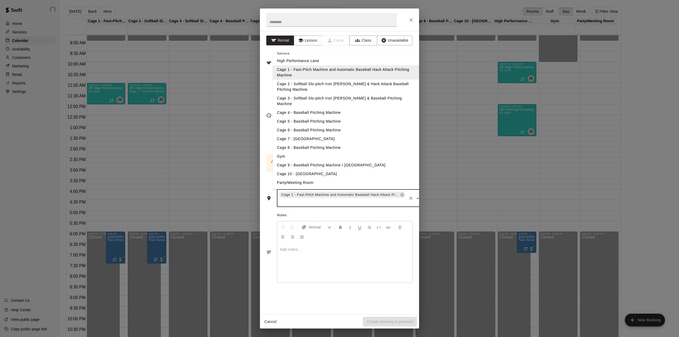
click at [309, 84] on li "Cage 2 - Softball Slo-pitch Iron [PERSON_NAME] & Hack Attack Baseball Pitching …" at bounding box center [346, 87] width 146 height 14
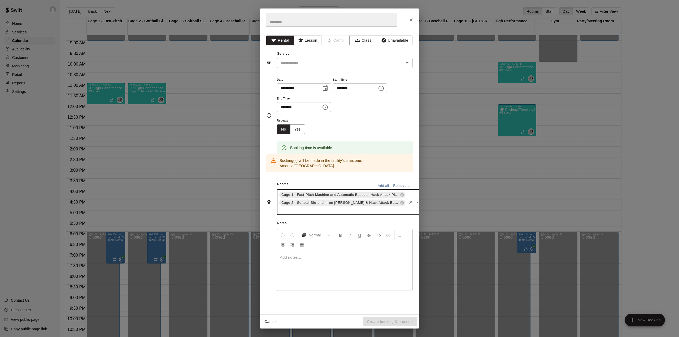
click at [307, 207] on input "text" at bounding box center [342, 210] width 128 height 7
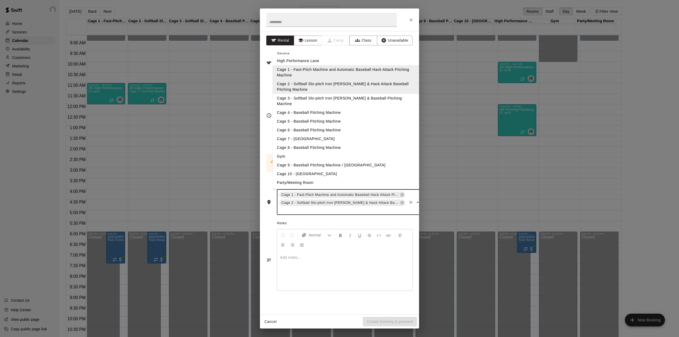
click at [304, 98] on li "Cage 3 - Softball Slo-pitch Iron [PERSON_NAME] & Baseball Pitching Machine" at bounding box center [346, 101] width 146 height 14
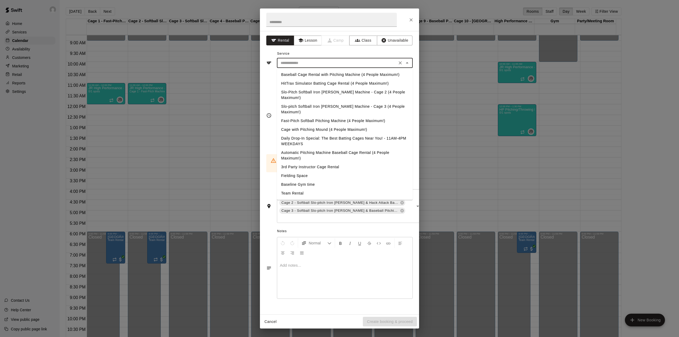
click at [301, 62] on input "text" at bounding box center [336, 63] width 117 height 7
click at [294, 189] on li "Team Rental" at bounding box center [345, 193] width 136 height 9
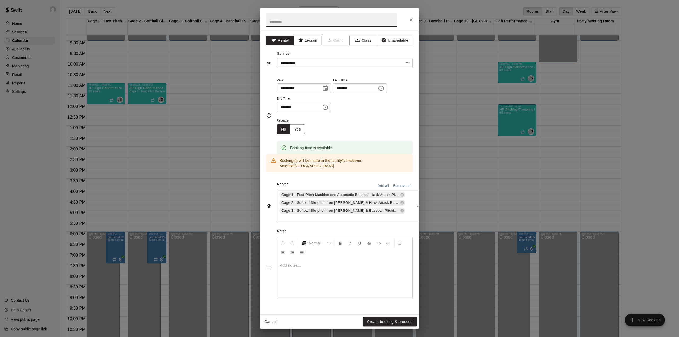
click at [294, 21] on input "text" at bounding box center [331, 20] width 130 height 14
click at [403, 208] on div "Cage 1 - Fast-Pitch Machine and Automatic Baseball Hack Attack Pitching Machine…" at bounding box center [350, 206] width 146 height 34
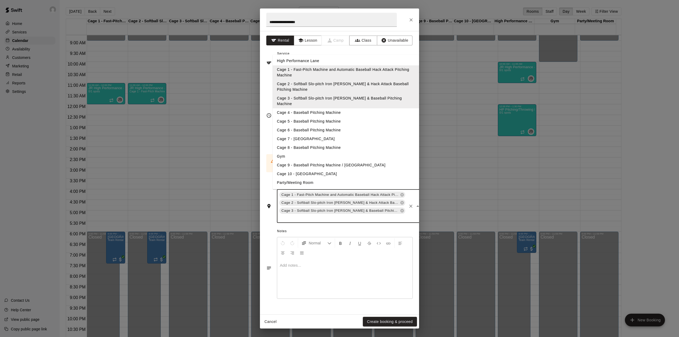
click at [303, 61] on li "High Performance Lane" at bounding box center [346, 61] width 146 height 9
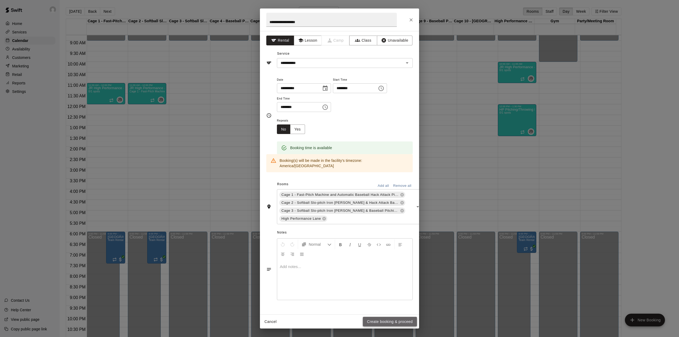
click at [396, 320] on button "Create booking & proceed" at bounding box center [390, 322] width 54 height 10
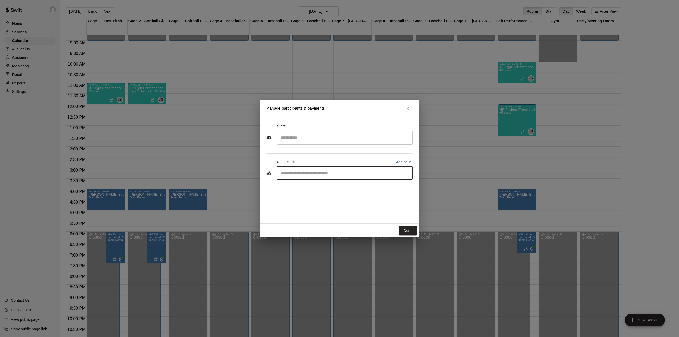
click at [350, 173] on input "Start typing to search customers..." at bounding box center [344, 172] width 131 height 5
click at [410, 107] on icon "Close" at bounding box center [407, 108] width 5 height 5
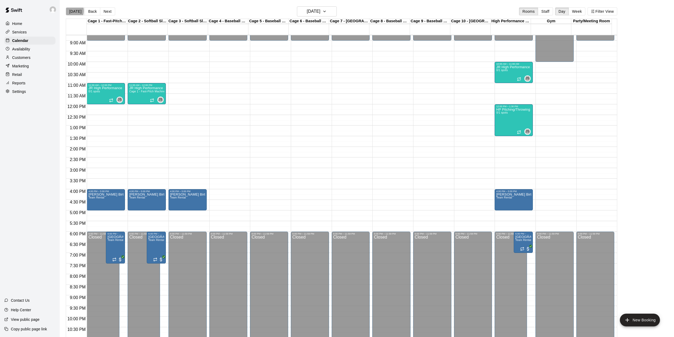
click at [71, 11] on button "[DATE]" at bounding box center [75, 11] width 19 height 8
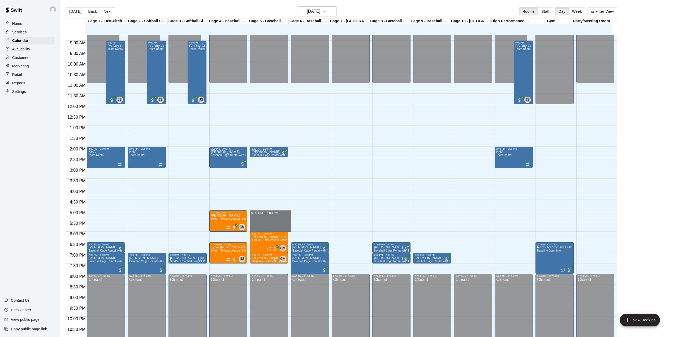
drag, startPoint x: 268, startPoint y: 213, endPoint x: 267, endPoint y: 229, distance: 15.6
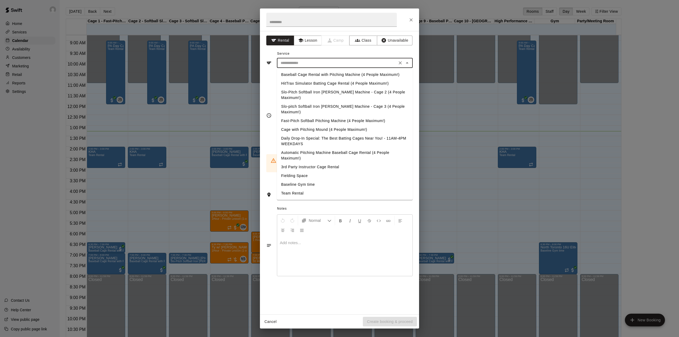
click at [319, 65] on input "text" at bounding box center [336, 63] width 117 height 7
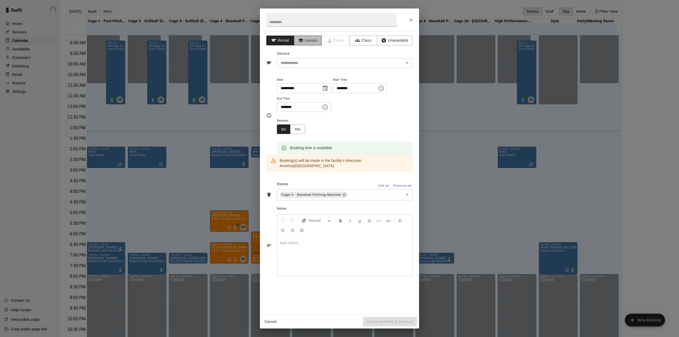
click at [311, 37] on button "Lesson" at bounding box center [308, 41] width 28 height 10
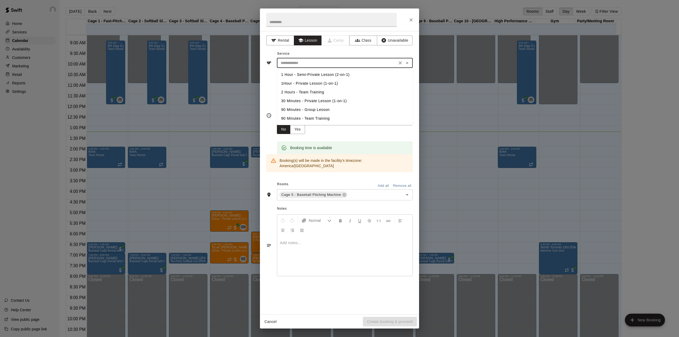
click at [314, 64] on input "text" at bounding box center [336, 63] width 117 height 7
click at [312, 81] on li "1Hour - Private Lesson (1-on-1)" at bounding box center [345, 83] width 136 height 9
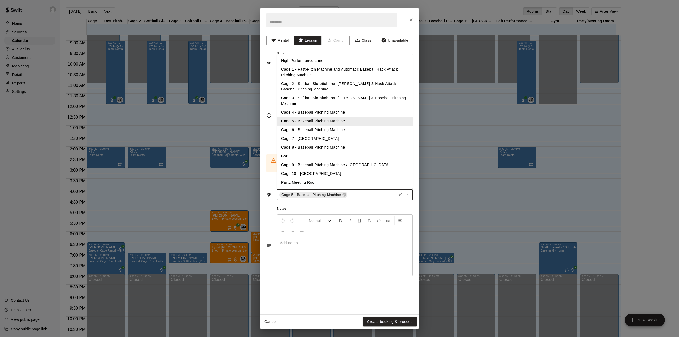
click at [369, 191] on input "text" at bounding box center [371, 194] width 47 height 7
click at [316, 161] on li "Cage 9 - Baseball Pitching Machine / [GEOGRAPHIC_DATA]" at bounding box center [345, 165] width 136 height 9
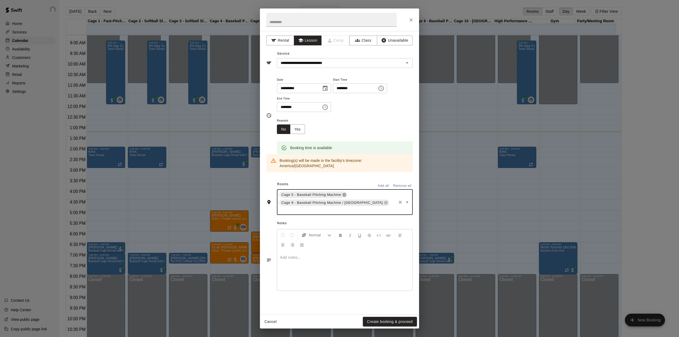
click at [343, 193] on icon at bounding box center [343, 194] width 3 height 3
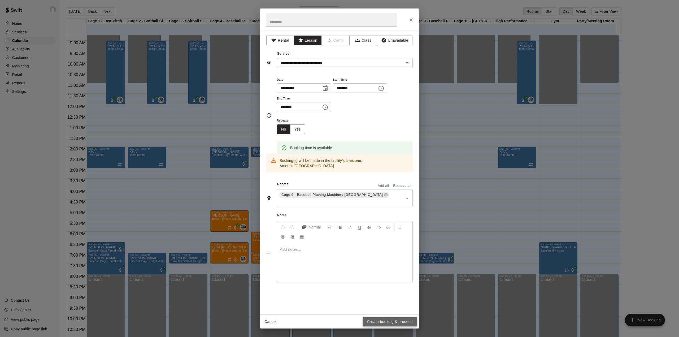
click at [396, 320] on button "Create booking & proceed" at bounding box center [390, 322] width 54 height 10
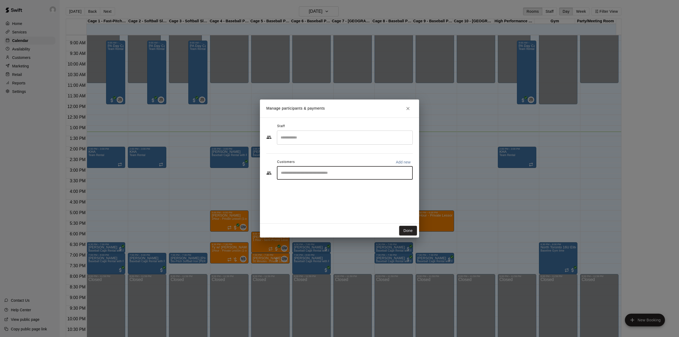
click at [330, 173] on input "Start typing to search customers..." at bounding box center [344, 172] width 131 height 5
click at [400, 161] on p "Add new" at bounding box center [403, 161] width 15 height 5
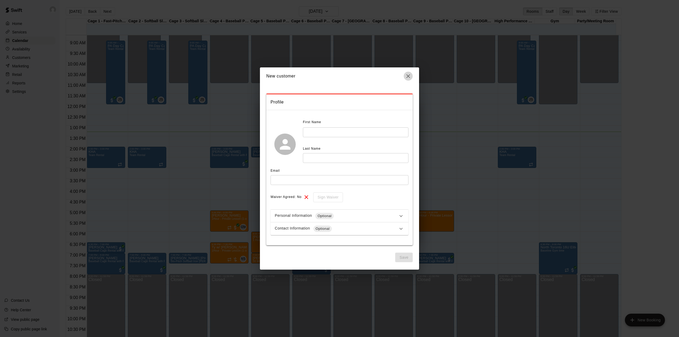
click at [405, 76] on icon "button" at bounding box center [408, 76] width 6 height 6
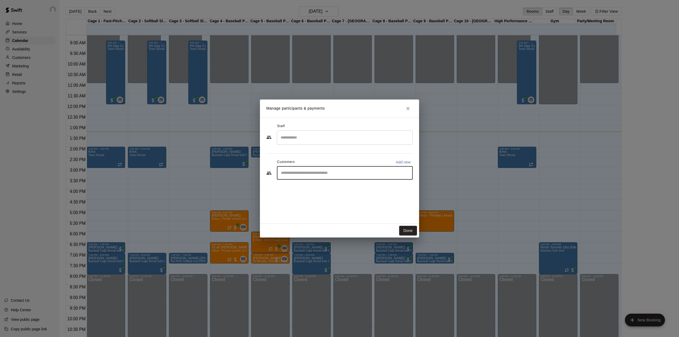
click at [313, 174] on input "Start typing to search customers..." at bounding box center [344, 172] width 131 height 5
click at [307, 191] on span "[EMAIL_ADDRESS][DOMAIN_NAME]" at bounding box center [320, 191] width 57 height 4
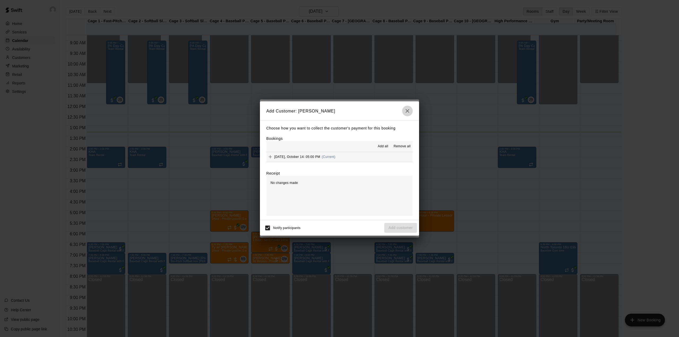
click at [407, 112] on icon "button" at bounding box center [407, 111] width 6 height 6
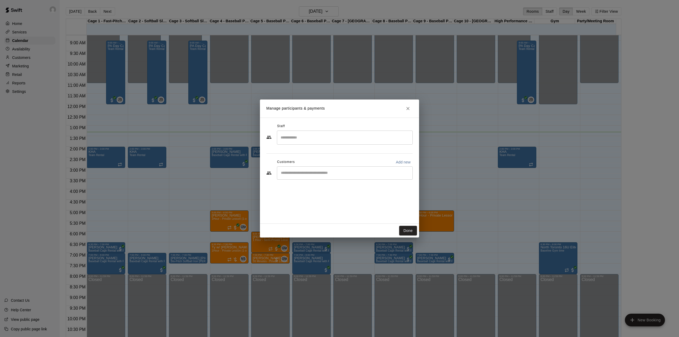
click at [399, 162] on p "Add new" at bounding box center [403, 161] width 15 height 5
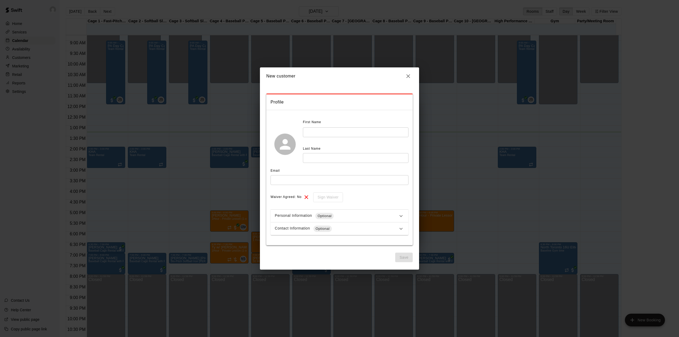
click at [316, 131] on input "text" at bounding box center [356, 132] width 106 height 10
click at [307, 160] on input "text" at bounding box center [356, 158] width 106 height 10
click at [280, 181] on input "text" at bounding box center [340, 180] width 138 height 10
click at [407, 257] on button "Save" at bounding box center [404, 257] width 18 height 10
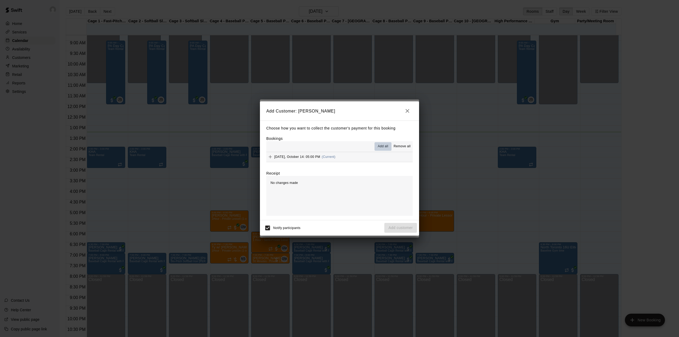
click at [384, 142] on button "Add all" at bounding box center [382, 146] width 17 height 8
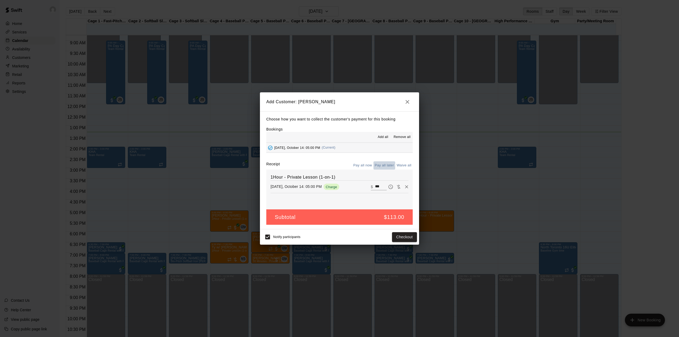
click at [380, 163] on button "Pay all later" at bounding box center [384, 165] width 22 height 8
click at [402, 237] on button "Add customer" at bounding box center [400, 237] width 33 height 10
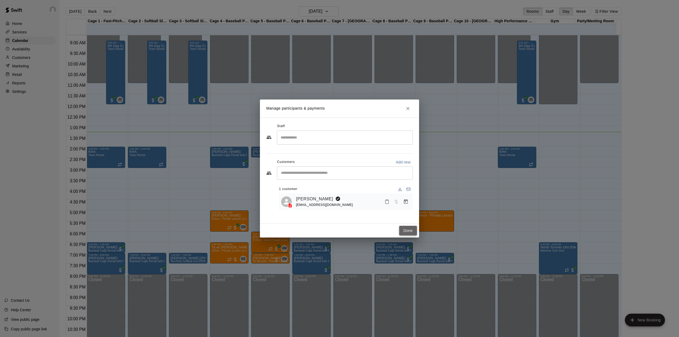
click at [409, 228] on button "Done" at bounding box center [408, 231] width 18 height 10
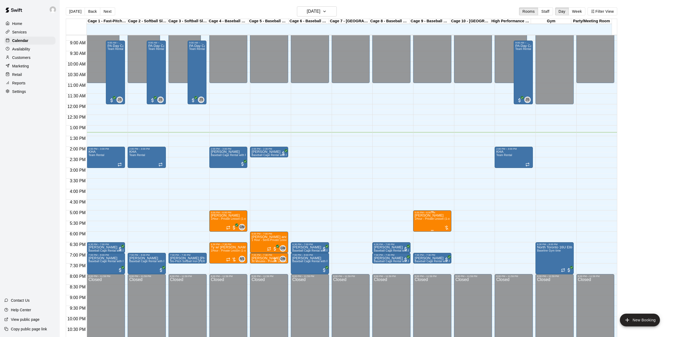
click at [434, 220] on span "1Hour - Private Lesson (1-on-1)" at bounding box center [435, 218] width 40 height 3
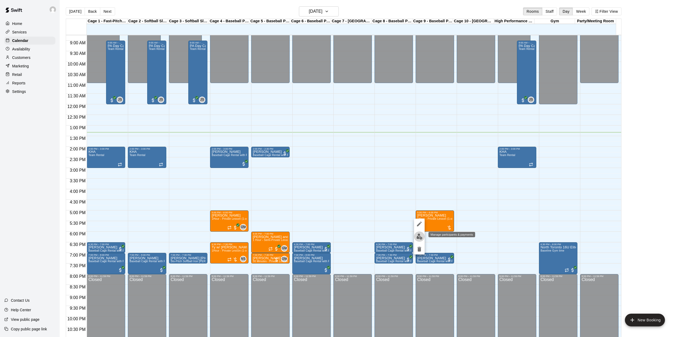
click at [420, 238] on img "edit" at bounding box center [419, 236] width 6 height 6
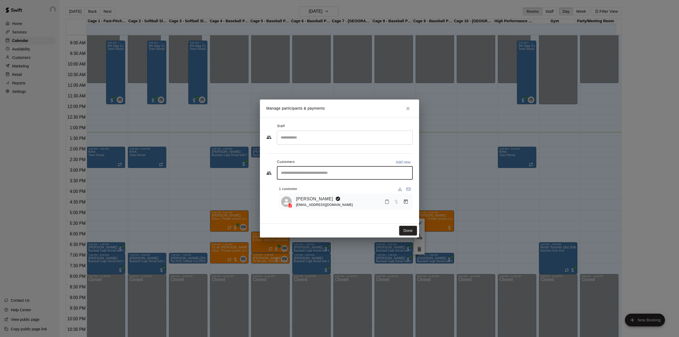
click at [337, 175] on input "Start typing to search customers..." at bounding box center [344, 172] width 131 height 5
click at [315, 174] on input "Start typing to search customers..." at bounding box center [344, 172] width 131 height 5
click at [308, 137] on input "Search staff" at bounding box center [344, 137] width 131 height 9
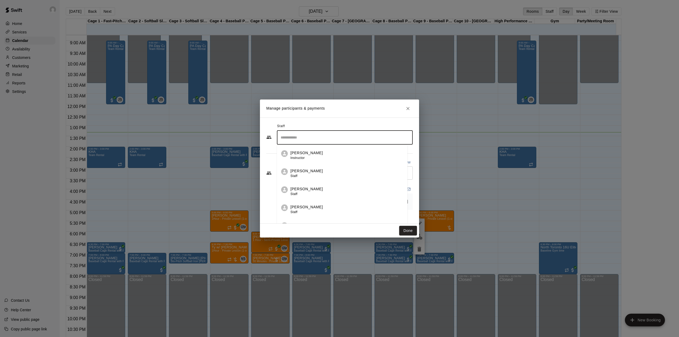
click at [301, 155] on div "[PERSON_NAME] Instructor" at bounding box center [306, 155] width 32 height 10
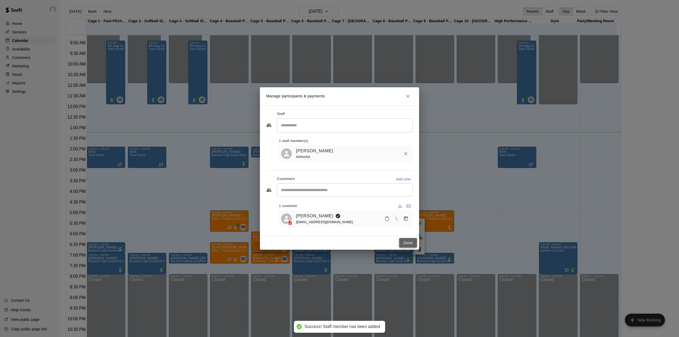
click at [409, 243] on button "Done" at bounding box center [408, 243] width 18 height 10
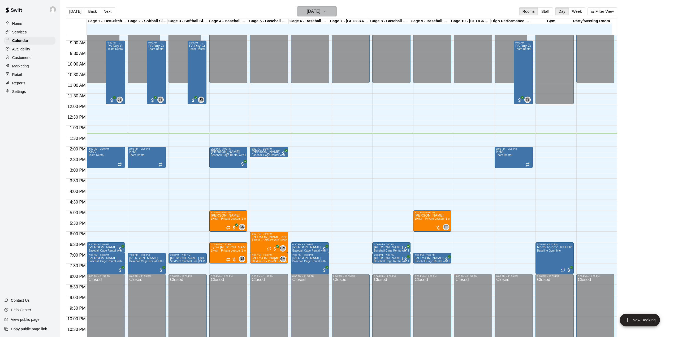
click at [320, 11] on h6 "[DATE]" at bounding box center [314, 11] width 14 height 7
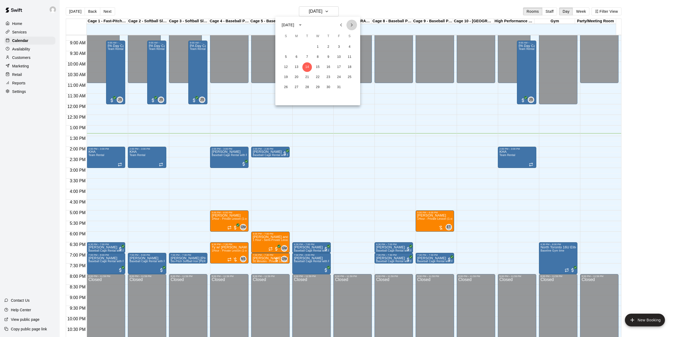
click at [353, 23] on icon "Next month" at bounding box center [351, 25] width 6 height 6
click at [347, 47] on button "6" at bounding box center [350, 47] width 10 height 10
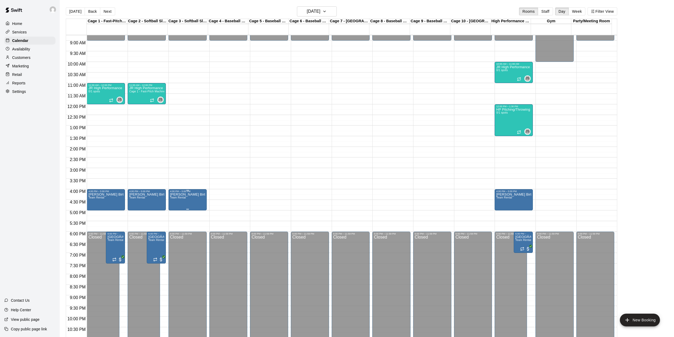
click at [178, 212] on button "edit" at bounding box center [175, 212] width 11 height 10
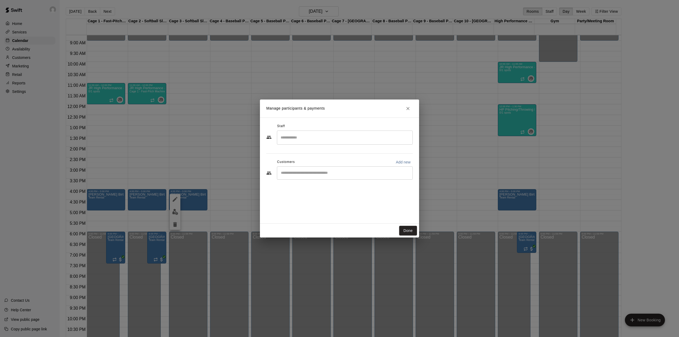
click at [278, 170] on div "​" at bounding box center [345, 172] width 136 height 13
drag, startPoint x: 315, startPoint y: 176, endPoint x: 287, endPoint y: 170, distance: 28.8
click at [287, 170] on input "Start typing to search customers..." at bounding box center [344, 172] width 131 height 5
paste input "**********"
click at [406, 162] on p "Add new" at bounding box center [403, 161] width 15 height 5
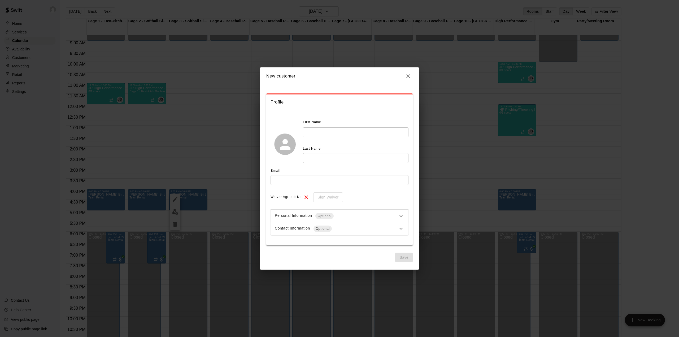
click at [303, 182] on input "text" at bounding box center [340, 180] width 138 height 10
paste input "**********"
click at [319, 131] on input "text" at bounding box center [356, 132] width 106 height 10
click at [313, 154] on input "text" at bounding box center [356, 158] width 106 height 10
click at [401, 254] on button "Save" at bounding box center [404, 257] width 18 height 10
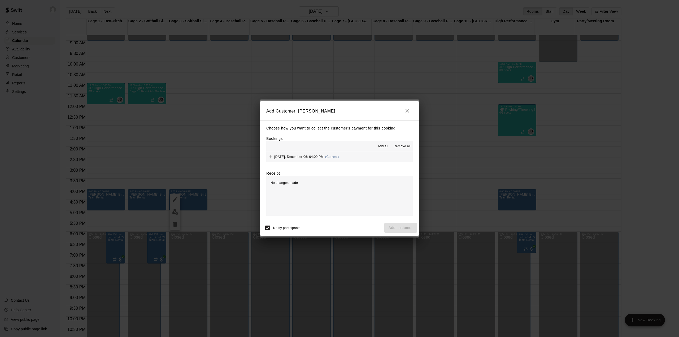
click at [385, 146] on span "Add all" at bounding box center [383, 146] width 11 height 5
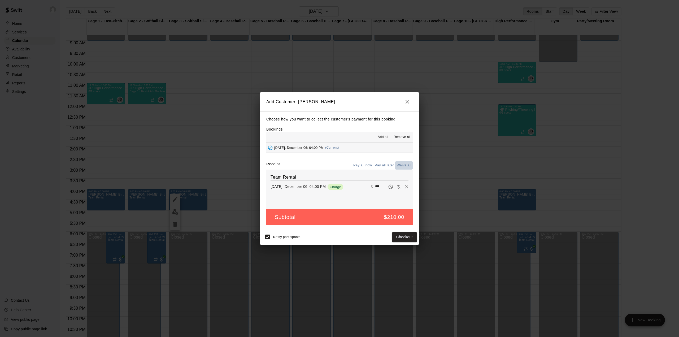
click at [407, 167] on button "Waive all" at bounding box center [404, 165] width 18 height 8
click at [401, 236] on button "Add customer" at bounding box center [400, 237] width 33 height 10
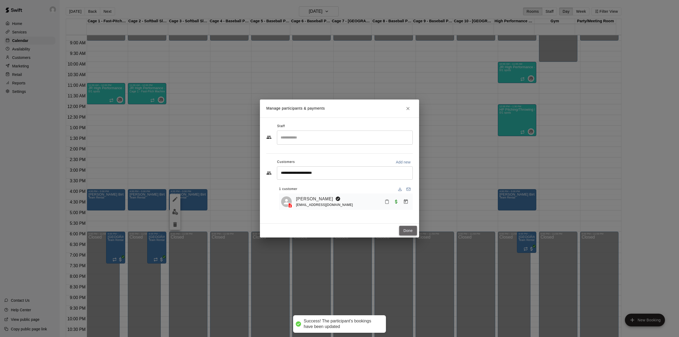
click at [405, 229] on button "Done" at bounding box center [408, 231] width 18 height 10
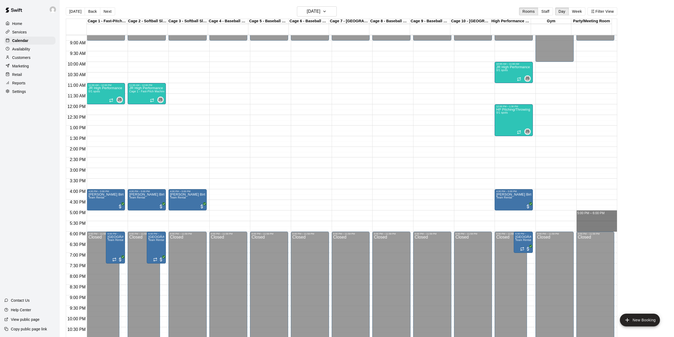
drag, startPoint x: 588, startPoint y: 215, endPoint x: 589, endPoint y: 229, distance: 14.9
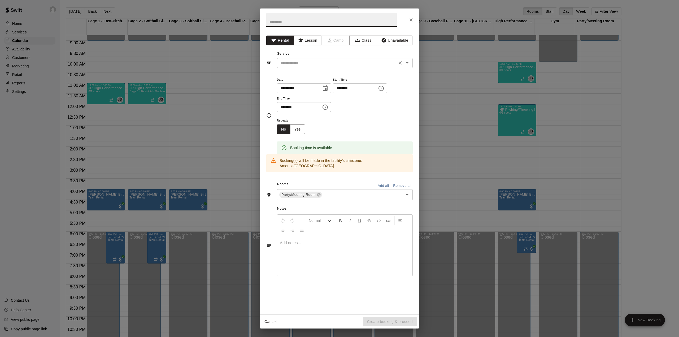
click at [310, 62] on input "text" at bounding box center [336, 63] width 117 height 7
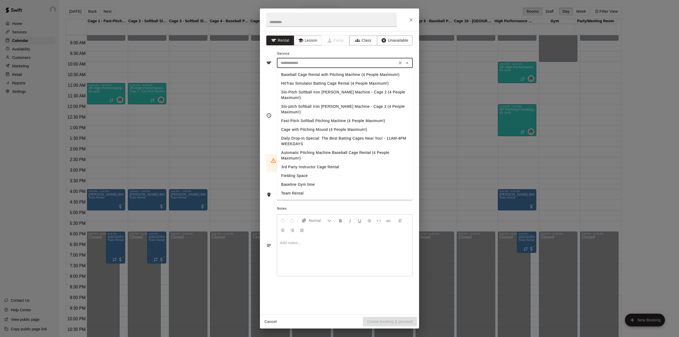
click at [291, 189] on li "Team Rental" at bounding box center [345, 193] width 136 height 9
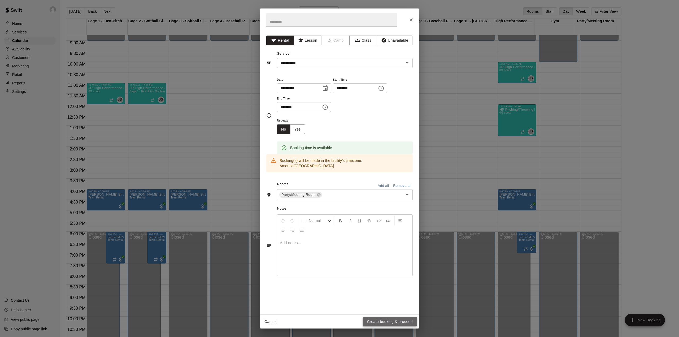
click at [401, 320] on button "Create booking & proceed" at bounding box center [390, 322] width 54 height 10
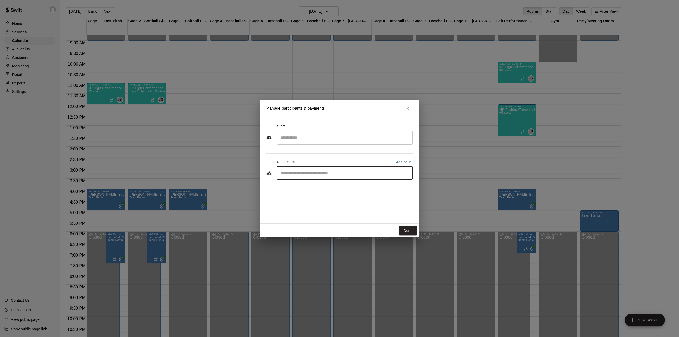
click at [311, 172] on input "Start typing to search customers..." at bounding box center [344, 172] width 131 height 5
paste input "**********"
click at [312, 186] on p "[PERSON_NAME]" at bounding box center [308, 185] width 32 height 6
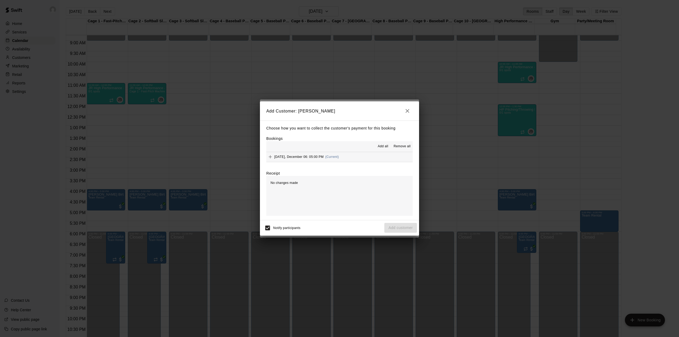
click at [383, 148] on span "Add all" at bounding box center [383, 146] width 11 height 5
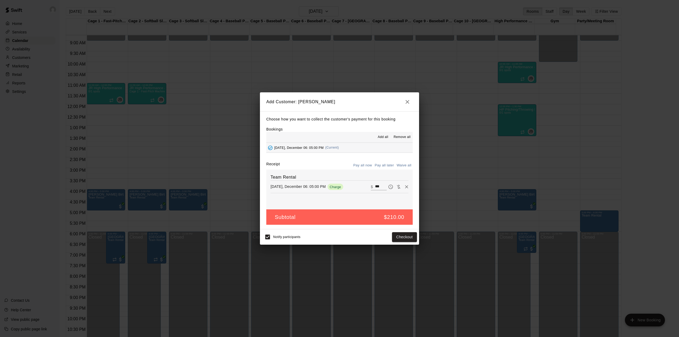
click at [403, 166] on button "Waive all" at bounding box center [404, 165] width 18 height 8
click at [397, 237] on button "Add customer" at bounding box center [400, 237] width 33 height 10
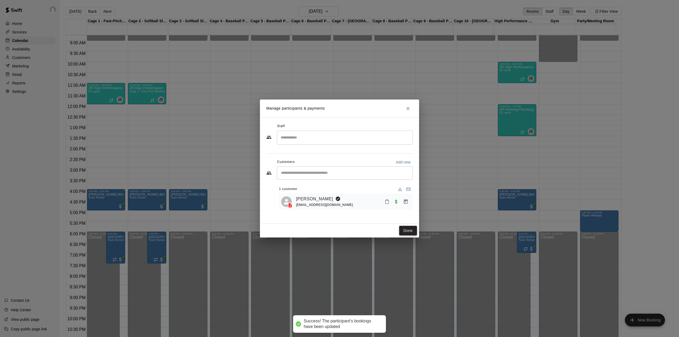
click at [405, 229] on button "Done" at bounding box center [408, 231] width 18 height 10
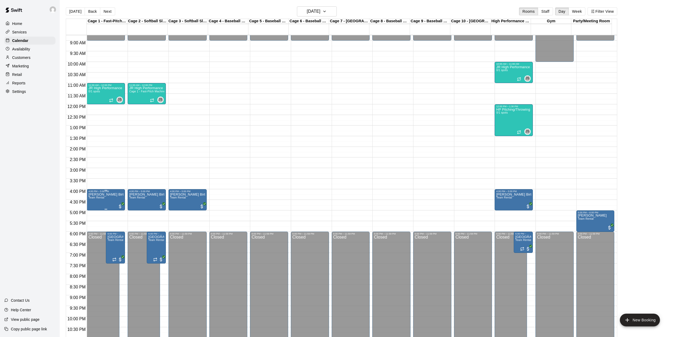
click at [106, 194] on p "[PERSON_NAME] Birthday Party" at bounding box center [105, 194] width 35 height 0
click at [94, 201] on icon "edit" at bounding box center [93, 201] width 5 height 5
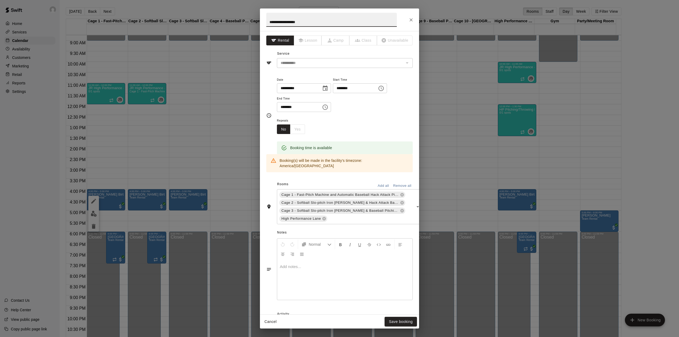
click at [296, 264] on p at bounding box center [345, 266] width 130 height 5
click at [358, 264] on span "**********" at bounding box center [352, 268] width 103 height 9
click at [355, 270] on span "**********" at bounding box center [345, 272] width 110 height 4
click at [356, 270] on span "**********" at bounding box center [345, 272] width 110 height 4
click at [325, 277] on span "**********" at bounding box center [316, 279] width 53 height 4
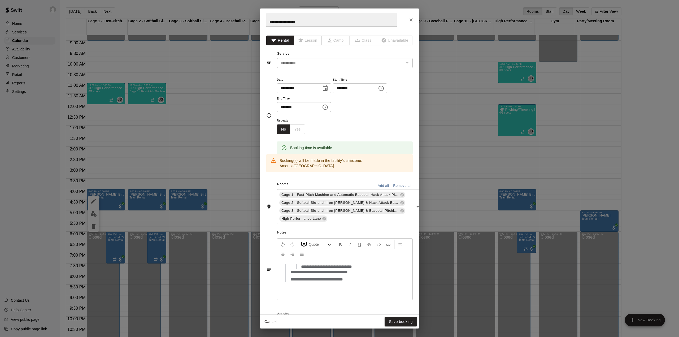
click at [323, 277] on span "**********" at bounding box center [316, 279] width 53 height 4
click at [330, 284] on p "**********" at bounding box center [349, 286] width 119 height 5
click at [303, 292] on span "**********" at bounding box center [315, 294] width 51 height 4
click at [394, 319] on button "Save booking" at bounding box center [401, 322] width 32 height 10
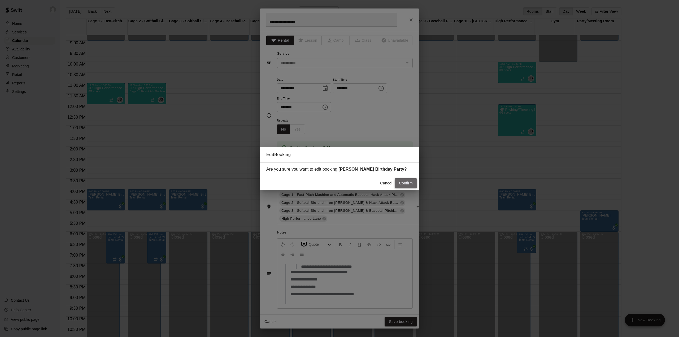
click at [410, 184] on button "Confirm" at bounding box center [406, 183] width 22 height 10
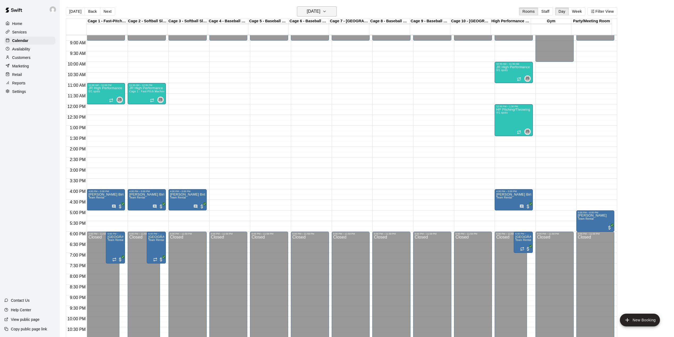
click at [315, 12] on h6 "[DATE]" at bounding box center [314, 11] width 14 height 7
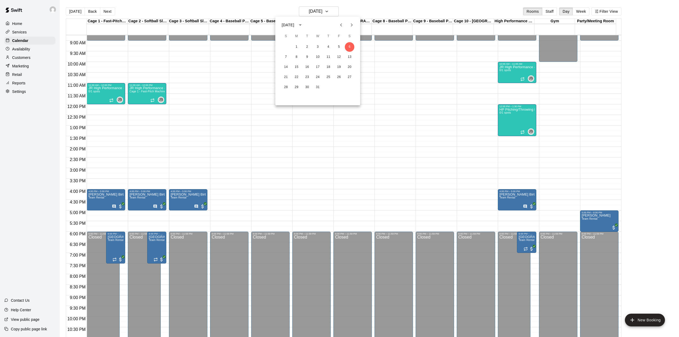
click at [352, 23] on icon "Next month" at bounding box center [351, 25] width 6 height 6
click at [350, 48] on button "3" at bounding box center [350, 47] width 10 height 10
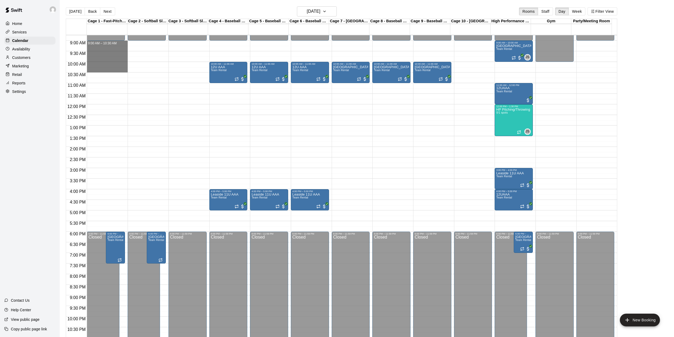
drag, startPoint x: 111, startPoint y: 46, endPoint x: 111, endPoint y: 71, distance: 25.7
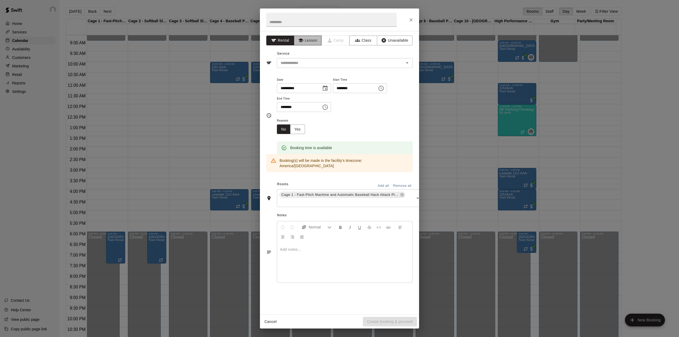
click at [308, 38] on button "Lesson" at bounding box center [308, 41] width 28 height 10
click at [285, 40] on button "Rental" at bounding box center [280, 41] width 28 height 10
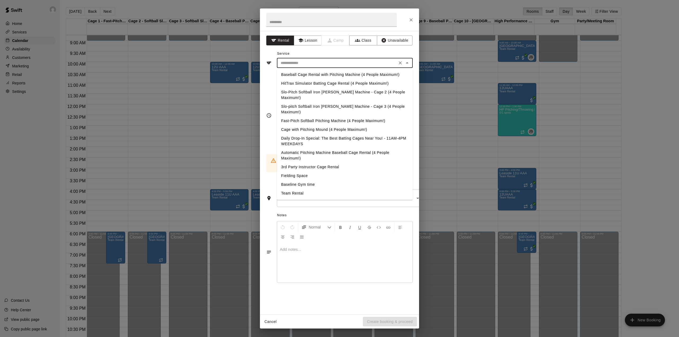
click at [322, 65] on input "text" at bounding box center [336, 63] width 117 height 7
click at [294, 189] on li "Team Rental" at bounding box center [345, 193] width 136 height 9
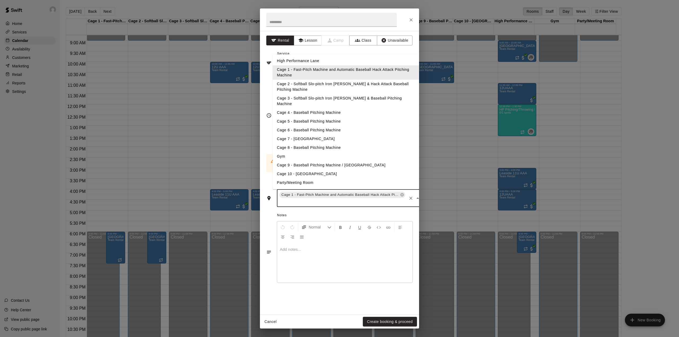
click at [349, 199] on input "text" at bounding box center [342, 202] width 128 height 7
click at [296, 84] on li "Cage 2 - Softball Slo-pitch Iron [PERSON_NAME] & Hack Attack Baseball Pitching …" at bounding box center [346, 87] width 146 height 14
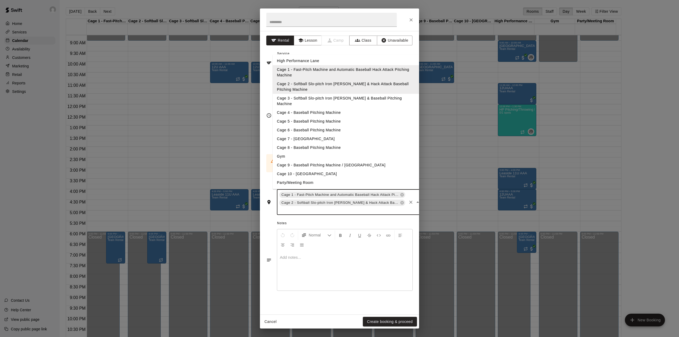
click at [308, 207] on input "text" at bounding box center [342, 210] width 128 height 7
click at [311, 100] on li "Cage 3 - Softball Slo-pitch Iron [PERSON_NAME] & Baseball Pitching Machine" at bounding box center [346, 101] width 146 height 14
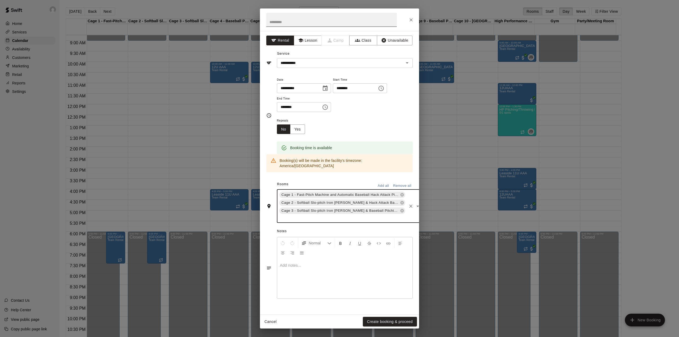
click at [299, 20] on input "text" at bounding box center [331, 20] width 130 height 14
click at [301, 130] on button "Yes" at bounding box center [297, 129] width 15 height 10
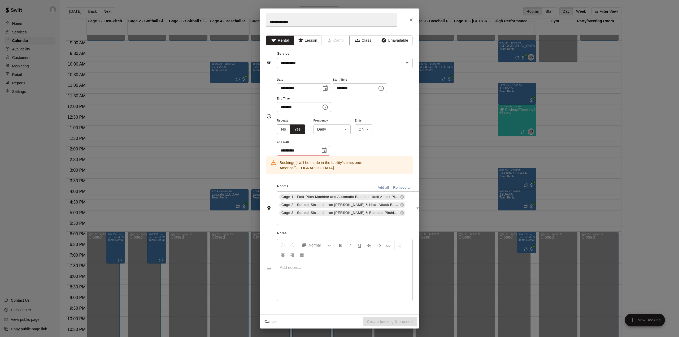
click at [324, 125] on body "Home Services Calendar Availability Customers Marketing Retail Reports Settings…" at bounding box center [339, 172] width 679 height 345
click at [326, 151] on li "Weekly [DATE]" at bounding box center [332, 149] width 66 height 9
click at [325, 149] on icon "Choose date" at bounding box center [324, 149] width 5 height 5
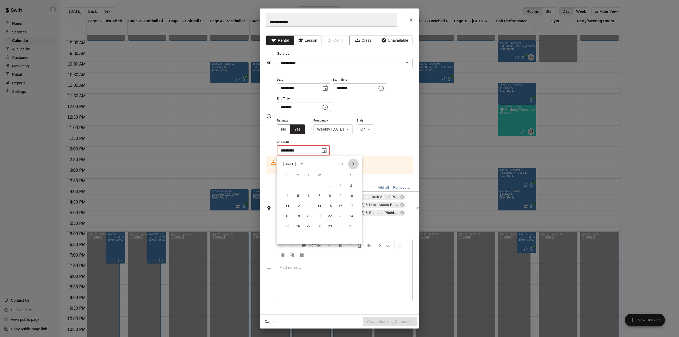
click at [353, 161] on icon "Next month" at bounding box center [353, 164] width 6 height 6
click at [351, 216] on button "25" at bounding box center [351, 216] width 10 height 10
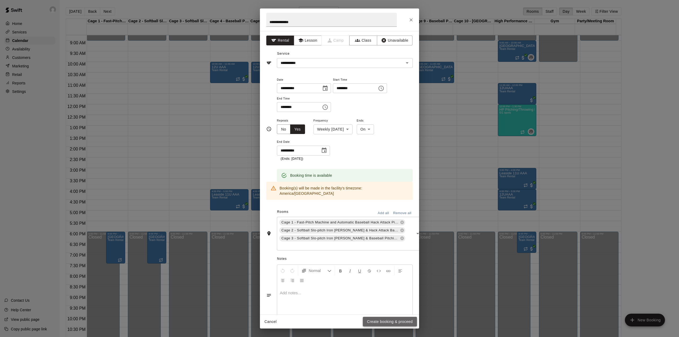
click at [383, 320] on button "Create booking & proceed" at bounding box center [390, 322] width 54 height 10
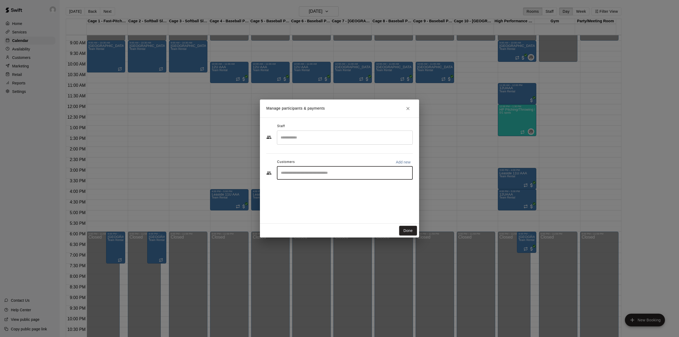
click at [303, 172] on input "Start typing to search customers..." at bounding box center [344, 172] width 131 height 5
paste input "**********"
click at [402, 163] on p "Add new" at bounding box center [403, 161] width 15 height 5
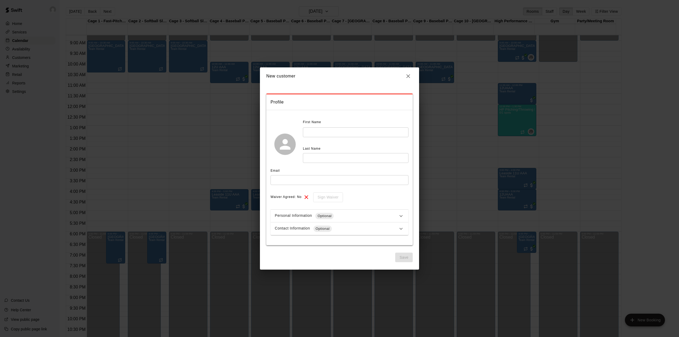
click at [327, 131] on input "text" at bounding box center [356, 132] width 106 height 10
click at [307, 156] on input "text" at bounding box center [356, 158] width 106 height 10
click at [287, 179] on input "text" at bounding box center [340, 180] width 138 height 10
paste input "**********"
click at [404, 257] on button "Save" at bounding box center [404, 257] width 18 height 10
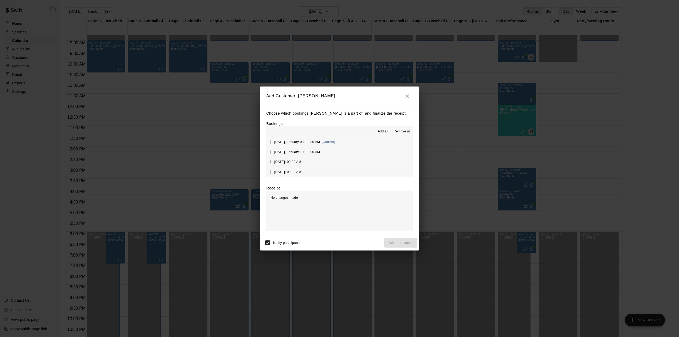
click at [384, 131] on span "Add all" at bounding box center [383, 131] width 11 height 5
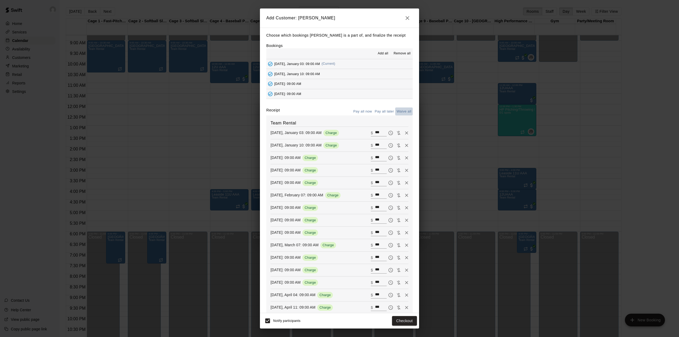
click at [400, 111] on button "Waive all" at bounding box center [404, 111] width 18 height 8
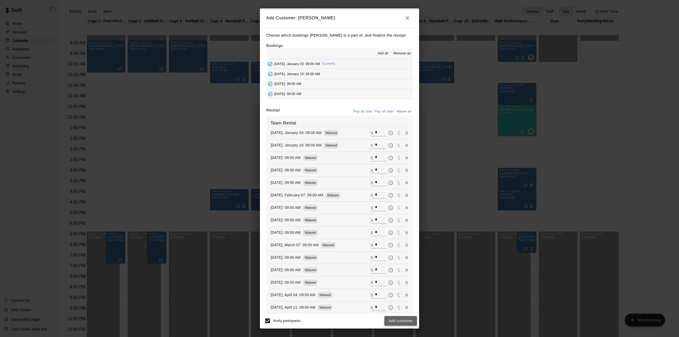
click at [393, 320] on button "Add customer" at bounding box center [400, 321] width 33 height 10
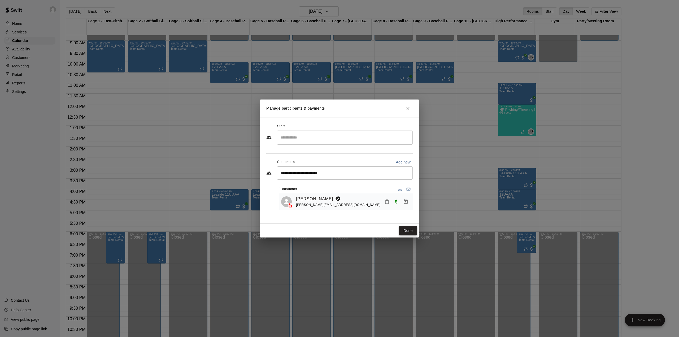
click at [408, 232] on button "Done" at bounding box center [408, 231] width 18 height 10
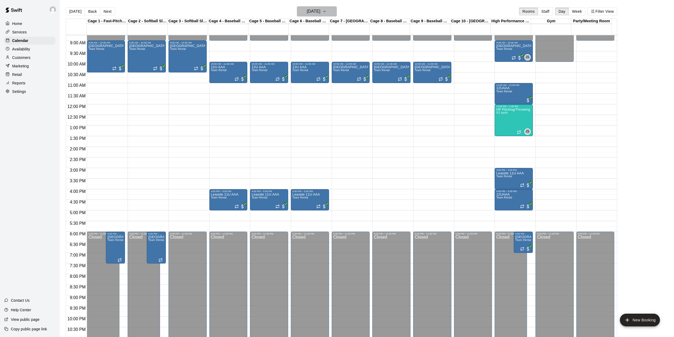
click at [320, 13] on h6 "[DATE]" at bounding box center [314, 11] width 14 height 7
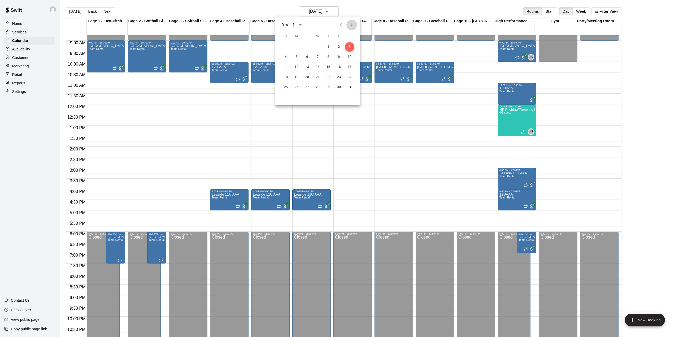
click at [350, 23] on icon "Next month" at bounding box center [351, 25] width 6 height 6
click at [348, 55] on button "14" at bounding box center [350, 57] width 10 height 10
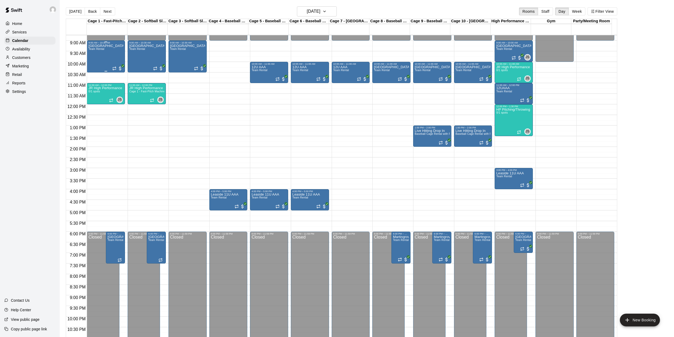
click at [109, 58] on div "North York 9UA Team Rental" at bounding box center [105, 212] width 35 height 337
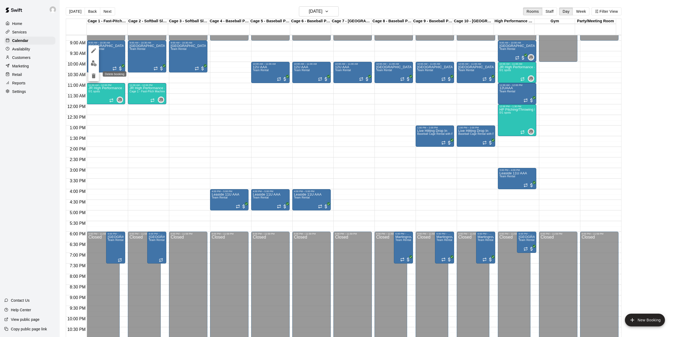
click at [93, 74] on icon "delete" at bounding box center [94, 75] width 4 height 5
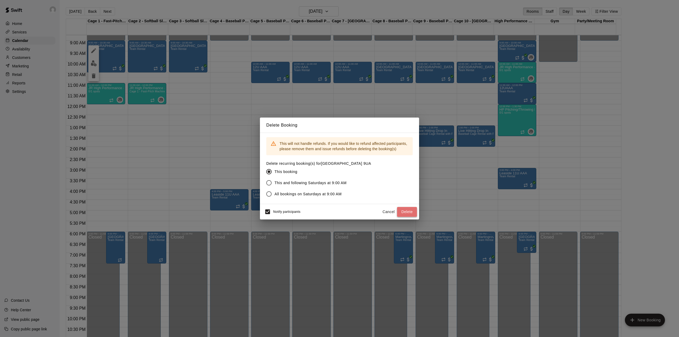
click at [410, 209] on button "Delete" at bounding box center [407, 212] width 20 height 10
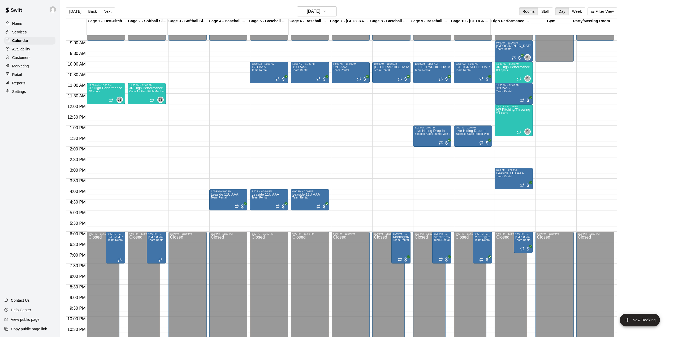
scroll to position [115, 0]
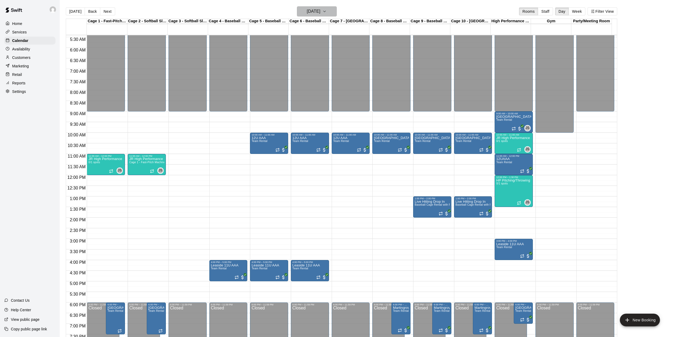
click at [307, 9] on h6 "[DATE]" at bounding box center [314, 11] width 14 height 7
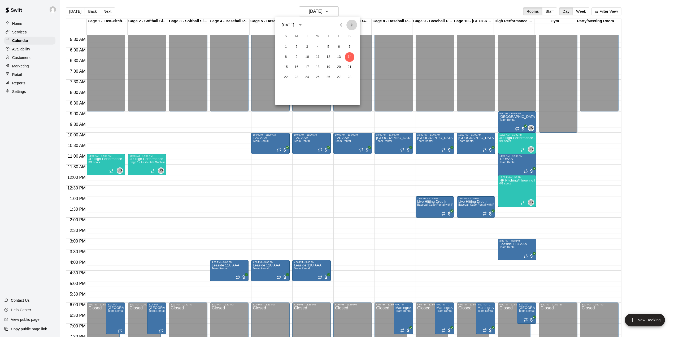
click at [352, 25] on icon "Next month" at bounding box center [352, 24] width 2 height 3
click at [348, 56] on button "14" at bounding box center [350, 57] width 10 height 10
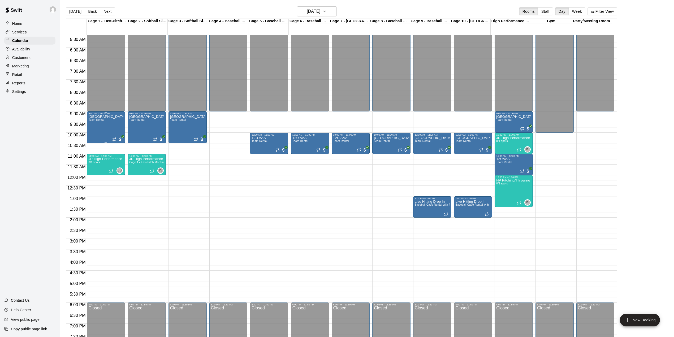
click at [113, 125] on div "North York 9UA Team Rental" at bounding box center [105, 283] width 35 height 337
click at [91, 146] on icon "delete" at bounding box center [93, 146] width 6 height 6
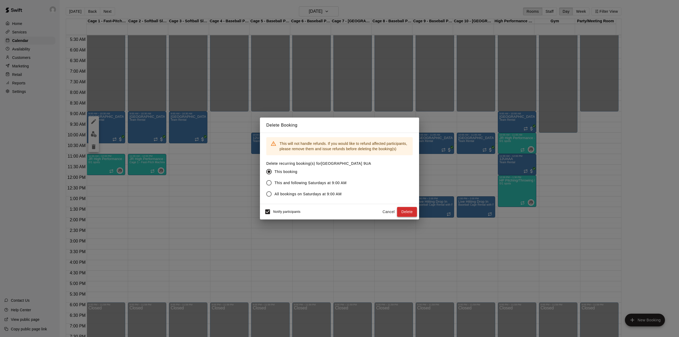
click at [406, 211] on button "Delete" at bounding box center [407, 212] width 20 height 10
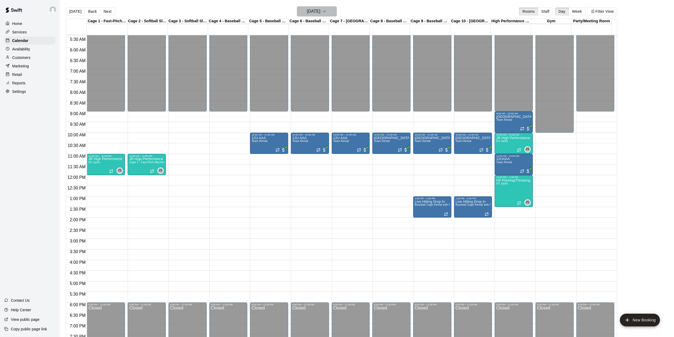
click at [328, 7] on button "[DATE]" at bounding box center [317, 11] width 40 height 10
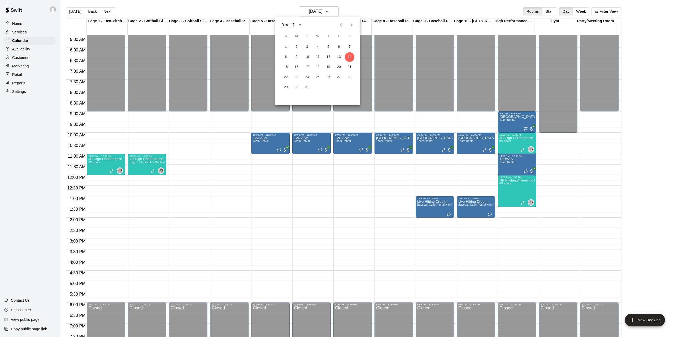
click at [341, 24] on icon "Previous month" at bounding box center [341, 24] width 2 height 3
click at [350, 56] on button "14" at bounding box center [350, 57] width 10 height 10
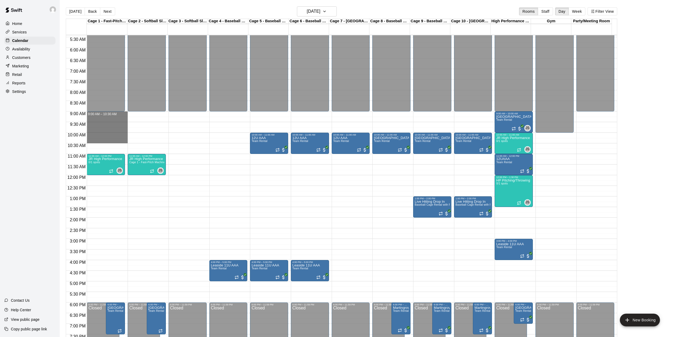
drag, startPoint x: 104, startPoint y: 114, endPoint x: 107, endPoint y: 142, distance: 28.0
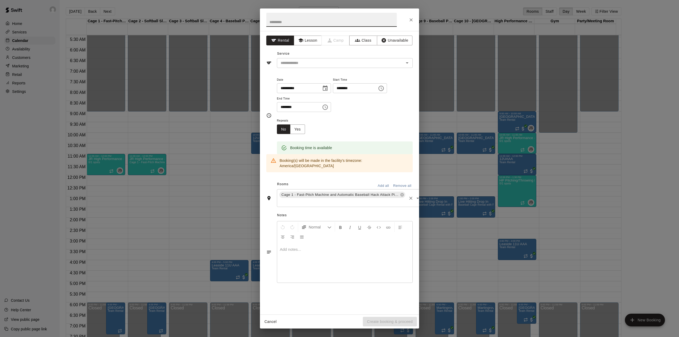
click at [321, 199] on input "text" at bounding box center [342, 202] width 128 height 7
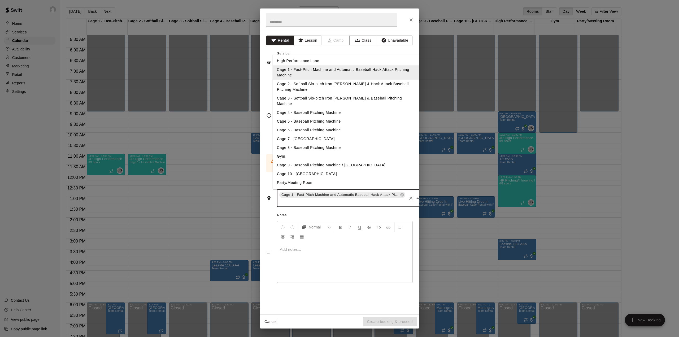
click at [305, 86] on li "Cage 2 - Softball Slo-pitch Iron [PERSON_NAME] & Hack Attack Baseball Pitching …" at bounding box center [346, 87] width 146 height 14
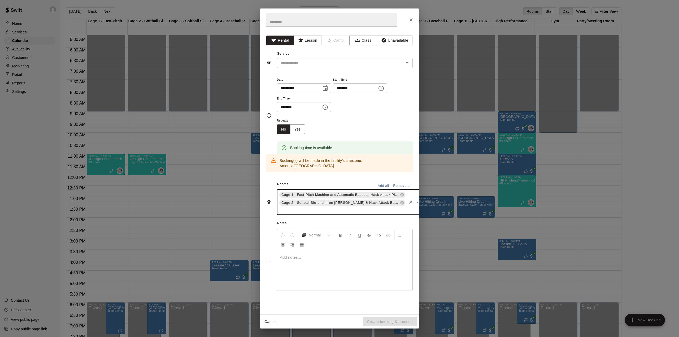
click at [303, 207] on input "text" at bounding box center [342, 210] width 128 height 7
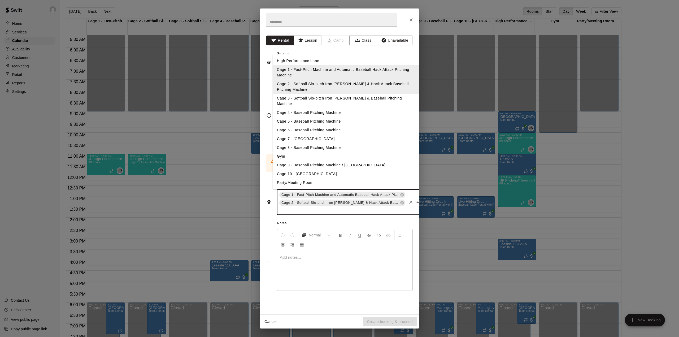
click at [305, 99] on li "Cage 3 - Softball Slo-pitch Iron [PERSON_NAME] & Baseball Pitching Machine" at bounding box center [346, 101] width 146 height 14
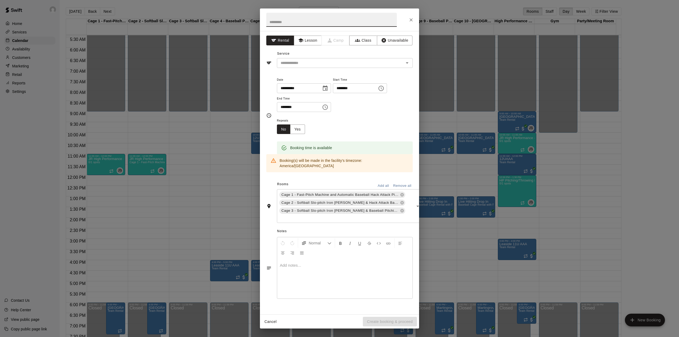
click at [291, 21] on input "text" at bounding box center [331, 20] width 130 height 14
click at [307, 65] on input "text" at bounding box center [336, 63] width 117 height 7
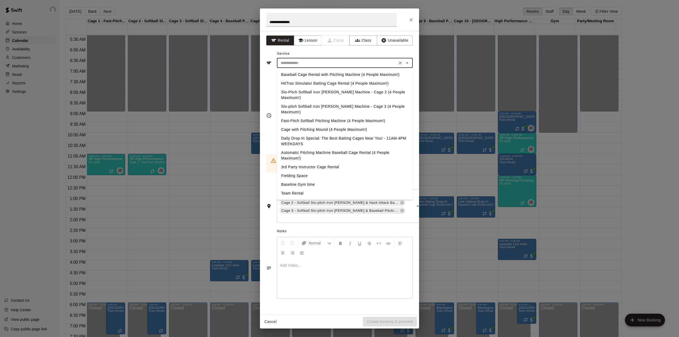
click at [299, 189] on li "Team Rental" at bounding box center [345, 193] width 136 height 9
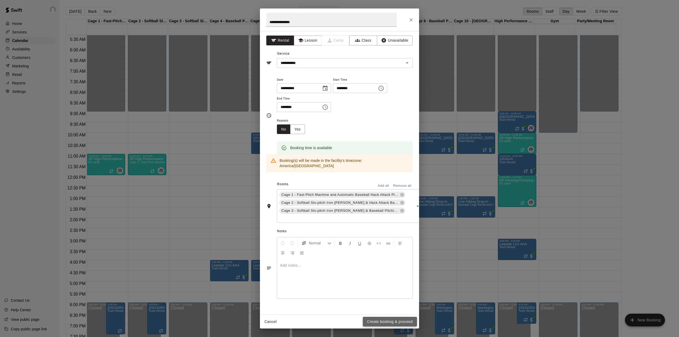
click at [378, 319] on button "Create booking & proceed" at bounding box center [390, 322] width 54 height 10
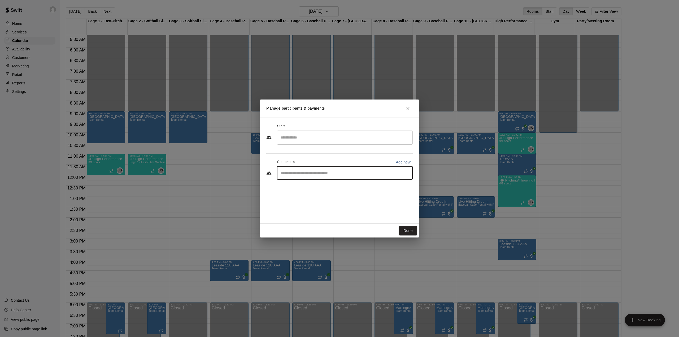
click at [295, 174] on input "Start typing to search customers..." at bounding box center [344, 172] width 131 height 5
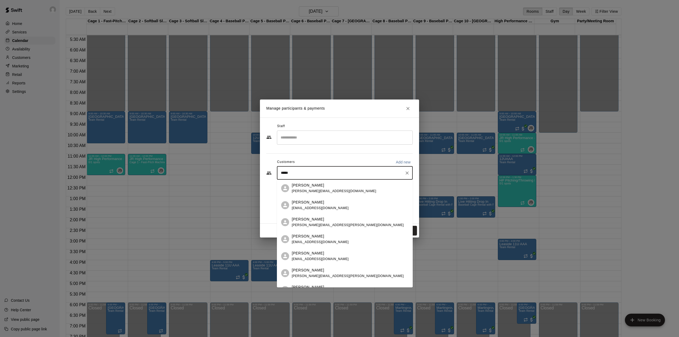
click at [315, 192] on span "[PERSON_NAME][EMAIL_ADDRESS][DOMAIN_NAME]" at bounding box center [334, 191] width 84 height 4
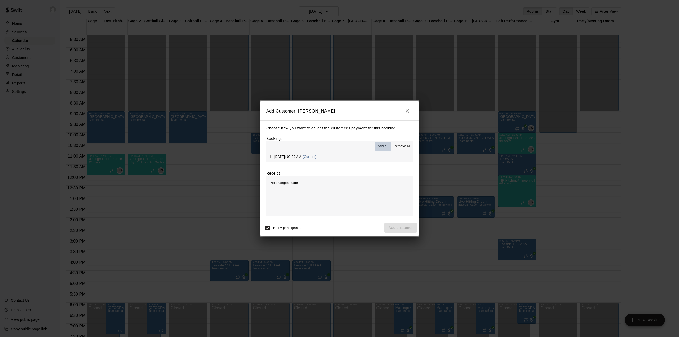
click at [382, 145] on span "Add all" at bounding box center [383, 146] width 11 height 5
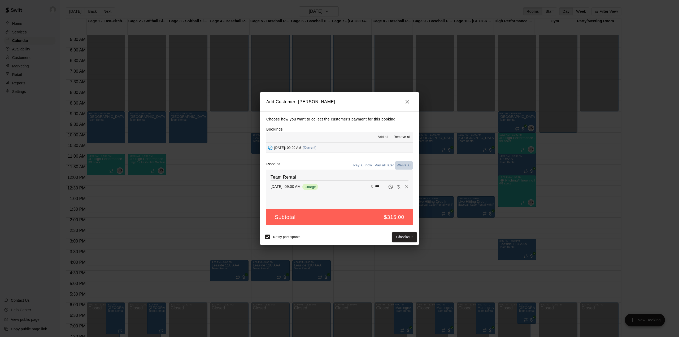
click at [404, 165] on button "Waive all" at bounding box center [404, 165] width 18 height 8
click at [396, 237] on button "Add customer" at bounding box center [400, 237] width 33 height 10
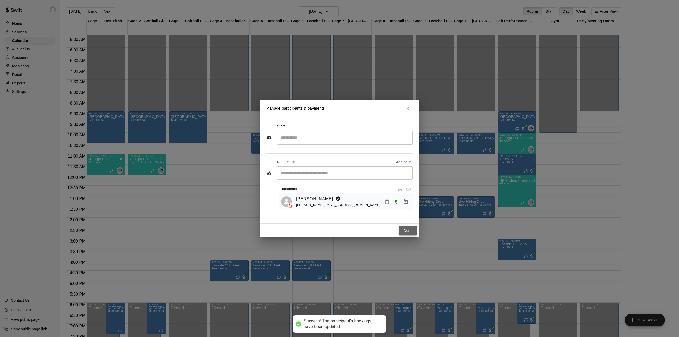
click at [402, 226] on button "Done" at bounding box center [408, 231] width 18 height 10
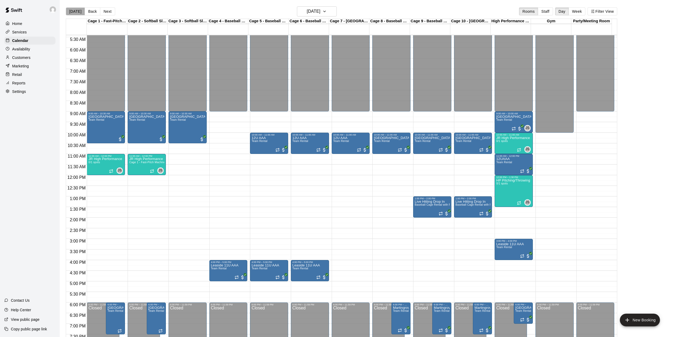
click at [76, 11] on button "[DATE]" at bounding box center [75, 11] width 19 height 8
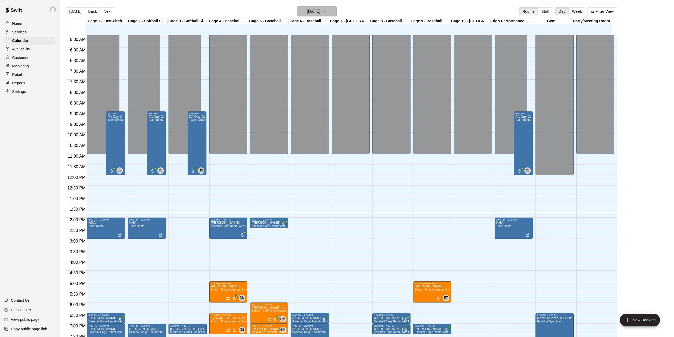
click at [320, 9] on h6 "[DATE]" at bounding box center [314, 11] width 14 height 7
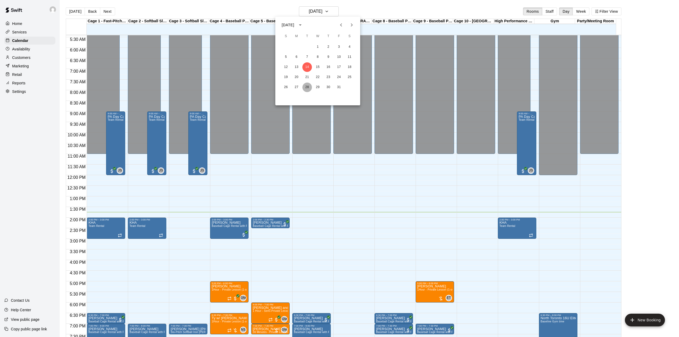
click at [306, 87] on button "28" at bounding box center [307, 87] width 10 height 10
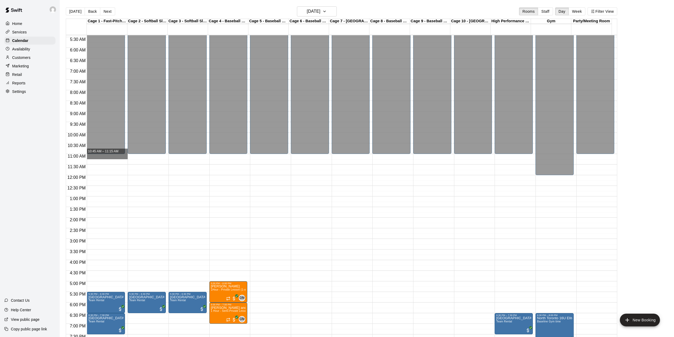
drag, startPoint x: 113, startPoint y: 159, endPoint x: 115, endPoint y: 153, distance: 6.4
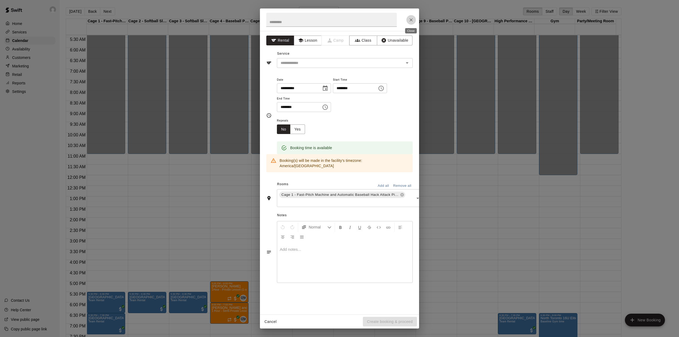
click at [409, 20] on icon "Close" at bounding box center [410, 19] width 5 height 5
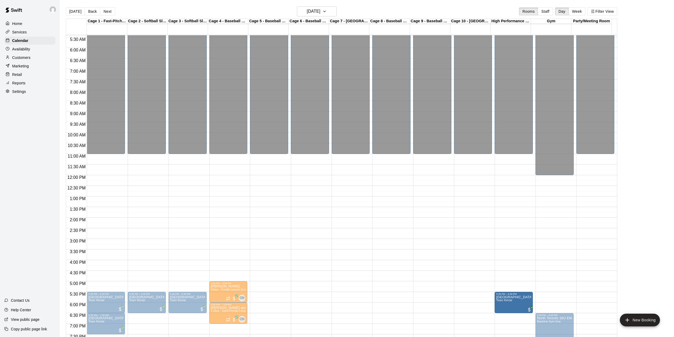
drag, startPoint x: 521, startPoint y: 326, endPoint x: 521, endPoint y: 305, distance: 21.2
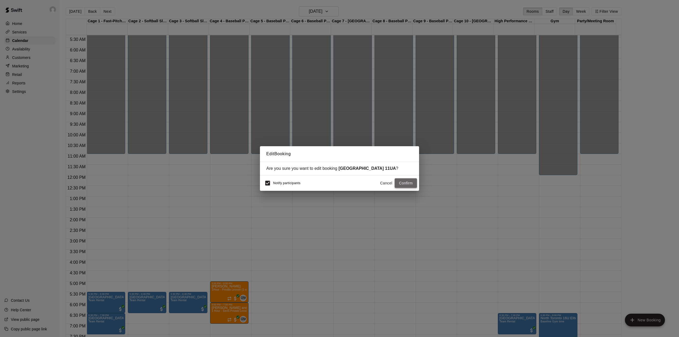
click at [412, 180] on button "Confirm" at bounding box center [406, 183] width 22 height 10
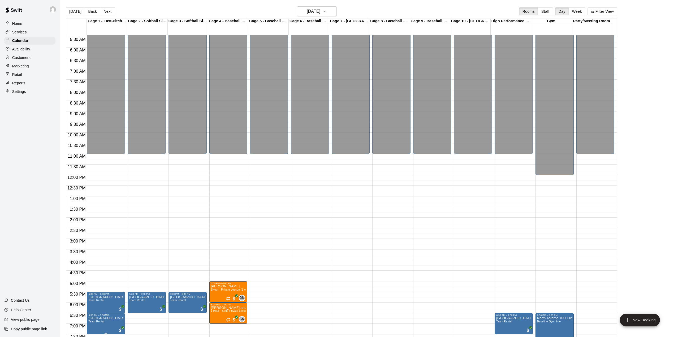
click at [108, 318] on p "[GEOGRAPHIC_DATA] 11UA" at bounding box center [105, 318] width 35 height 0
click at [93, 302] on icon "edit" at bounding box center [93, 302] width 6 height 6
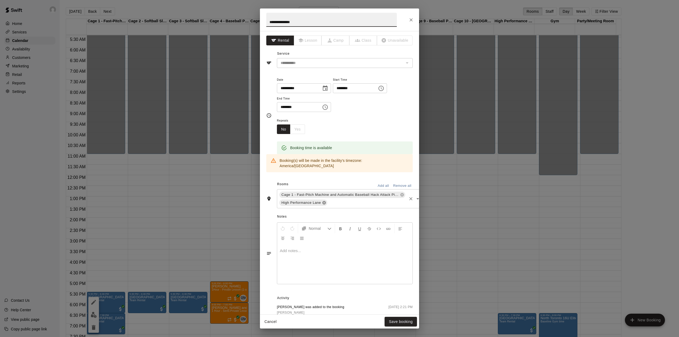
click at [325, 201] on icon at bounding box center [323, 202] width 3 height 3
click at [395, 322] on button "Save booking" at bounding box center [401, 322] width 32 height 10
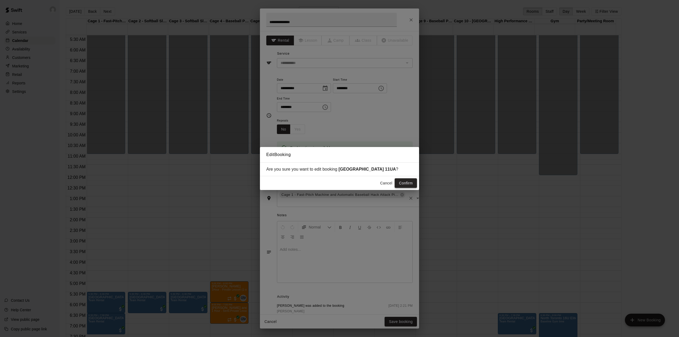
click at [408, 185] on button "Confirm" at bounding box center [406, 183] width 22 height 10
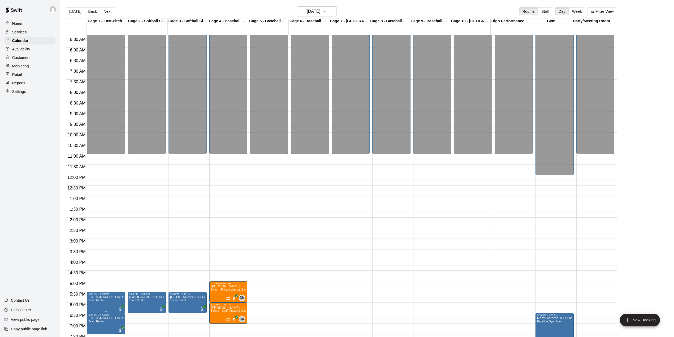
click at [93, 300] on icon "edit" at bounding box center [93, 302] width 6 height 6
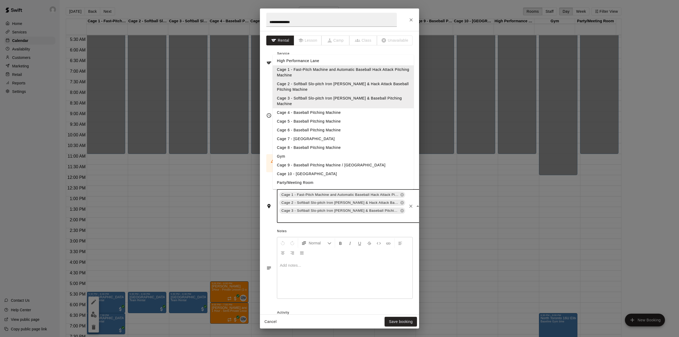
click at [369, 215] on input "text" at bounding box center [342, 218] width 128 height 7
click at [304, 60] on li "High Performance Lane" at bounding box center [343, 61] width 141 height 9
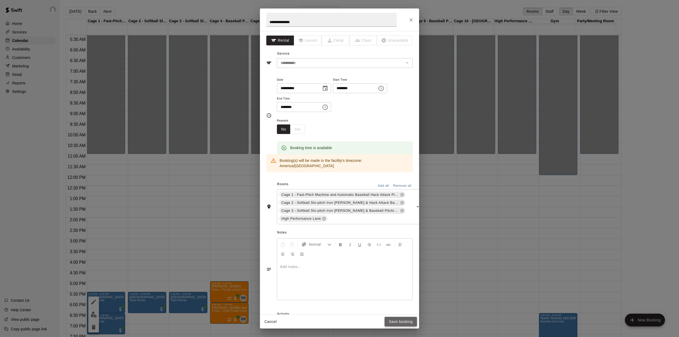
click at [404, 320] on button "Save booking" at bounding box center [401, 322] width 32 height 10
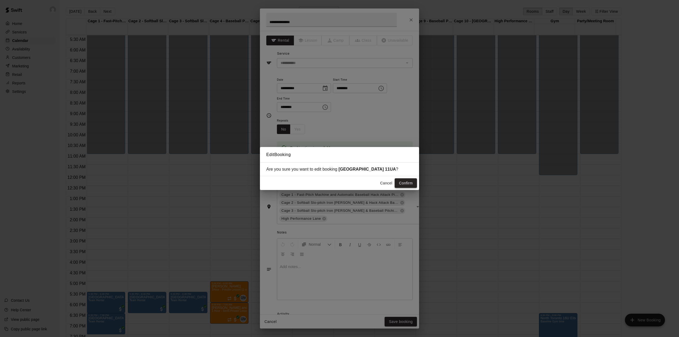
click at [411, 183] on button "Confirm" at bounding box center [406, 183] width 22 height 10
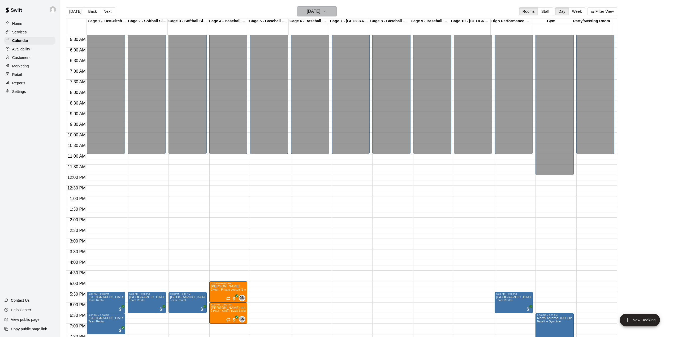
click at [320, 12] on h6 "[DATE]" at bounding box center [314, 11] width 14 height 7
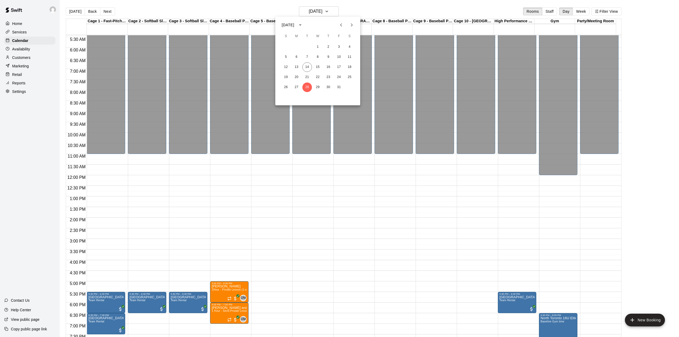
click at [351, 24] on icon "Next month" at bounding box center [352, 24] width 2 height 3
click at [309, 55] on button "4" at bounding box center [307, 57] width 10 height 10
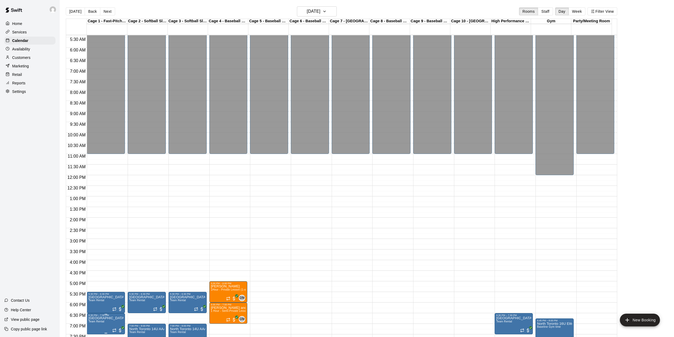
click at [94, 312] on img "edit" at bounding box center [94, 315] width 6 height 6
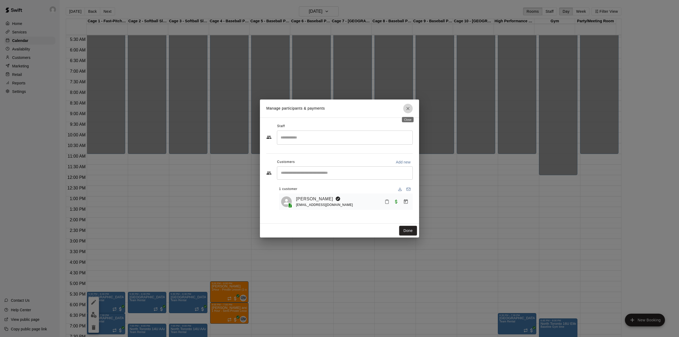
click at [407, 109] on icon "Close" at bounding box center [407, 108] width 3 height 3
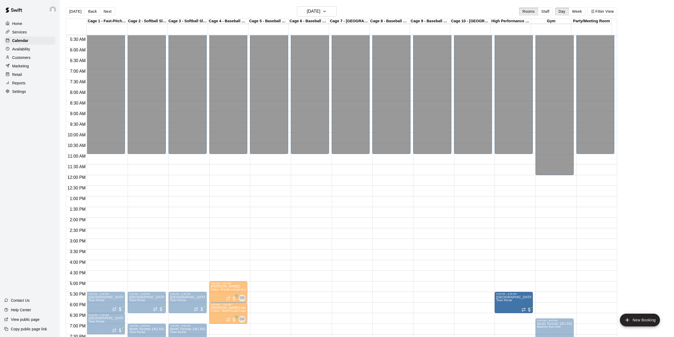
drag, startPoint x: 513, startPoint y: 321, endPoint x: 511, endPoint y: 303, distance: 18.4
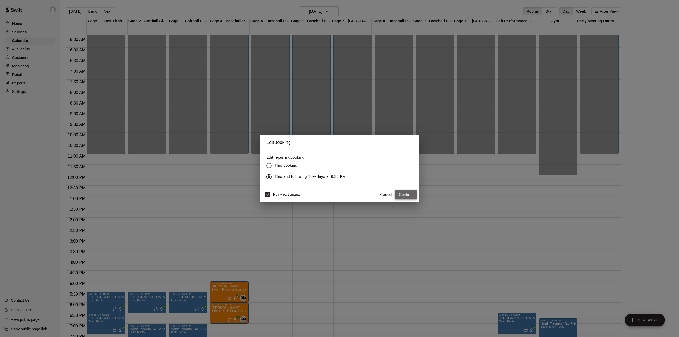
click at [406, 195] on button "Confirm" at bounding box center [406, 195] width 22 height 10
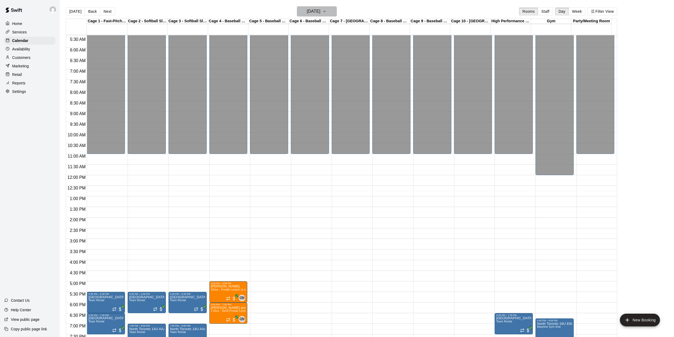
click at [310, 8] on h6 "[DATE]" at bounding box center [314, 11] width 14 height 7
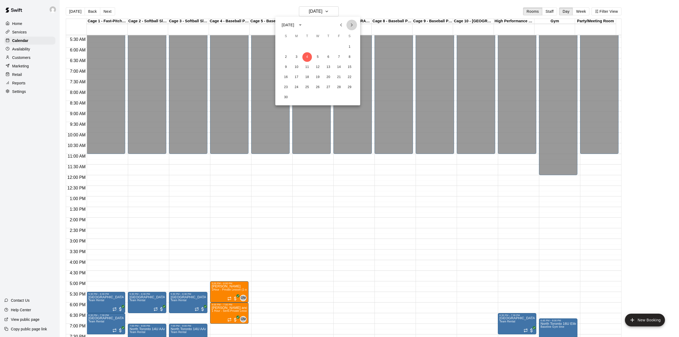
click at [354, 24] on icon "Next month" at bounding box center [351, 25] width 6 height 6
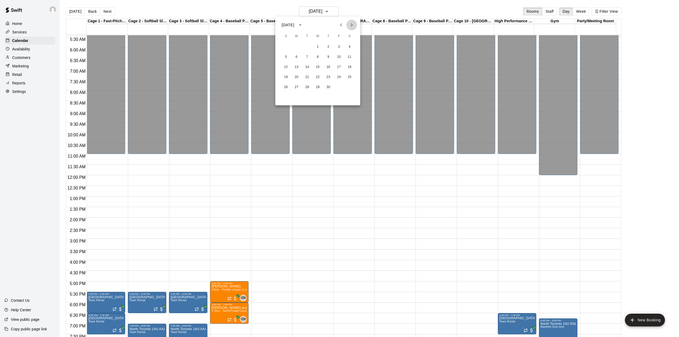
click at [354, 24] on icon "Next month" at bounding box center [351, 25] width 6 height 6
click at [340, 23] on icon "Previous month" at bounding box center [341, 25] width 6 height 6
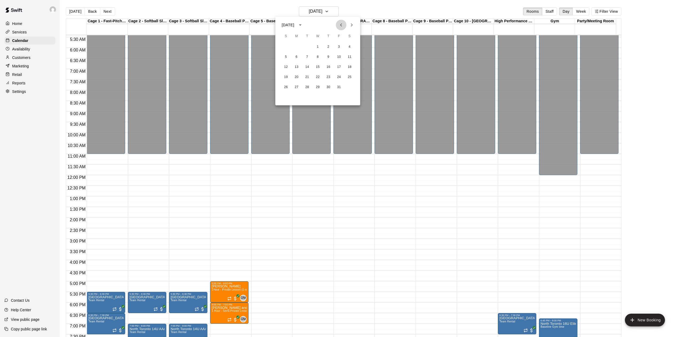
click at [340, 23] on icon "Previous month" at bounding box center [341, 25] width 6 height 6
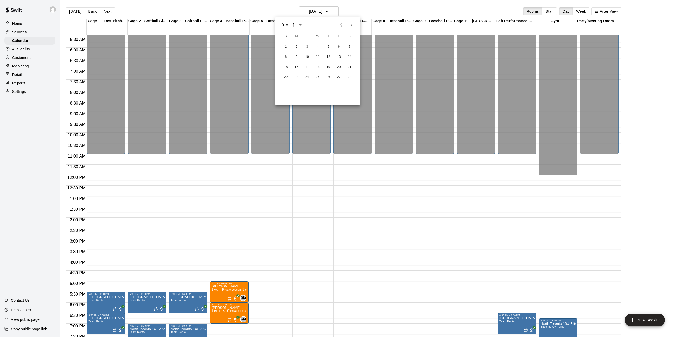
click at [340, 23] on icon "Previous month" at bounding box center [341, 25] width 6 height 6
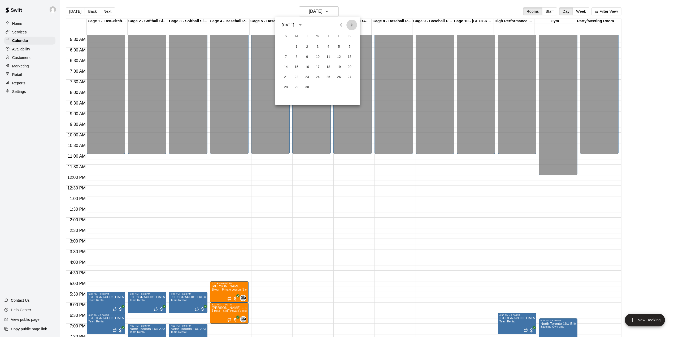
click at [351, 23] on icon "Next month" at bounding box center [352, 24] width 2 height 3
click at [347, 46] on button "3" at bounding box center [350, 47] width 10 height 10
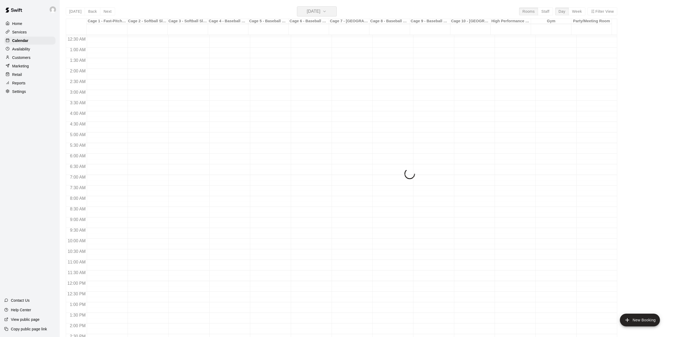
scroll to position [9, 0]
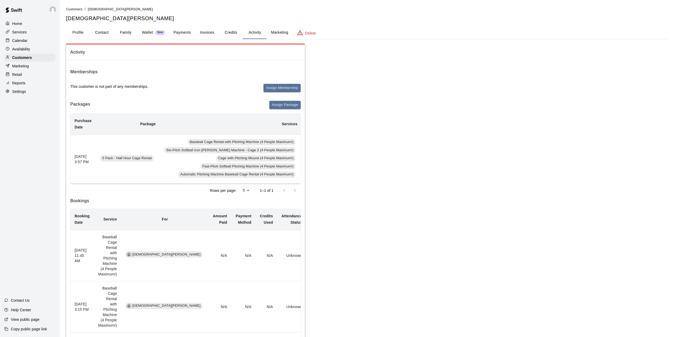
scroll to position [0, 95]
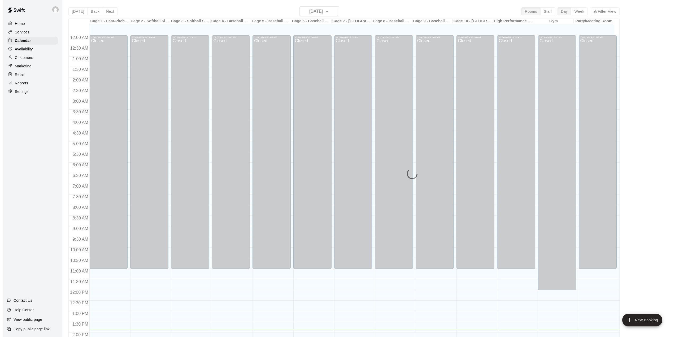
scroll to position [186, 0]
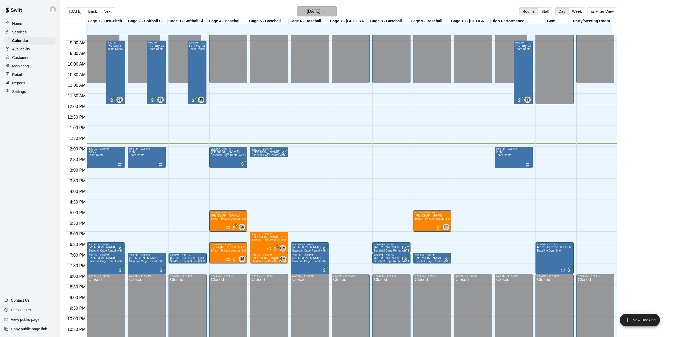
click at [310, 13] on h6 "[DATE]" at bounding box center [314, 11] width 14 height 7
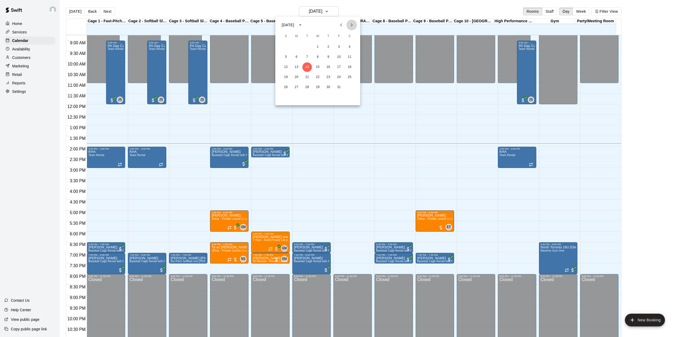
click at [352, 23] on icon "Next month" at bounding box center [351, 25] width 6 height 6
click at [350, 46] on button "3" at bounding box center [350, 47] width 10 height 10
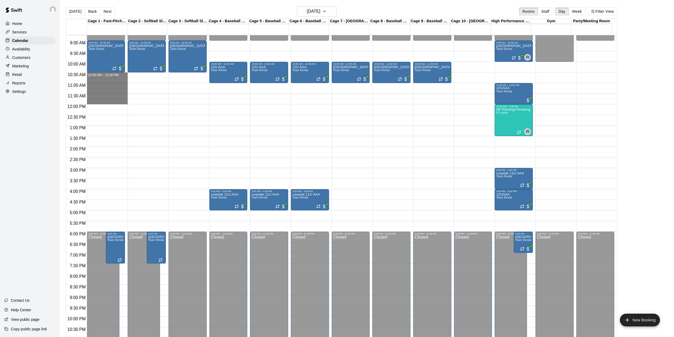
drag, startPoint x: 109, startPoint y: 76, endPoint x: 110, endPoint y: 101, distance: 24.4
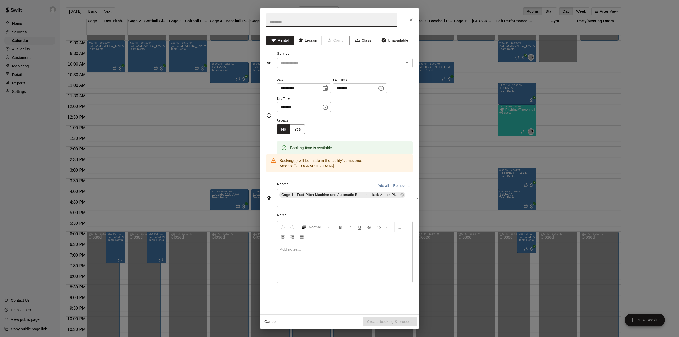
click at [280, 22] on input "text" at bounding box center [331, 20] width 130 height 14
type input "**********"
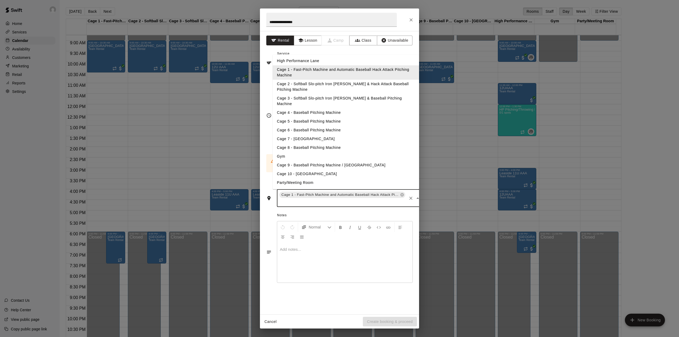
click at [350, 199] on input "text" at bounding box center [342, 202] width 128 height 7
click at [306, 86] on li "Cage 2 - Softball Slo-pitch Iron [PERSON_NAME] & Hack Attack Baseball Pitching …" at bounding box center [346, 87] width 146 height 14
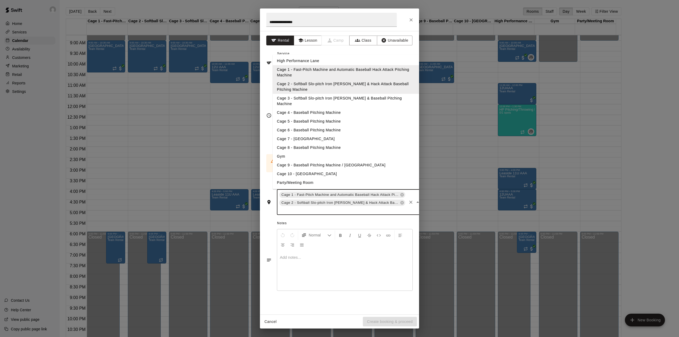
click at [324, 207] on input "text" at bounding box center [342, 210] width 128 height 7
click at [310, 97] on li "Cage 3 - Softball Slo-pitch Iron [PERSON_NAME] & Baseball Pitching Machine" at bounding box center [346, 101] width 146 height 14
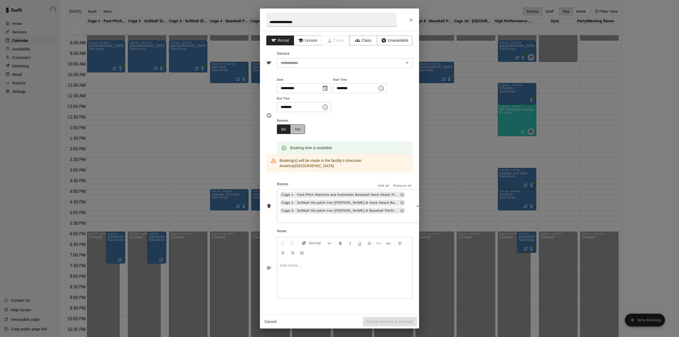
click at [298, 128] on button "Yes" at bounding box center [297, 129] width 15 height 10
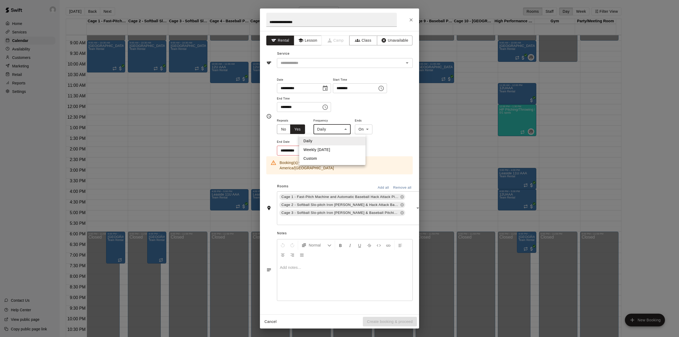
click at [332, 131] on body "Home Services Calendar Availability Customers Marketing Retail Reports Settings…" at bounding box center [339, 172] width 679 height 345
click at [331, 147] on li "Weekly [DATE]" at bounding box center [332, 149] width 66 height 9
type input "******"
click at [325, 151] on icon "Choose date" at bounding box center [324, 149] width 5 height 5
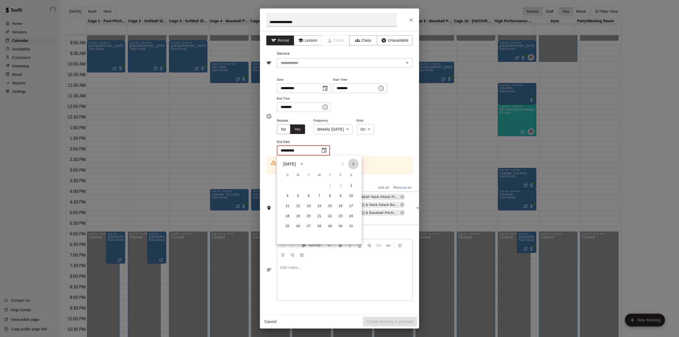
click at [355, 162] on icon "Next month" at bounding box center [353, 164] width 6 height 6
click at [352, 218] on button "25" at bounding box center [351, 216] width 10 height 10
type input "**********"
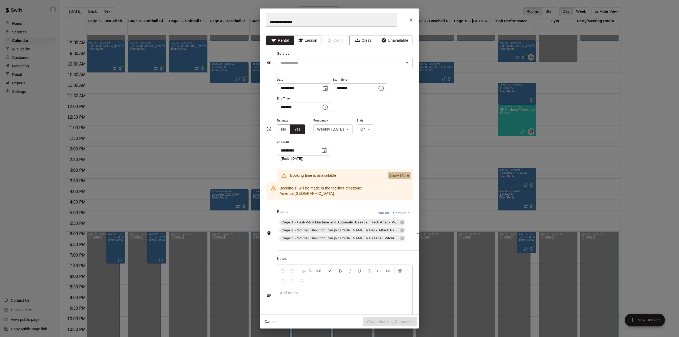
click at [389, 173] on p "Show More" at bounding box center [399, 176] width 20 height 6
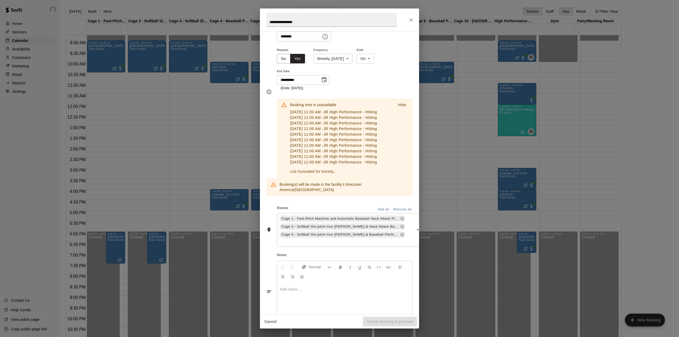
scroll to position [106, 0]
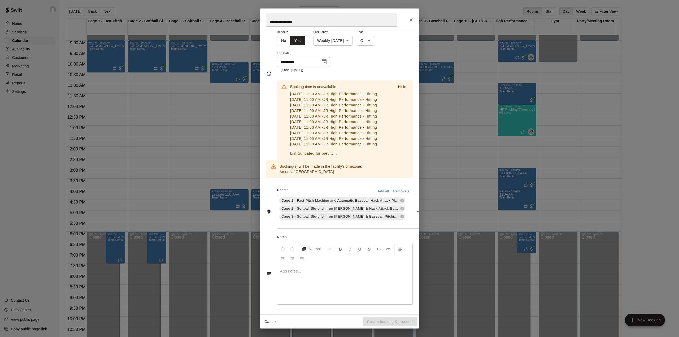
click at [398, 84] on p "Hide" at bounding box center [402, 87] width 8 height 6
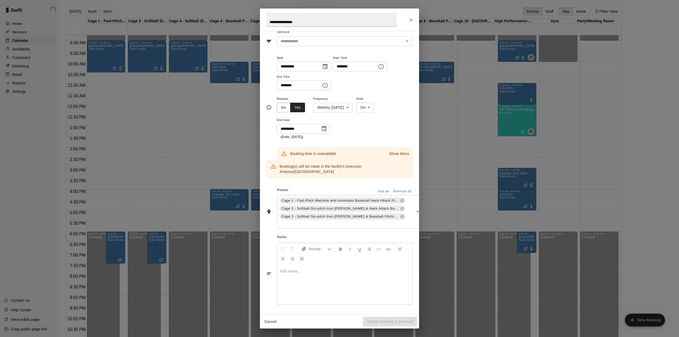
scroll to position [22, 0]
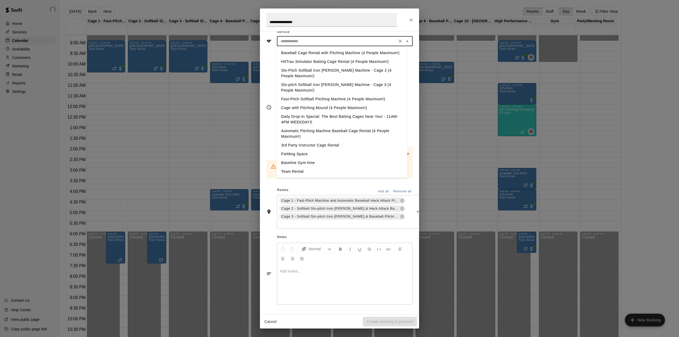
click at [315, 43] on input "text" at bounding box center [336, 41] width 117 height 7
click at [293, 167] on li "Team Rental" at bounding box center [342, 171] width 130 height 9
type input "**********"
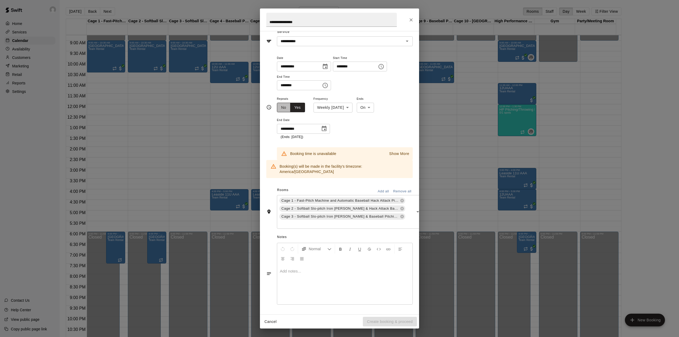
click at [282, 104] on button "No" at bounding box center [284, 108] width 14 height 10
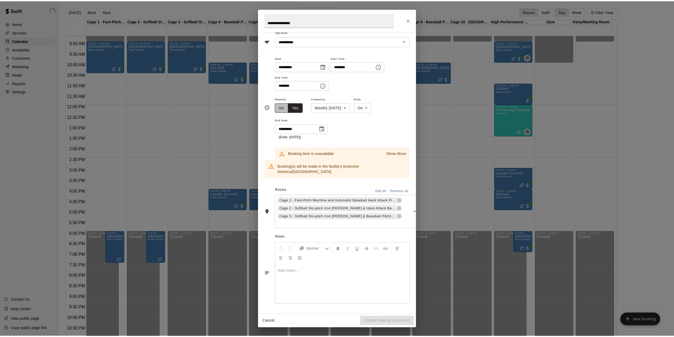
scroll to position [0, 0]
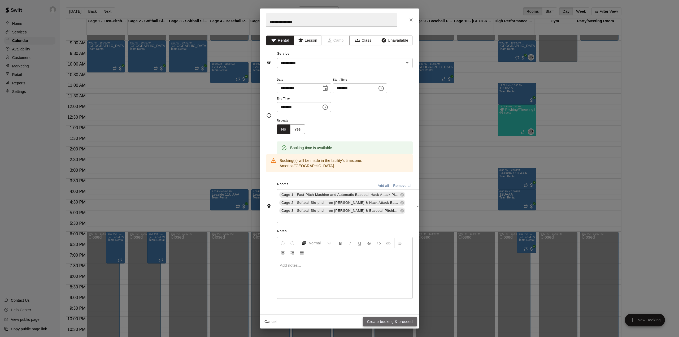
click at [389, 318] on button "Create booking & proceed" at bounding box center [390, 322] width 54 height 10
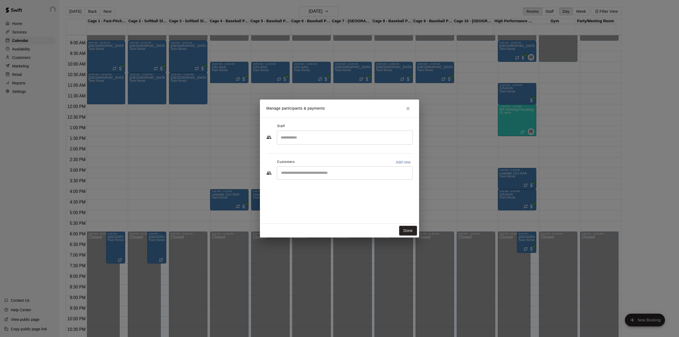
click at [299, 174] on input "Start typing to search customers..." at bounding box center [344, 172] width 131 height 5
type input "*****"
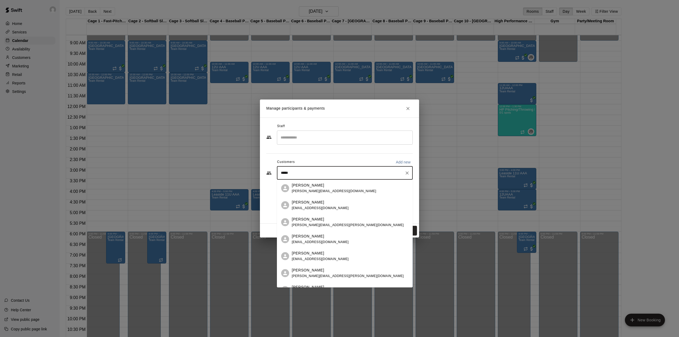
click at [304, 188] on div "Jason Silver jason.silver@veritygroup.ca" at bounding box center [334, 187] width 84 height 11
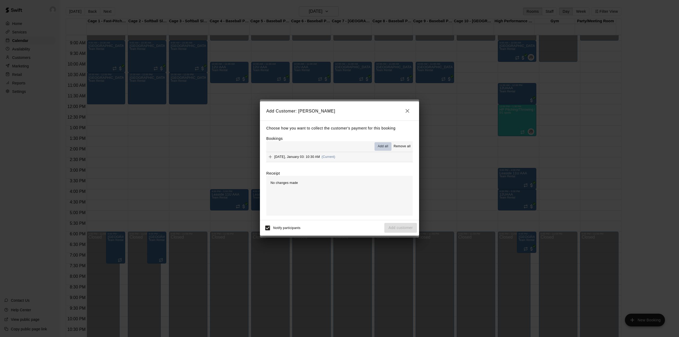
click at [386, 142] on button "Add all" at bounding box center [382, 146] width 17 height 8
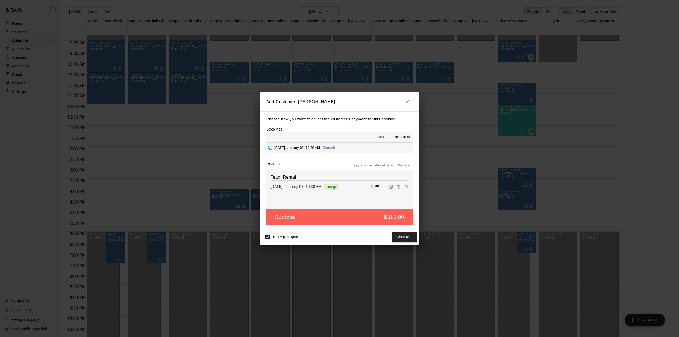
click at [403, 165] on button "Waive all" at bounding box center [404, 165] width 18 height 8
type input "*"
click at [397, 237] on button "Add customer" at bounding box center [400, 237] width 33 height 10
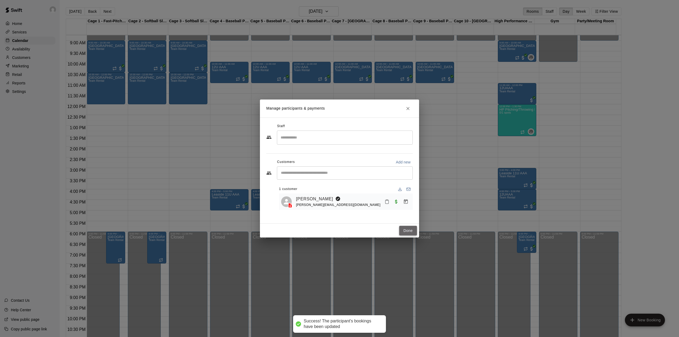
click at [405, 226] on button "Done" at bounding box center [408, 231] width 18 height 10
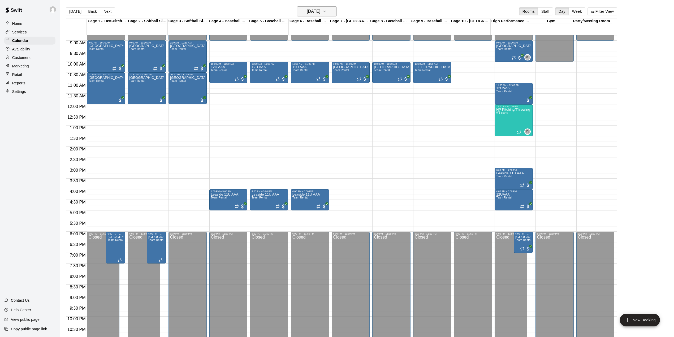
click at [320, 11] on h6 "[DATE]" at bounding box center [314, 11] width 14 height 7
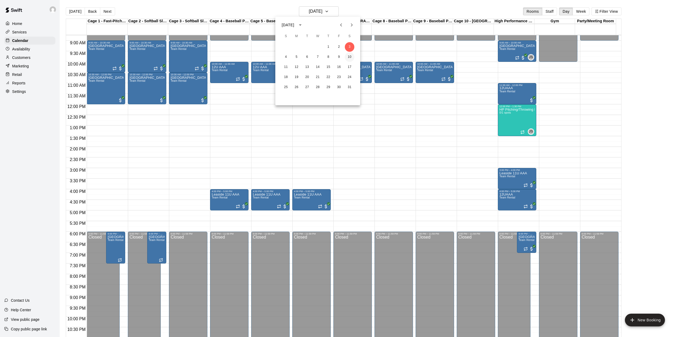
click at [351, 54] on button "10" at bounding box center [350, 57] width 10 height 10
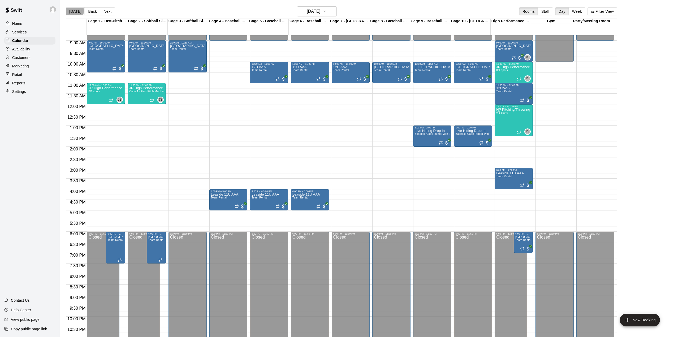
click at [71, 11] on button "[DATE]" at bounding box center [75, 11] width 19 height 8
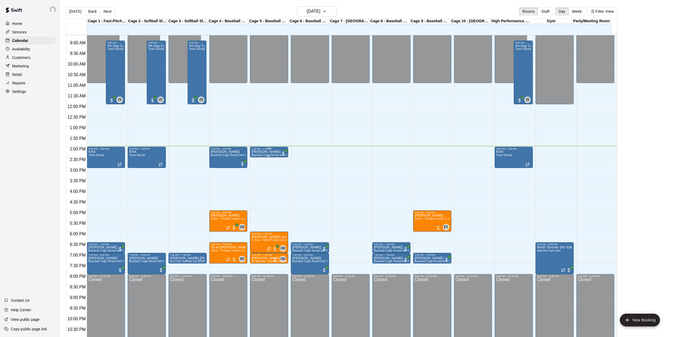
click at [276, 152] on div "charlie cilevitz Baseball Cage Rental with Pitching Machine (4 People Maximum!)" at bounding box center [268, 318] width 35 height 337
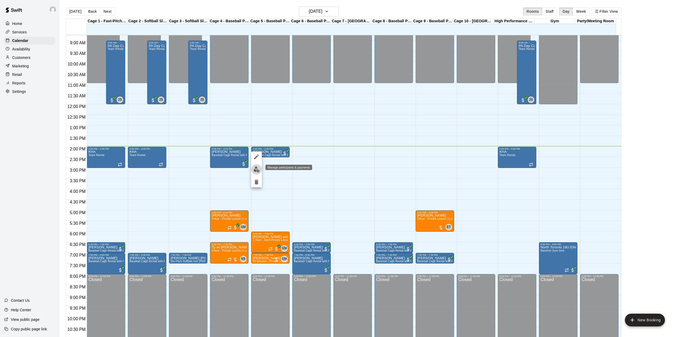
click at [258, 170] on img "edit" at bounding box center [257, 169] width 6 height 6
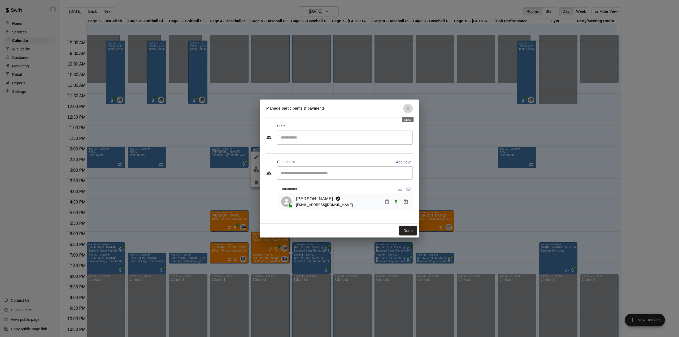
click at [406, 107] on icon "Close" at bounding box center [407, 108] width 5 height 5
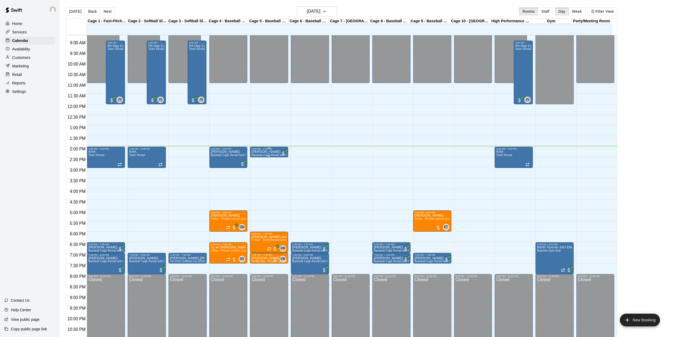
click at [278, 148] on div at bounding box center [268, 147] width 35 height 1
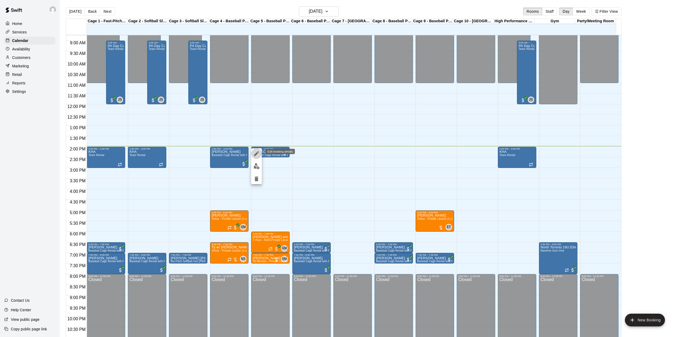
click at [255, 152] on icon "edit" at bounding box center [256, 153] width 6 height 6
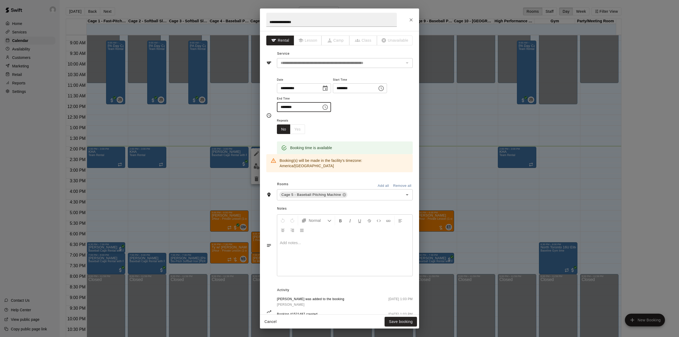
click at [285, 106] on input "********" at bounding box center [297, 107] width 41 height 10
type input "********"
click at [402, 322] on button "Save booking" at bounding box center [401, 322] width 32 height 10
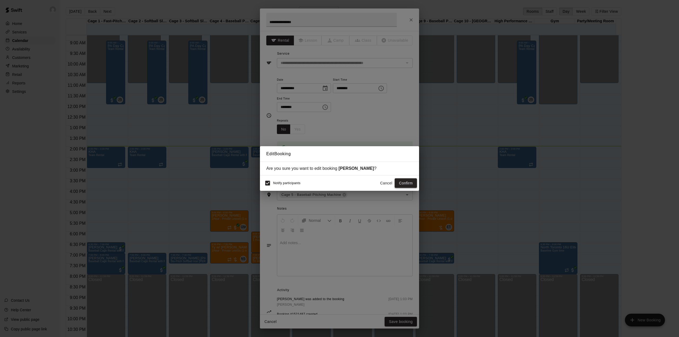
click at [406, 181] on button "Confirm" at bounding box center [406, 183] width 22 height 10
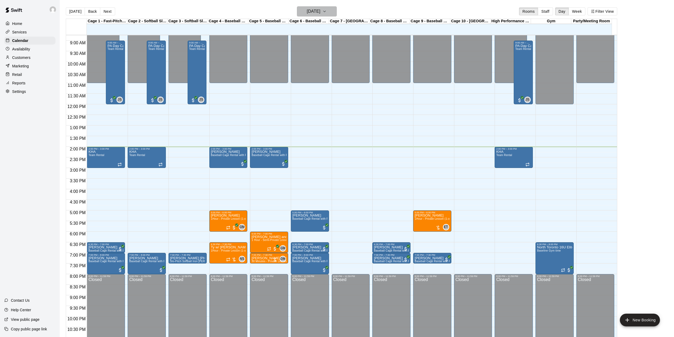
click at [330, 14] on button "[DATE]" at bounding box center [317, 11] width 40 height 10
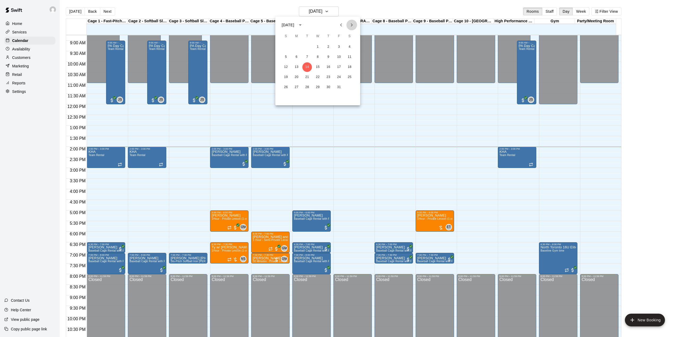
click at [354, 23] on icon "Next month" at bounding box center [351, 25] width 6 height 6
click at [350, 56] on button "10" at bounding box center [350, 57] width 10 height 10
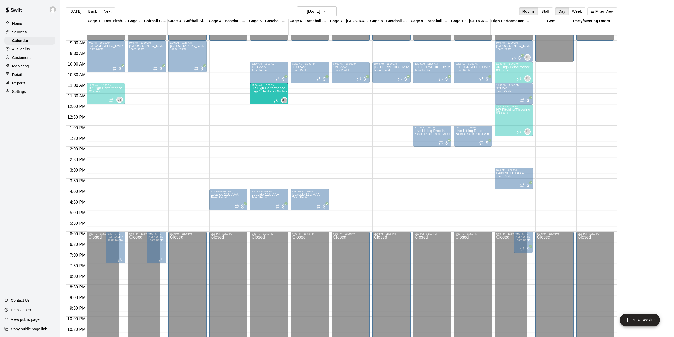
drag, startPoint x: 151, startPoint y: 89, endPoint x: 260, endPoint y: 91, distance: 109.3
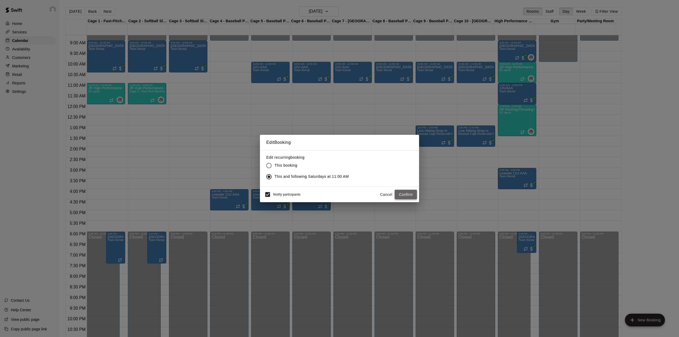
click at [408, 194] on button "Confirm" at bounding box center [406, 195] width 22 height 10
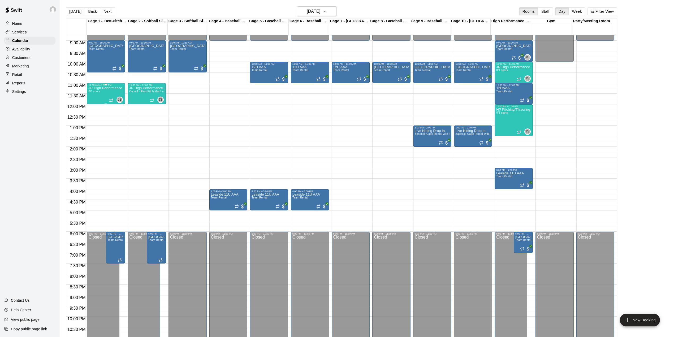
click at [112, 93] on div "JR High Performance - Hitting 0/1 spots" at bounding box center [105, 254] width 35 height 337
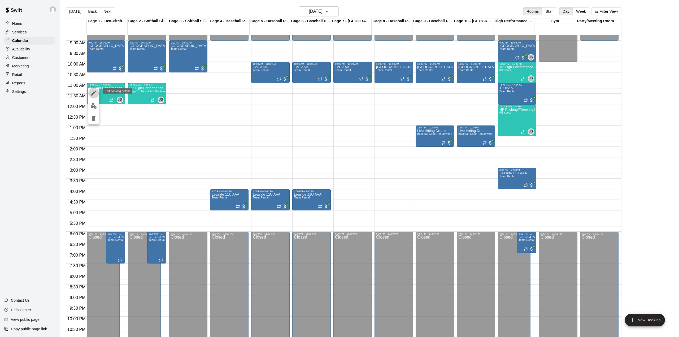
click at [93, 91] on icon "edit" at bounding box center [93, 93] width 6 height 6
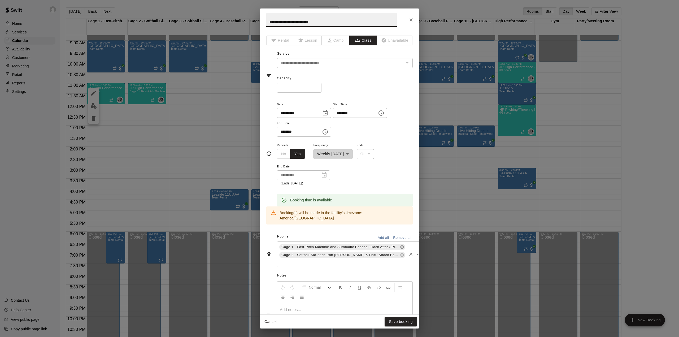
click at [400, 245] on icon at bounding box center [402, 247] width 4 height 4
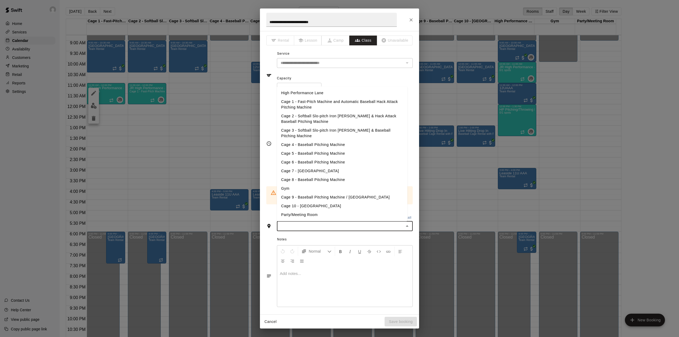
click at [311, 223] on input "text" at bounding box center [340, 226] width 124 height 7
click at [311, 140] on li "Cage 4 - Baseball Pitching Machine" at bounding box center [342, 144] width 130 height 9
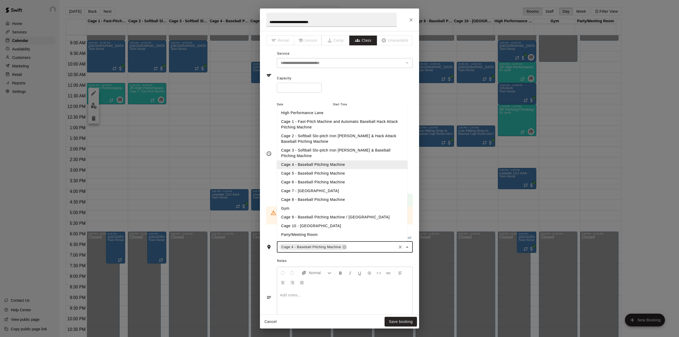
click at [357, 243] on input "text" at bounding box center [371, 246] width 47 height 7
click at [319, 169] on li "Cage 5 - Baseball Pitching Machine" at bounding box center [342, 173] width 130 height 9
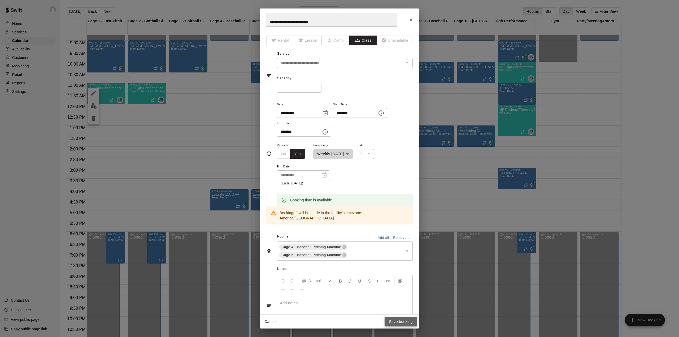
click at [401, 320] on button "Save booking" at bounding box center [401, 322] width 32 height 10
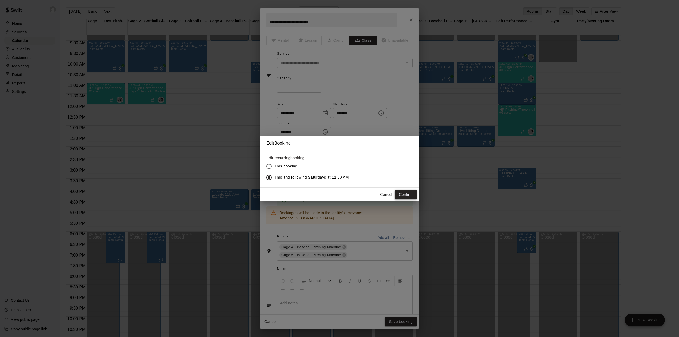
click at [403, 194] on button "Confirm" at bounding box center [406, 195] width 22 height 10
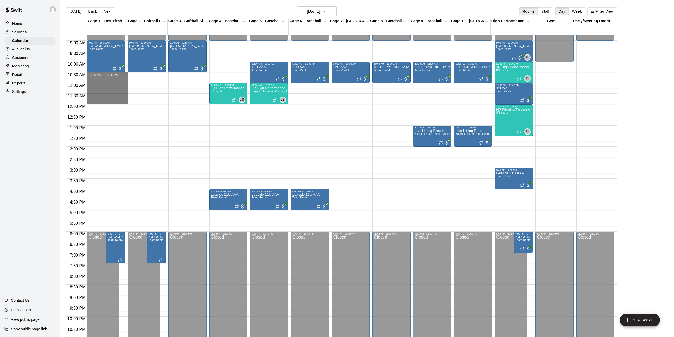
drag, startPoint x: 100, startPoint y: 76, endPoint x: 99, endPoint y: 102, distance: 26.6
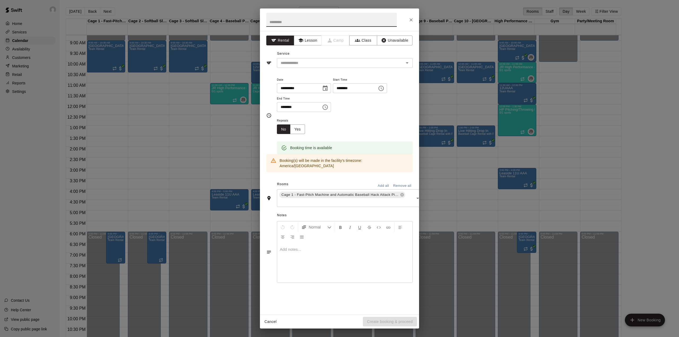
click at [294, 21] on input "text" at bounding box center [331, 20] width 130 height 14
type input "*"
type input "**********"
click at [300, 60] on input "text" at bounding box center [336, 63] width 117 height 7
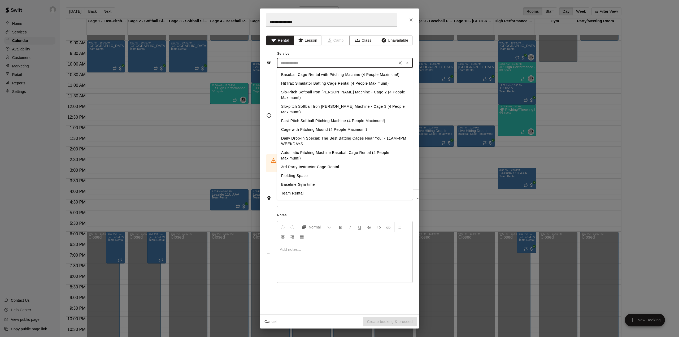
click at [297, 189] on li "Team Rental" at bounding box center [345, 193] width 136 height 9
type input "**********"
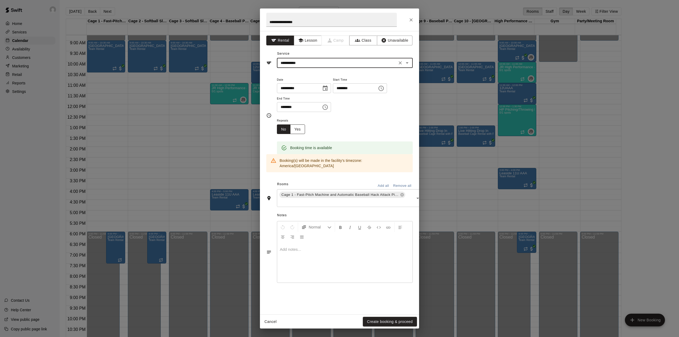
click at [300, 125] on button "Yes" at bounding box center [297, 129] width 15 height 10
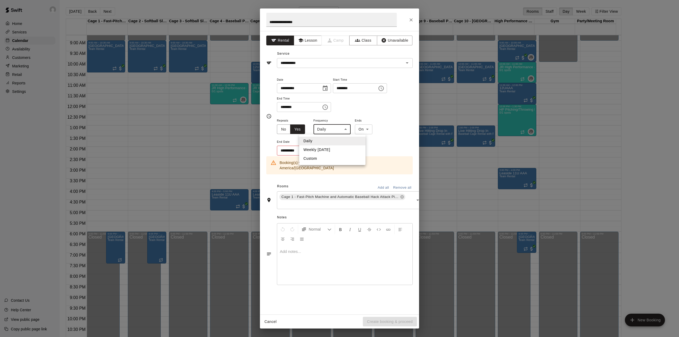
click at [331, 131] on body "Home Services Calendar Availability Customers Marketing Retail Reports Settings…" at bounding box center [339, 172] width 679 height 345
click at [326, 149] on li "Weekly [DATE]" at bounding box center [332, 149] width 66 height 9
type input "******"
click at [325, 150] on icon "Choose date" at bounding box center [324, 149] width 5 height 5
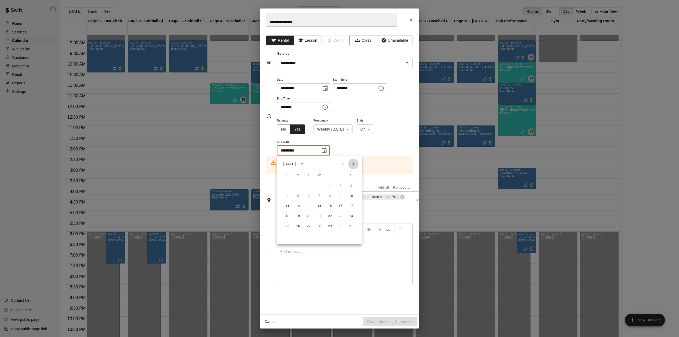
click at [351, 162] on icon "Next month" at bounding box center [353, 164] width 6 height 6
click at [353, 162] on icon "Next month" at bounding box center [353, 164] width 6 height 6
click at [342, 163] on icon "Previous month" at bounding box center [342, 164] width 6 height 6
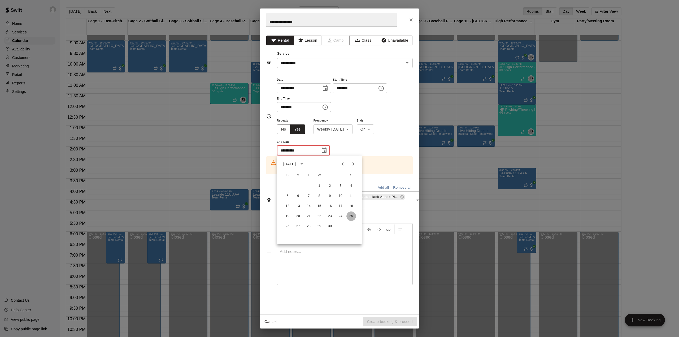
click at [351, 215] on button "25" at bounding box center [351, 216] width 10 height 10
type input "**********"
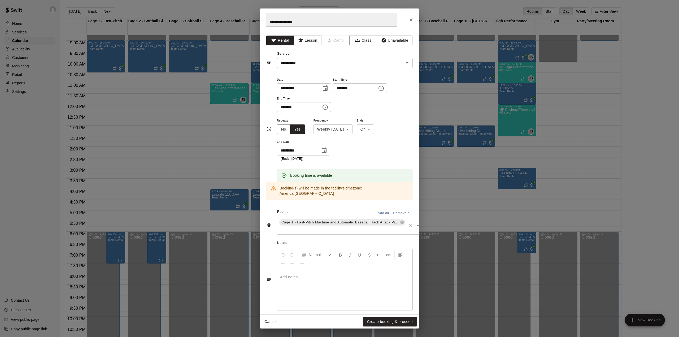
click at [342, 220] on div "Cage 1 - Fast-Pitch Machine and Automatic Baseball Hack Attack Pitching Machine…" at bounding box center [350, 226] width 146 height 18
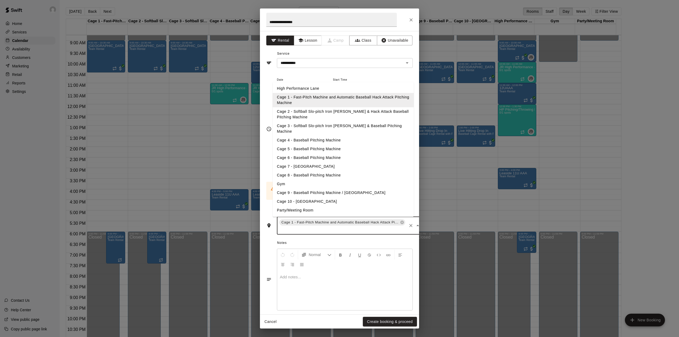
click at [319, 108] on li "Cage 2 - Softball Slo-pitch Iron [PERSON_NAME] & Hack Attack Baseball Pitching …" at bounding box center [343, 114] width 141 height 14
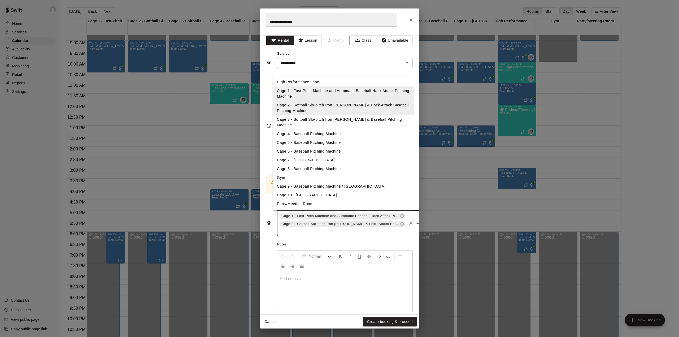
click at [338, 228] on input "text" at bounding box center [342, 231] width 128 height 7
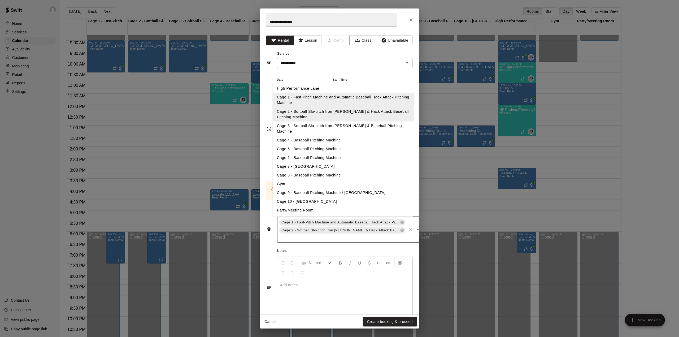
click at [313, 123] on li "Cage 3 - Softball Slo-pitch Iron [PERSON_NAME] & Baseball Pitching Machine" at bounding box center [343, 128] width 141 height 14
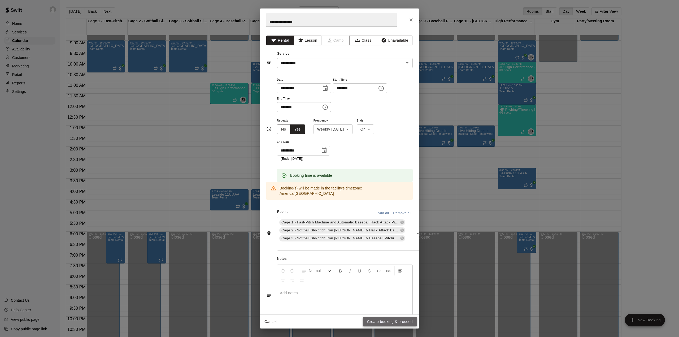
click at [391, 323] on button "Create booking & proceed" at bounding box center [390, 322] width 54 height 10
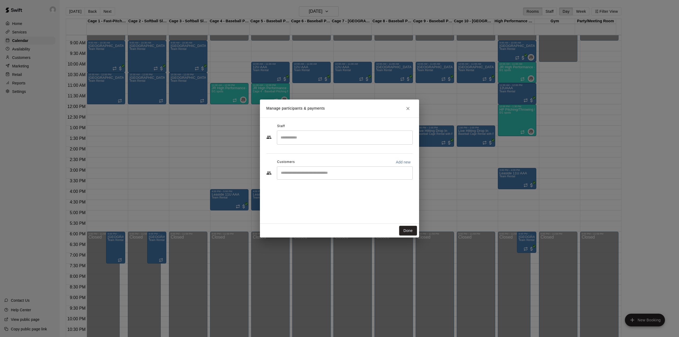
click at [356, 168] on div "​" at bounding box center [345, 172] width 136 height 13
type input "*****"
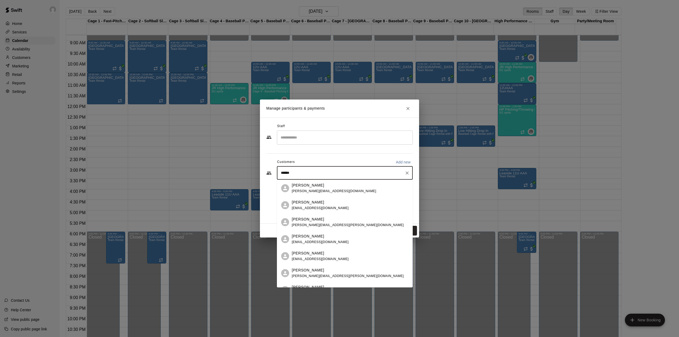
click at [317, 189] on span "[PERSON_NAME][EMAIL_ADDRESS][DOMAIN_NAME]" at bounding box center [334, 191] width 84 height 4
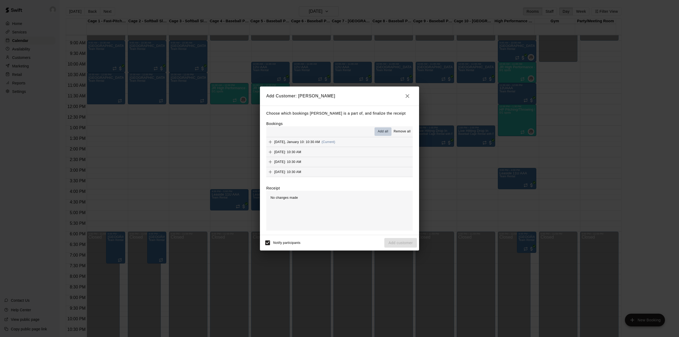
click at [380, 129] on span "Add all" at bounding box center [383, 131] width 11 height 5
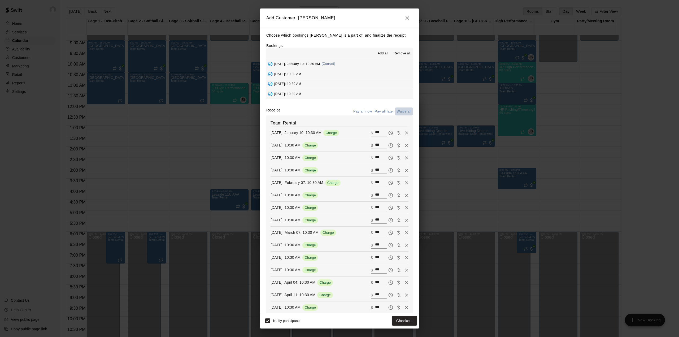
click at [396, 112] on button "Waive all" at bounding box center [404, 111] width 18 height 8
type input "*"
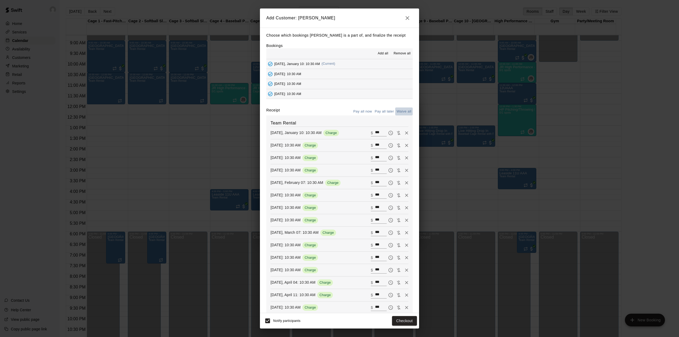
type input "*"
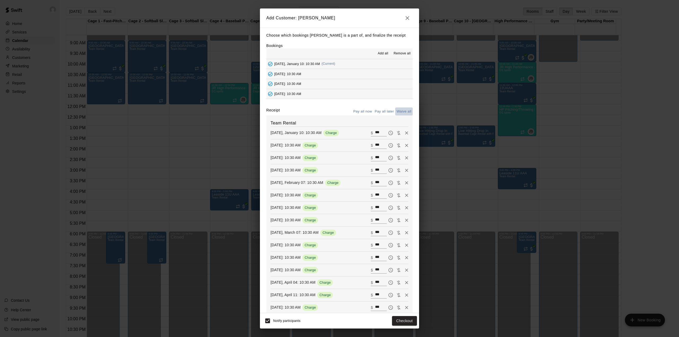
type input "*"
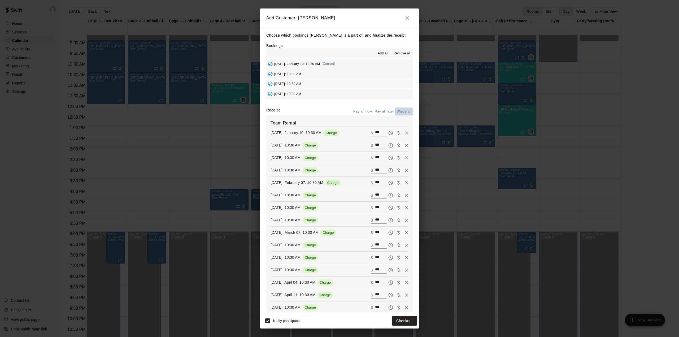
type input "*"
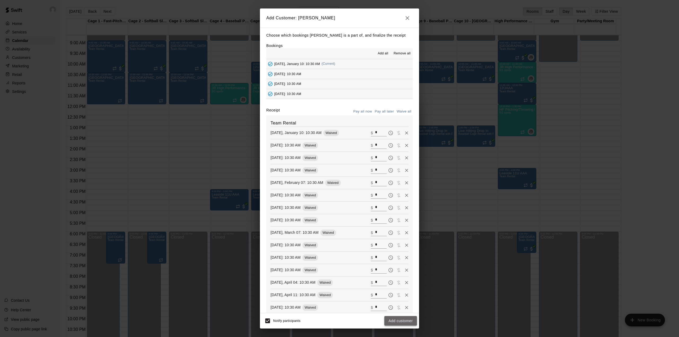
click at [401, 319] on button "Add customer" at bounding box center [400, 321] width 33 height 10
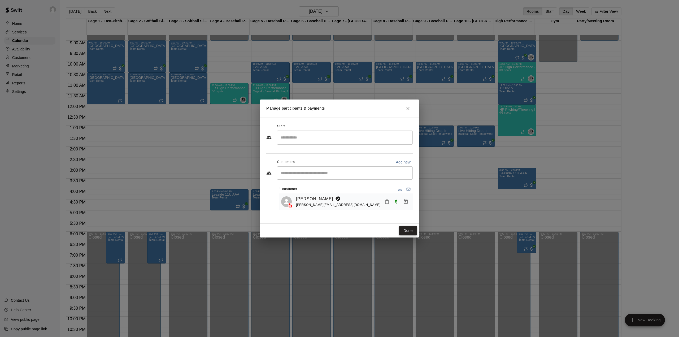
click at [405, 228] on button "Done" at bounding box center [408, 231] width 18 height 10
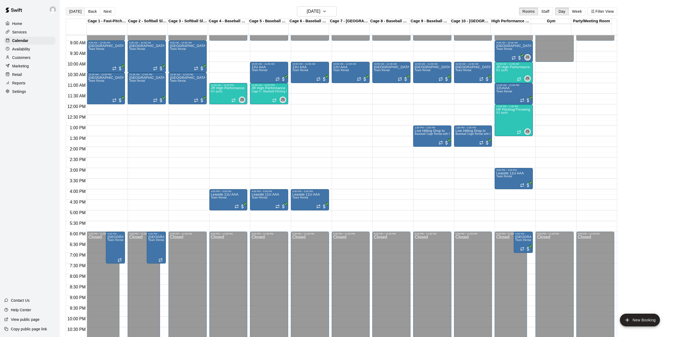
click at [74, 11] on button "[DATE]" at bounding box center [75, 11] width 19 height 8
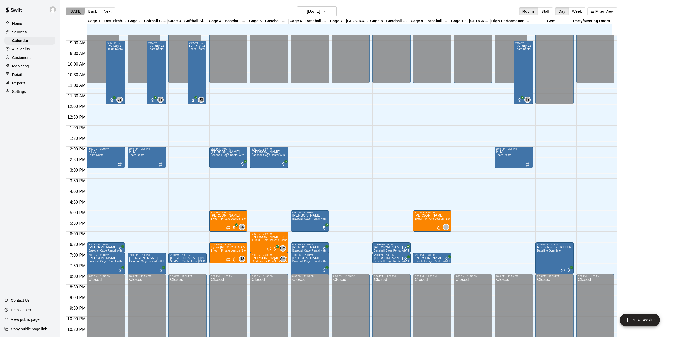
click at [75, 11] on button "[DATE]" at bounding box center [75, 11] width 19 height 8
click at [307, 13] on h6 "[DATE]" at bounding box center [314, 11] width 14 height 7
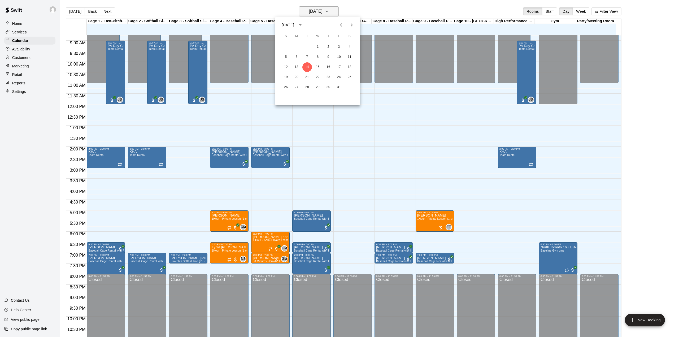
click at [303, 13] on div at bounding box center [339, 168] width 679 height 337
